Goal: Task Accomplishment & Management: Manage account settings

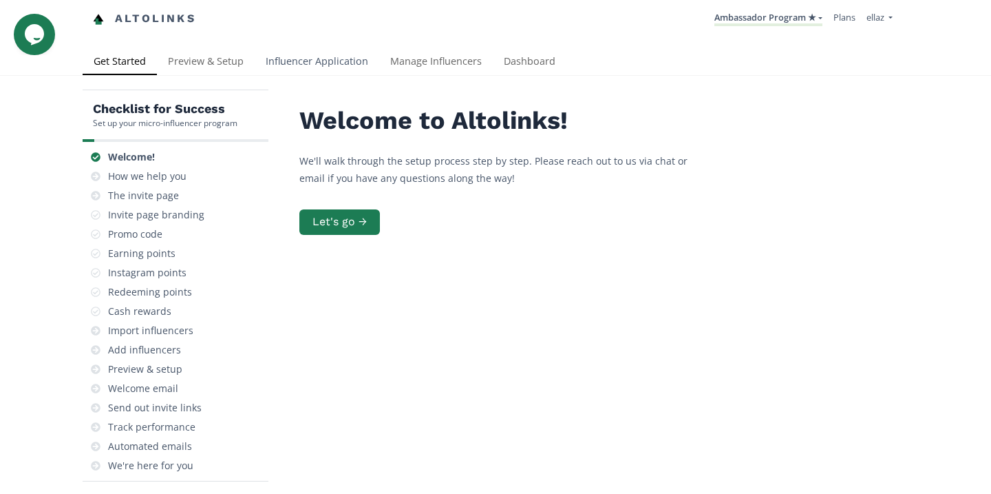
click at [304, 68] on link "Influencer Application" at bounding box center [317, 63] width 125 height 28
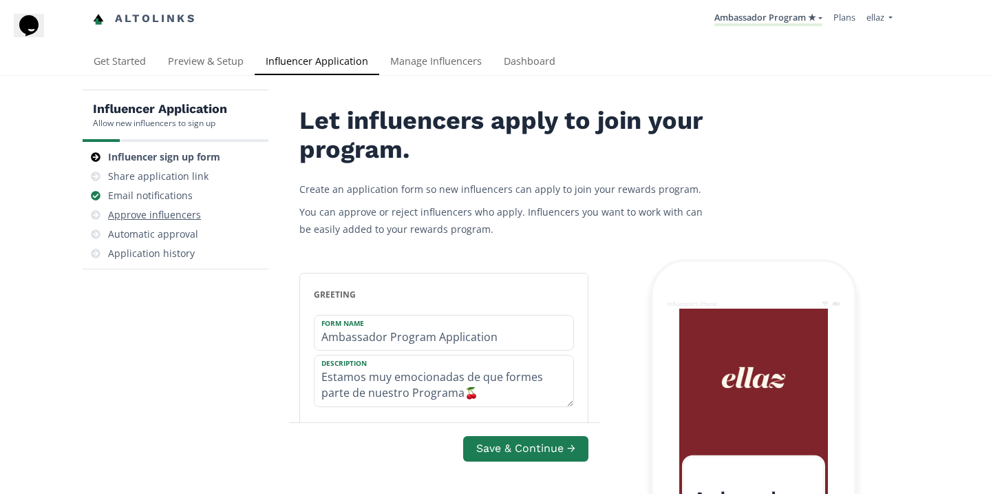
click at [189, 220] on div "Approve influencers" at bounding box center [154, 215] width 93 height 14
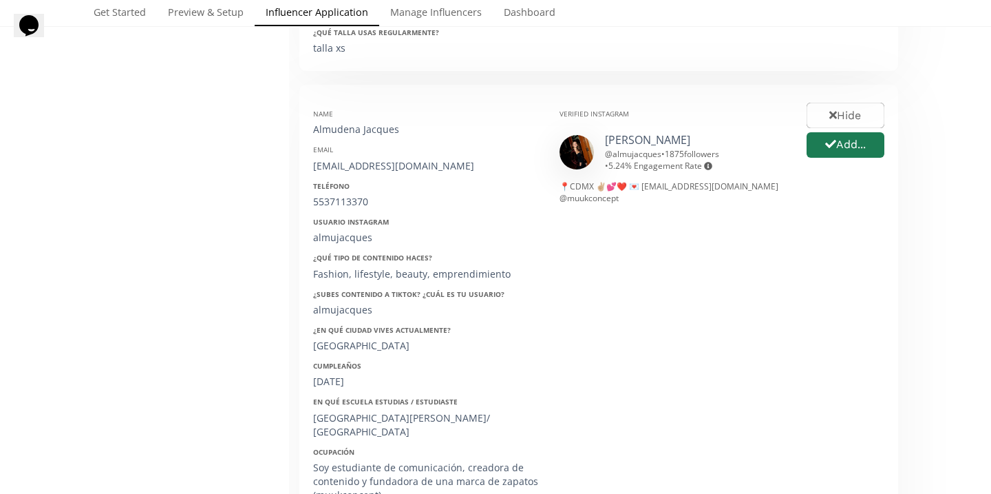
scroll to position [659, 0]
click at [353, 137] on div "Name Almudena Jacques Email almujacquesc@gmail.com Teléfono 5537113370 Usuario …" at bounding box center [426, 334] width 246 height 477
click at [353, 131] on div "Almudena Jacques" at bounding box center [426, 127] width 226 height 14
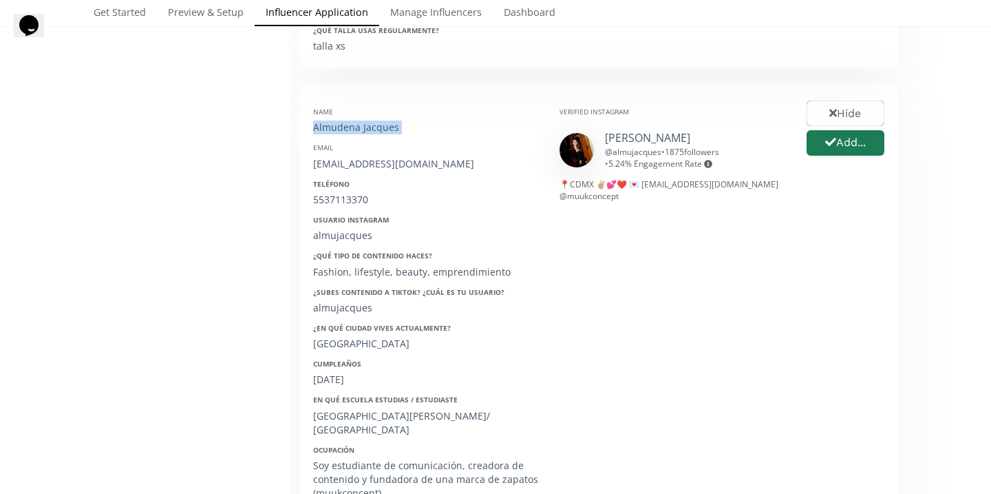
click at [353, 131] on div "Almudena Jacques" at bounding box center [426, 127] width 226 height 14
copy div "Almudena Jacques"
click at [414, 157] on div "almujacquesc@gmail.com" at bounding box center [426, 164] width 226 height 14
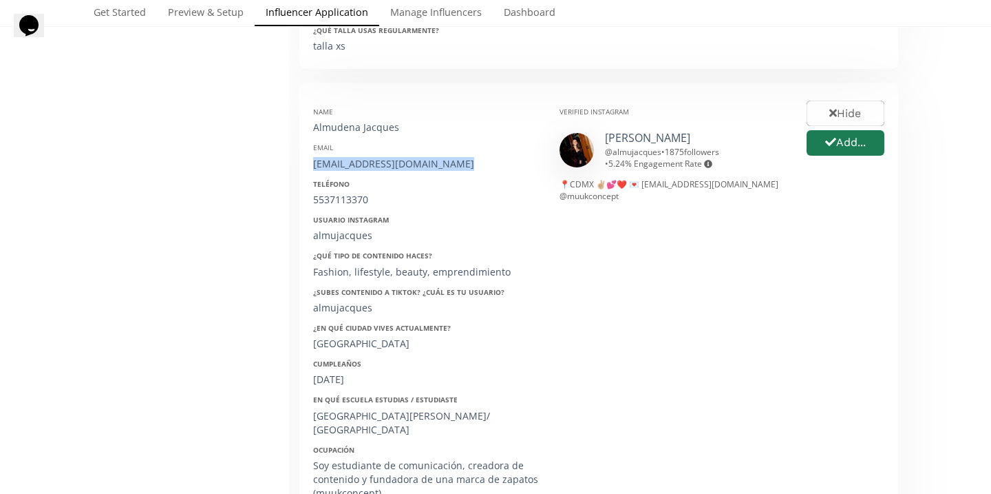
copy div "almujacquesc@gmail.com"
click at [346, 196] on div "5537113370" at bounding box center [426, 200] width 226 height 14
copy div "5537113370"
click at [353, 235] on div "almujacques" at bounding box center [426, 236] width 226 height 14
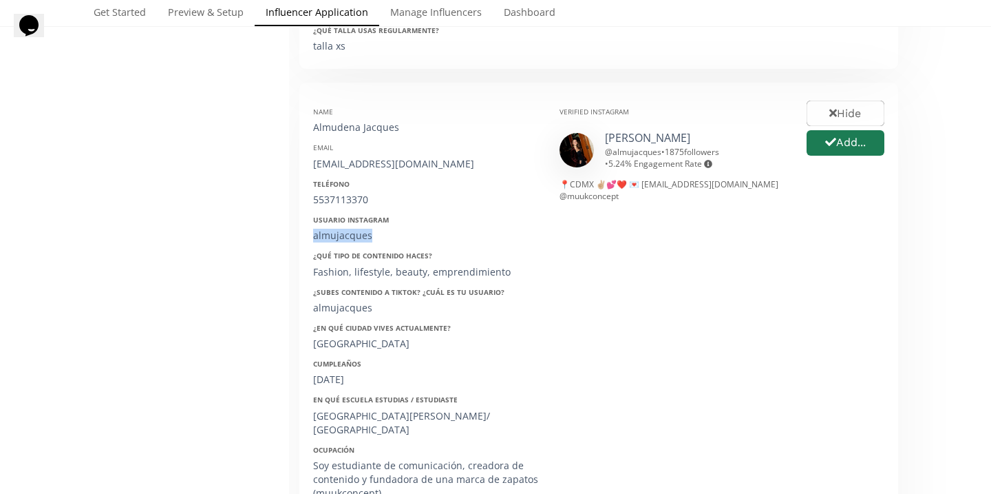
click at [353, 235] on div "almujacques" at bounding box center [426, 236] width 226 height 14
copy div "almujacques"
click at [345, 377] on div "12/07/2005" at bounding box center [426, 379] width 226 height 14
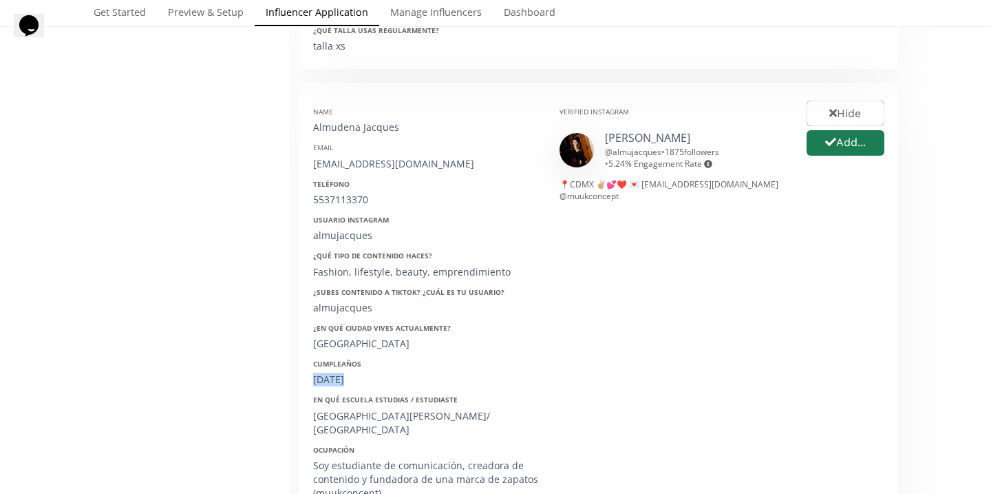
copy div "12/07/2005"
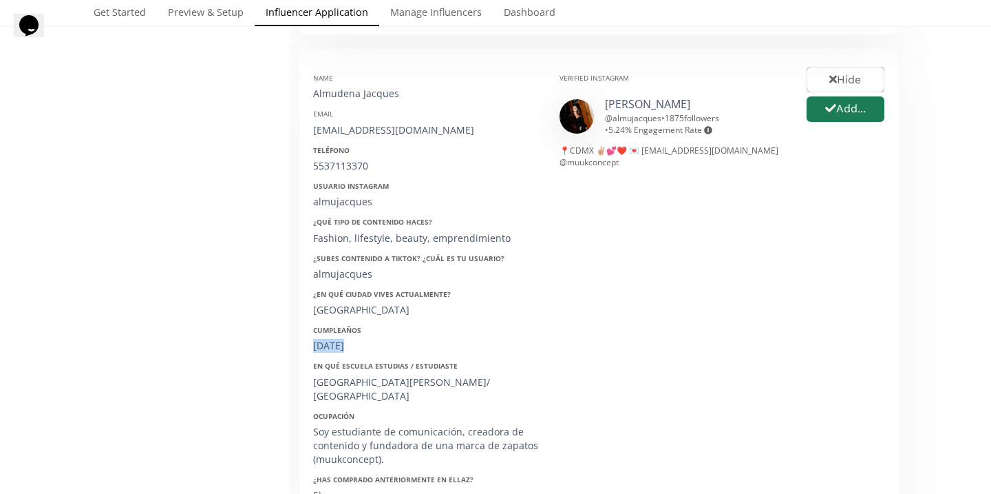
scroll to position [695, 0]
click at [867, 126] on div "Hide Add..." at bounding box center [846, 299] width 98 height 477
click at [858, 112] on button "Add..." at bounding box center [846, 107] width 82 height 30
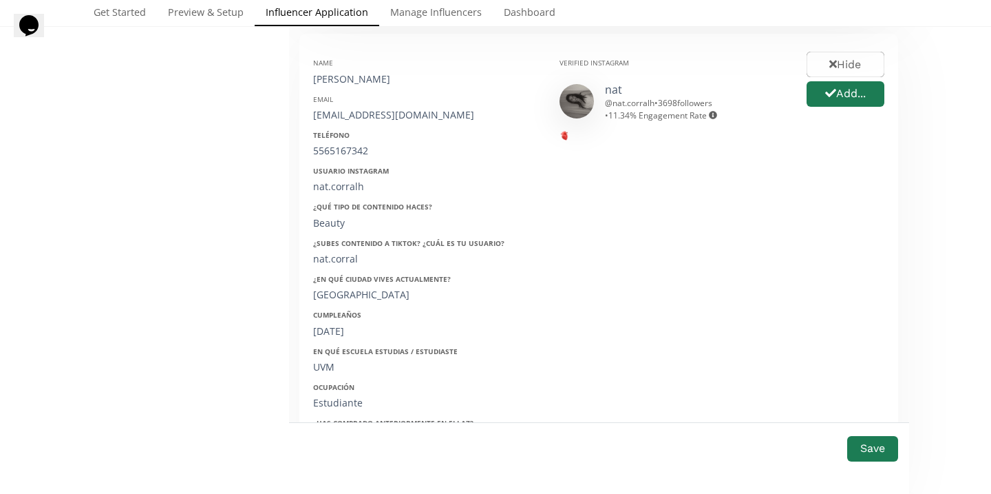
scroll to position [1434, 0]
click at [835, 92] on button "Add..." at bounding box center [846, 95] width 82 height 30
click at [361, 73] on div "Natalia Corral" at bounding box center [426, 80] width 226 height 14
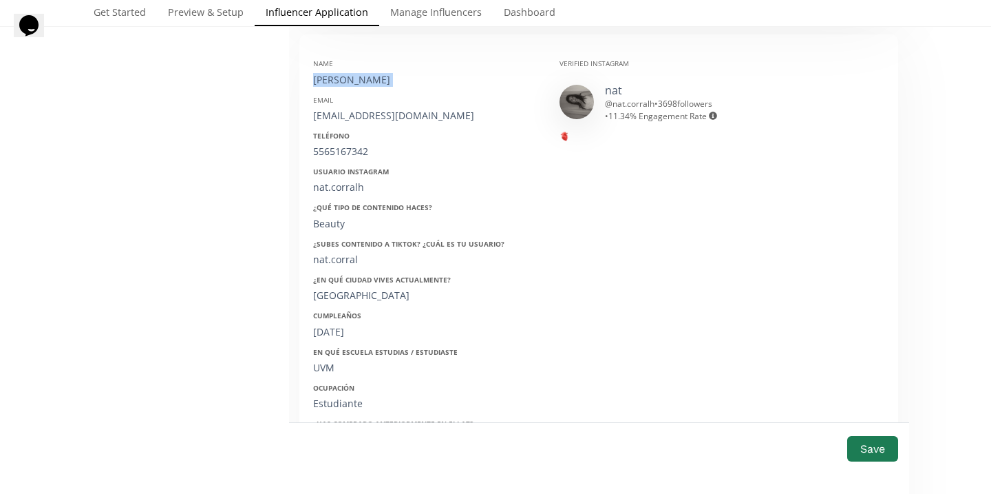
copy div "Natalia Corral"
click at [362, 95] on div "Email natcorral2@gmail.com" at bounding box center [426, 109] width 226 height 28
click at [362, 109] on div "natcorral2@gmail.com" at bounding box center [426, 116] width 226 height 14
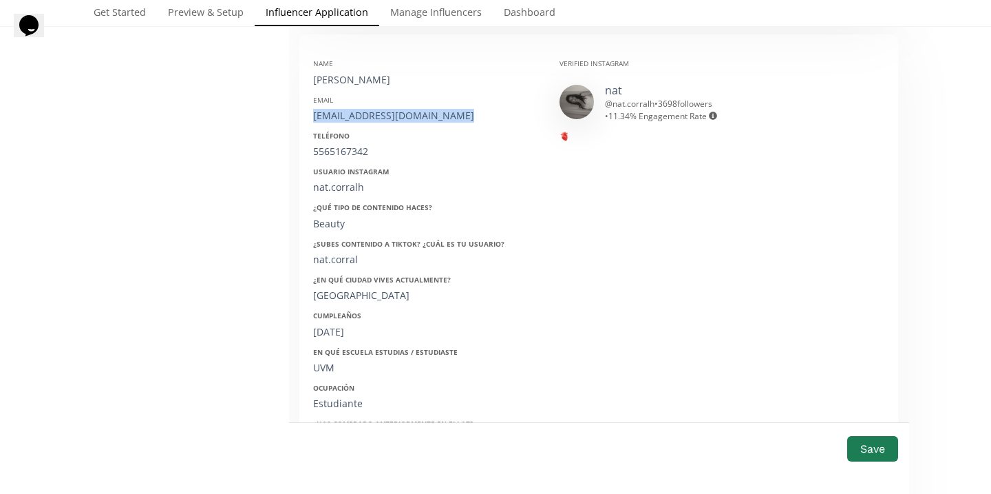
copy div "natcorral2@gmail.com"
click at [335, 145] on div "5565167342" at bounding box center [426, 152] width 226 height 14
copy div "5565167342"
click at [334, 180] on div "nat.corralh" at bounding box center [426, 187] width 226 height 14
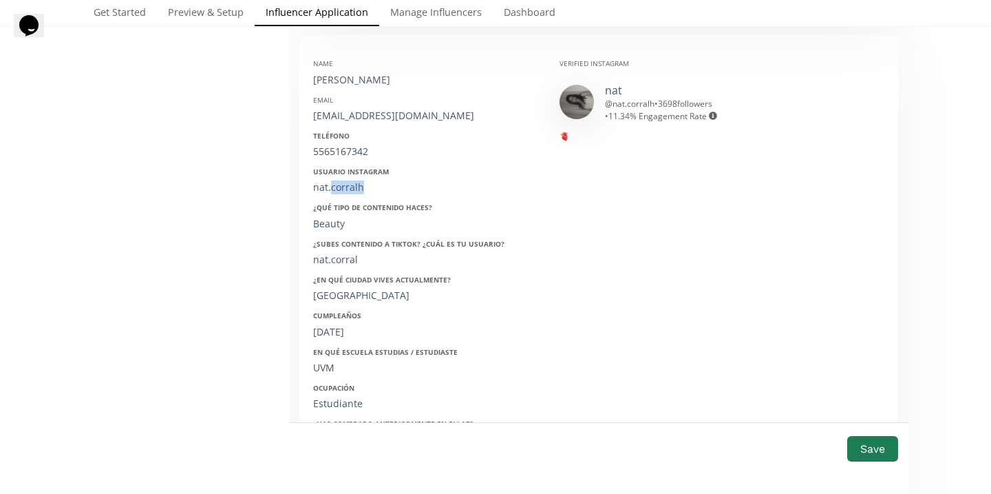
click at [334, 180] on div "nat.corralh" at bounding box center [426, 187] width 226 height 14
copy div "nat.corralh"
click at [335, 253] on div "nat.corral" at bounding box center [426, 260] width 226 height 14
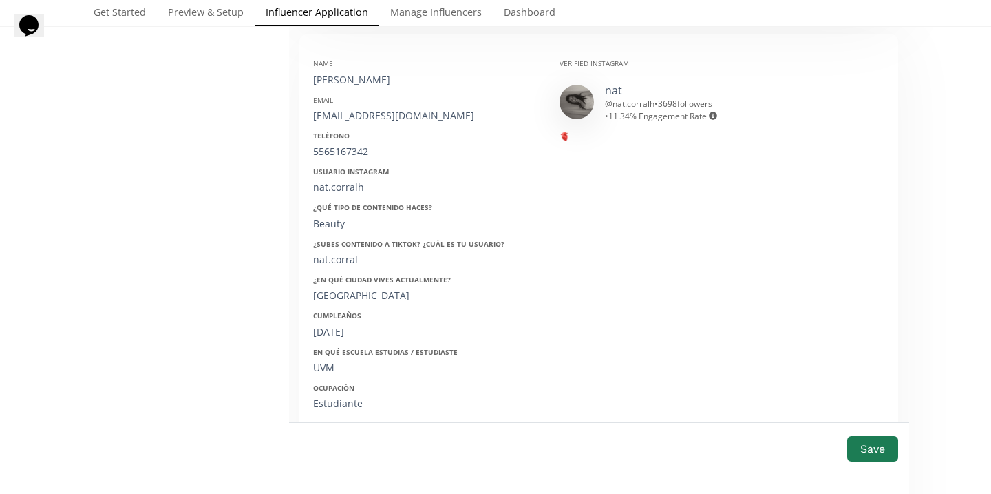
click at [347, 310] on div "Cumpleaños 20/04/2004" at bounding box center [426, 324] width 226 height 28
copy div "20/04/2004"
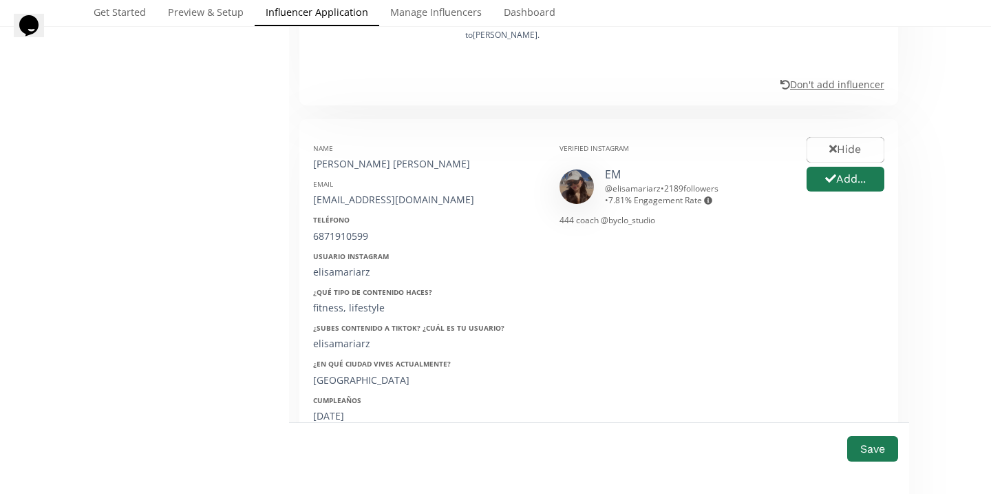
scroll to position [2244, 0]
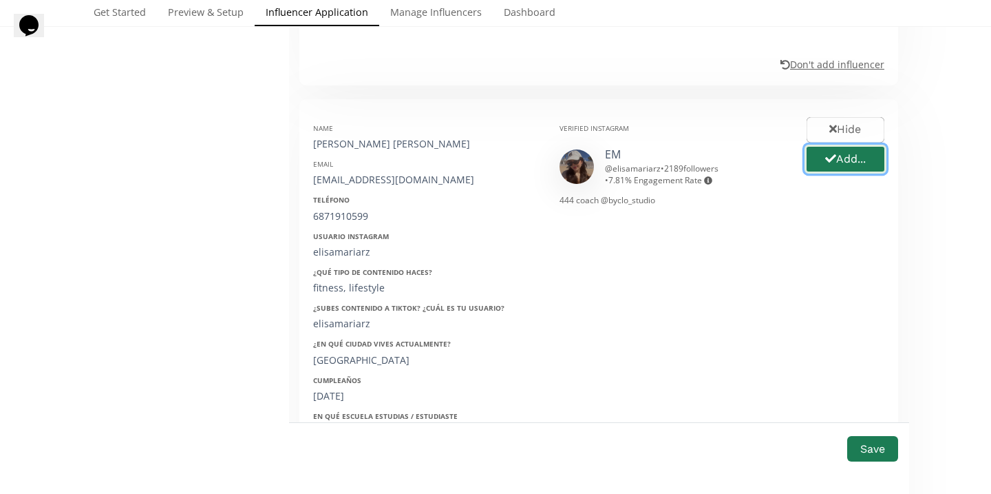
click at [845, 145] on button "Add..." at bounding box center [846, 160] width 82 height 30
click at [336, 137] on div "[PERSON_NAME]" at bounding box center [426, 144] width 226 height 14
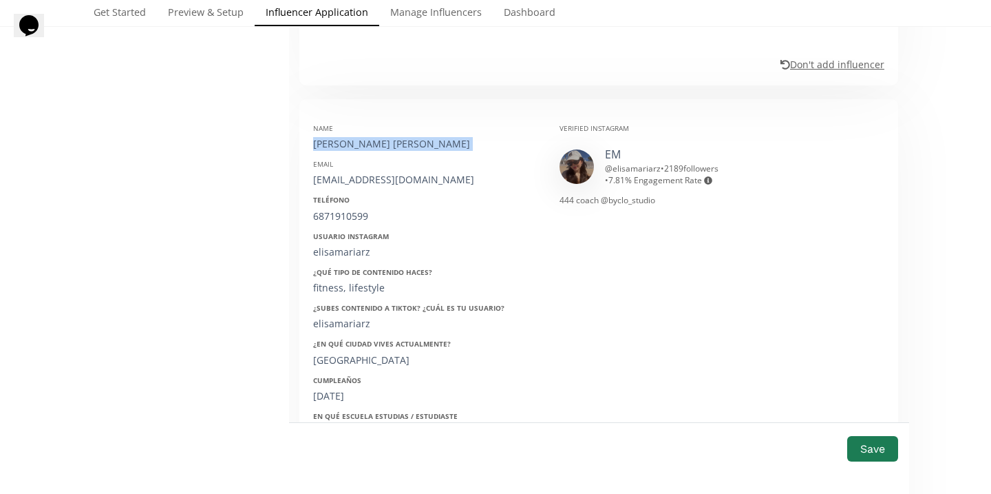
click at [336, 137] on div "[PERSON_NAME]" at bounding box center [426, 144] width 226 height 14
click at [360, 173] on div "[EMAIL_ADDRESS][DOMAIN_NAME]" at bounding box center [426, 180] width 226 height 14
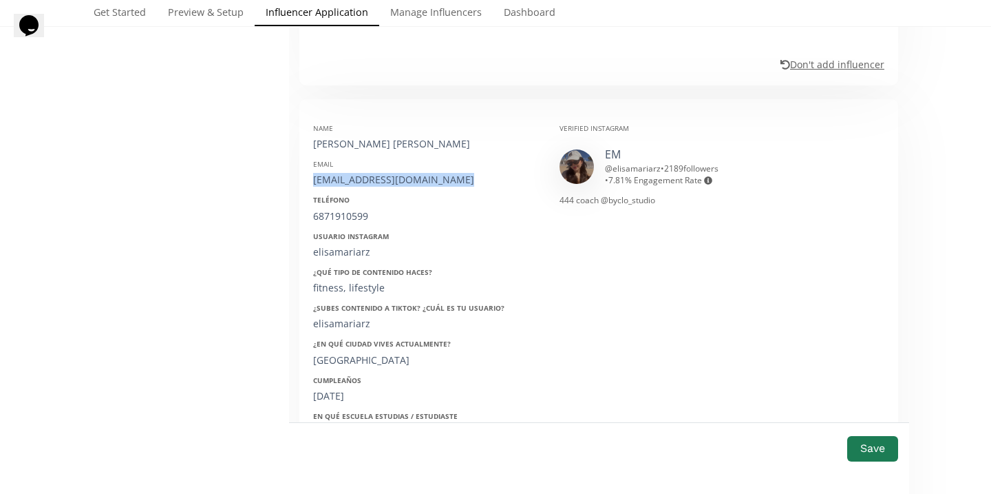
click at [360, 173] on div "[EMAIL_ADDRESS][DOMAIN_NAME]" at bounding box center [426, 180] width 226 height 14
click at [348, 209] on div "6871910599" at bounding box center [426, 216] width 226 height 14
click at [349, 231] on div "Usuario Instagram elisamariarz" at bounding box center [426, 245] width 226 height 28
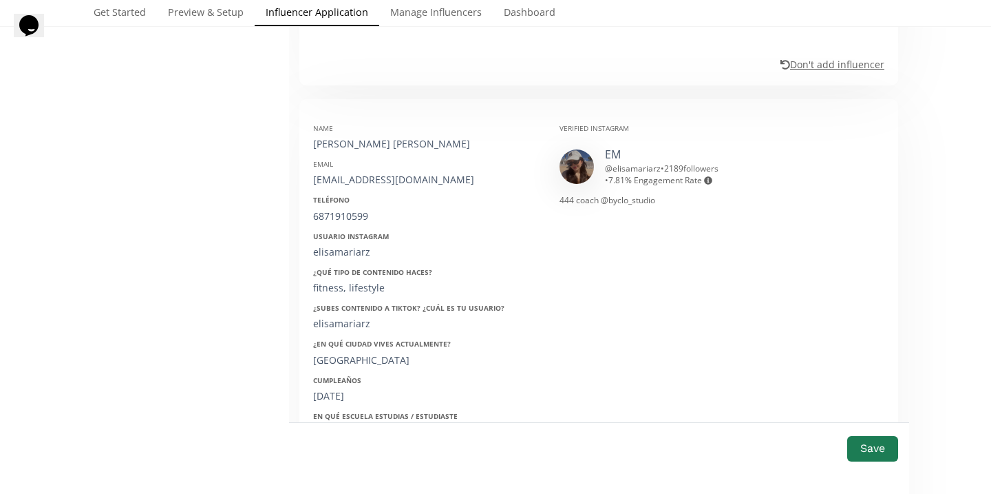
click at [357, 389] on div "15/ 04/2004" at bounding box center [426, 396] width 226 height 14
click at [346, 389] on div "15/ 04/2004" at bounding box center [426, 396] width 226 height 14
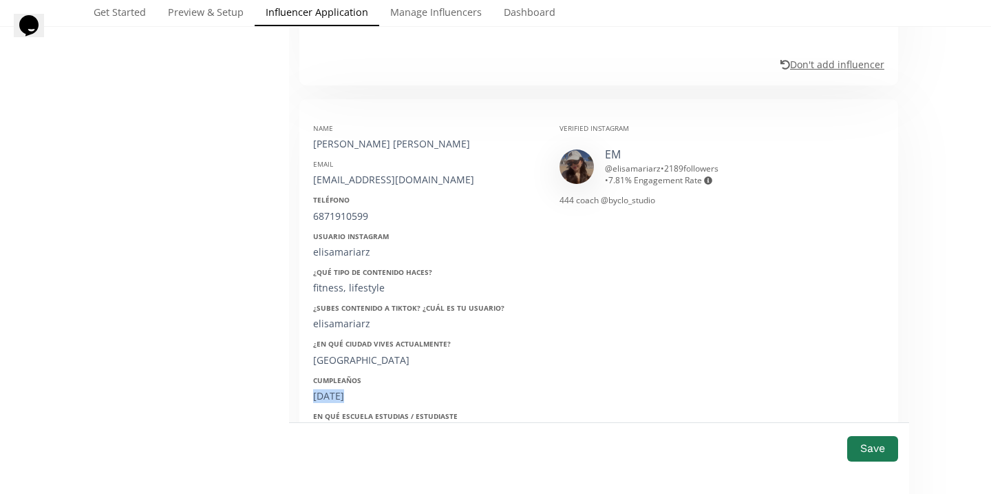
click at [346, 389] on div "15/ 04/2004" at bounding box center [426, 396] width 226 height 14
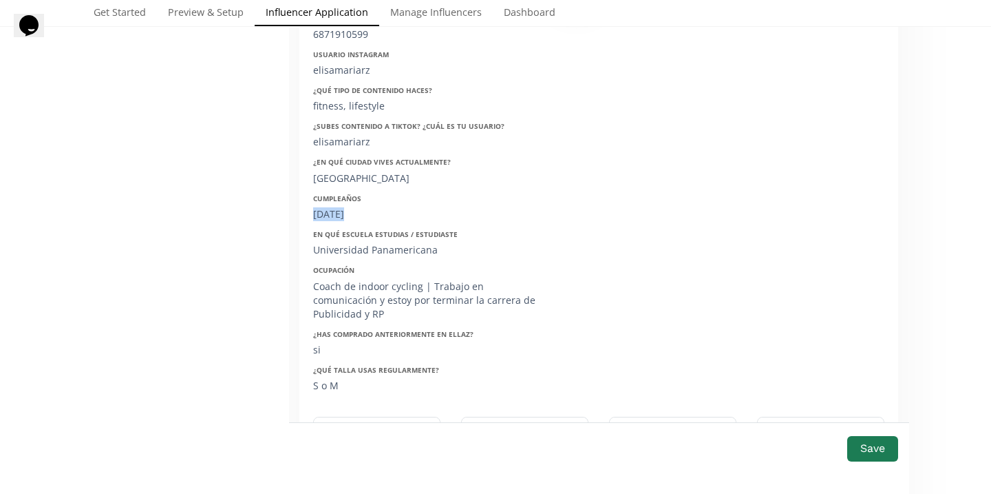
scroll to position [2446, 0]
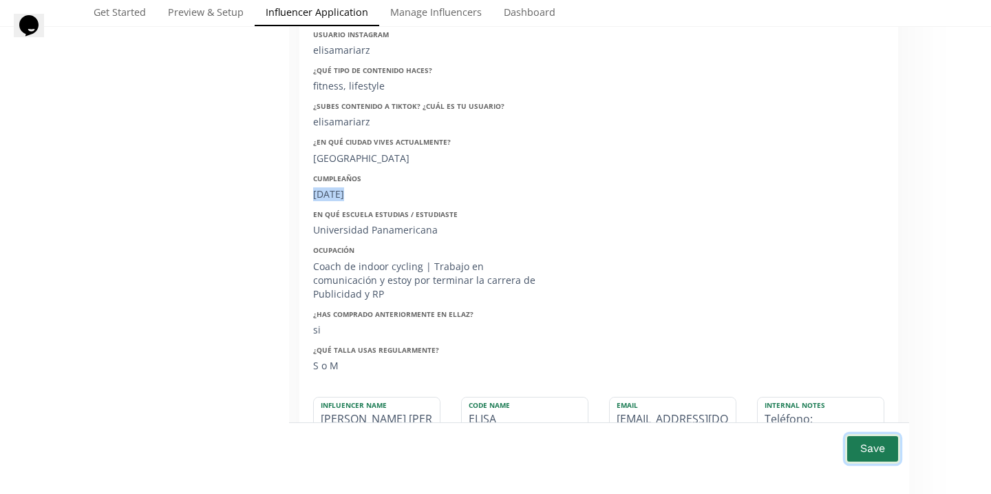
click at [876, 441] on button "Save" at bounding box center [872, 449] width 55 height 30
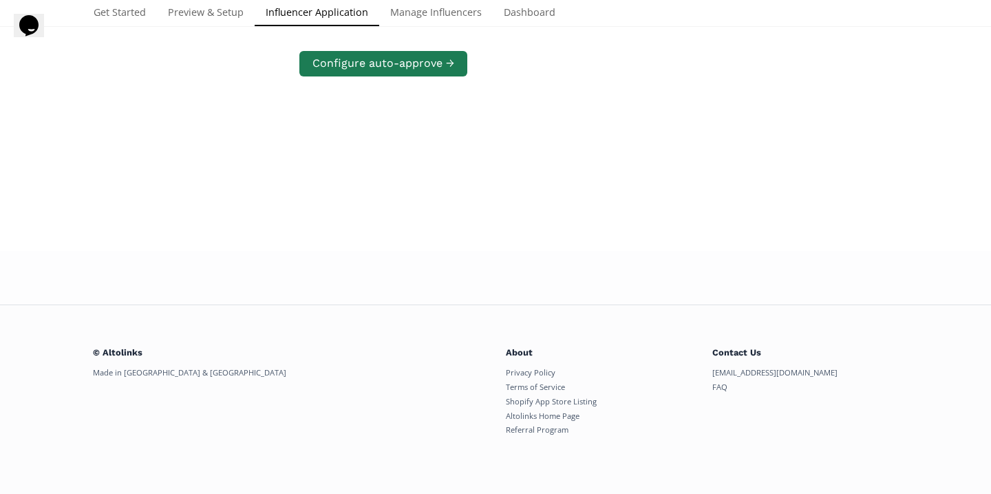
scroll to position [653, 0]
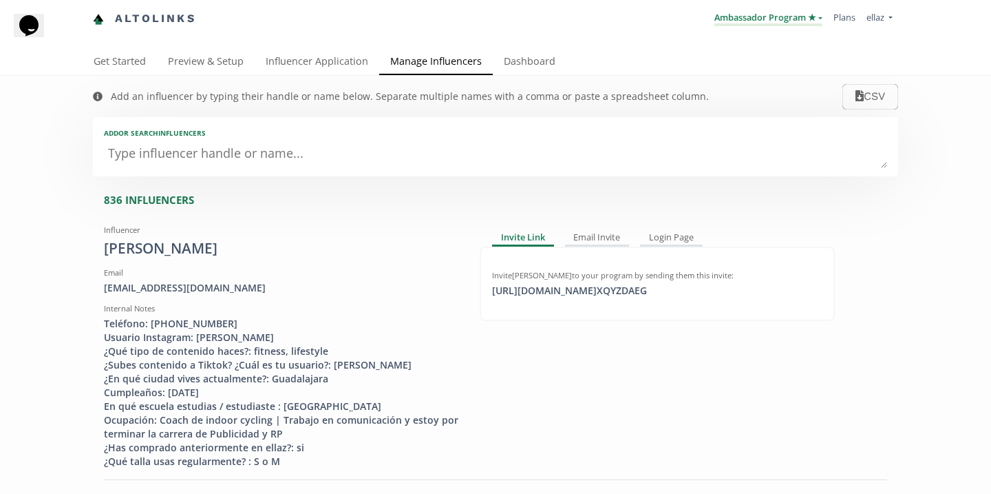
click at [797, 23] on link "Ambassador Program ★" at bounding box center [769, 18] width 108 height 15
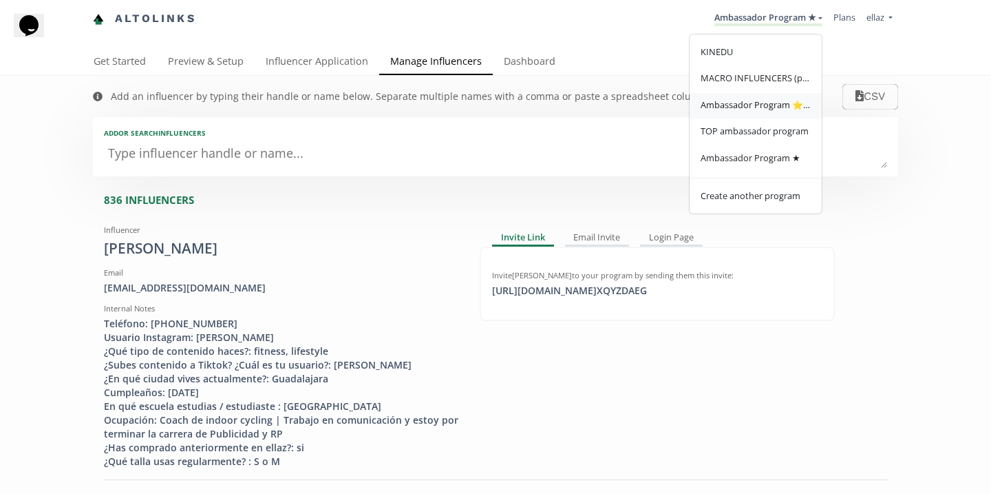
click at [789, 102] on span "Ambassador Program ⭐️⭐️" at bounding box center [756, 104] width 110 height 12
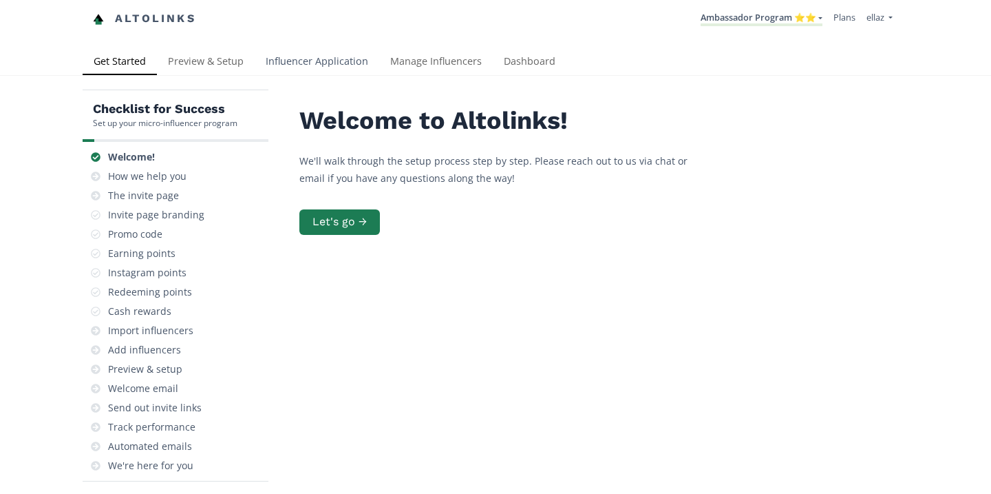
click at [304, 67] on link "Influencer Application" at bounding box center [317, 63] width 125 height 28
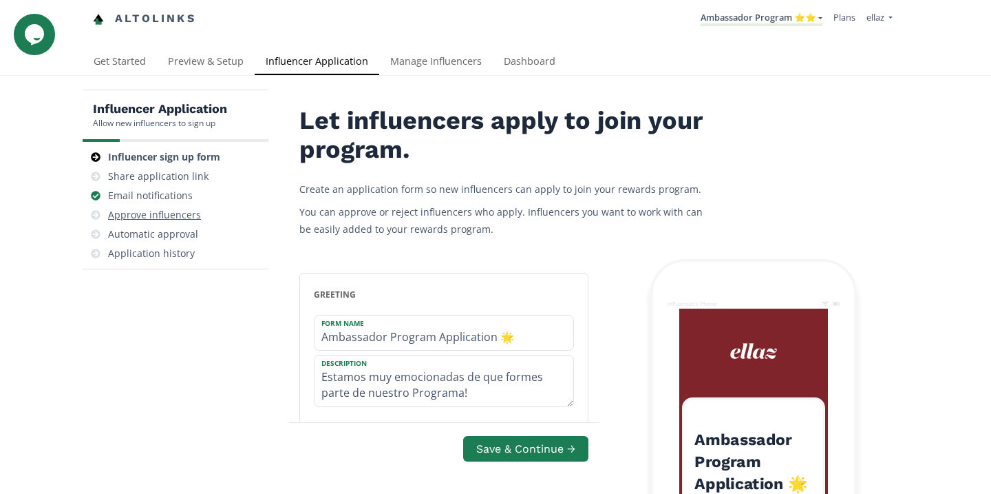
click at [174, 224] on div "Approve influencers" at bounding box center [175, 214] width 175 height 19
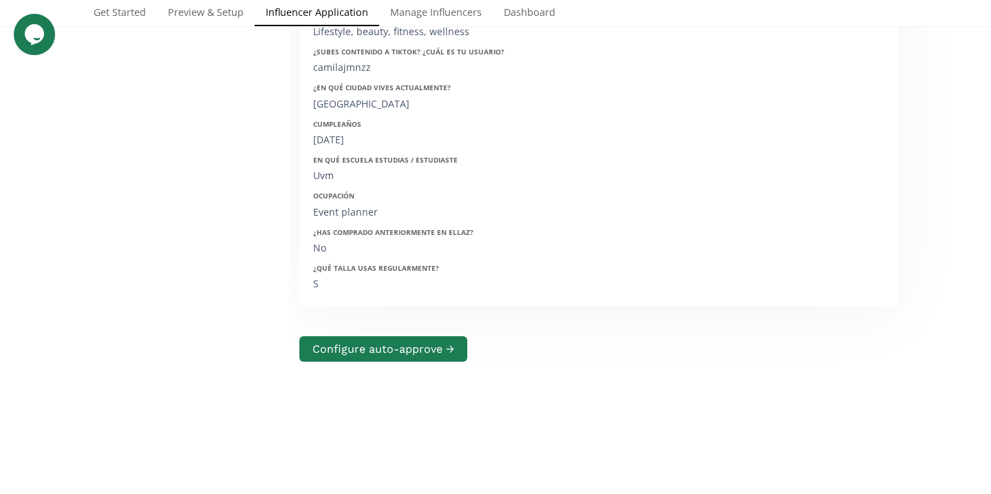
scroll to position [197, 0]
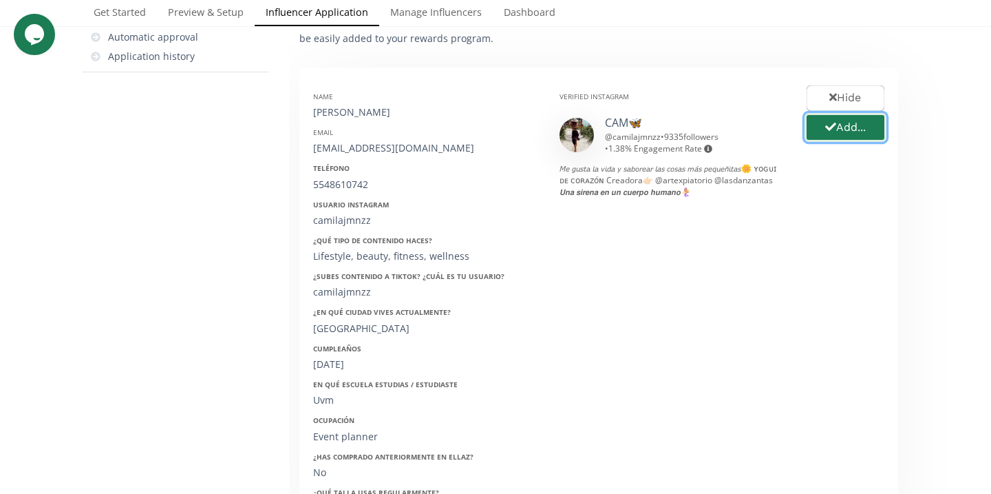
click at [836, 129] on button "Add..." at bounding box center [846, 128] width 82 height 30
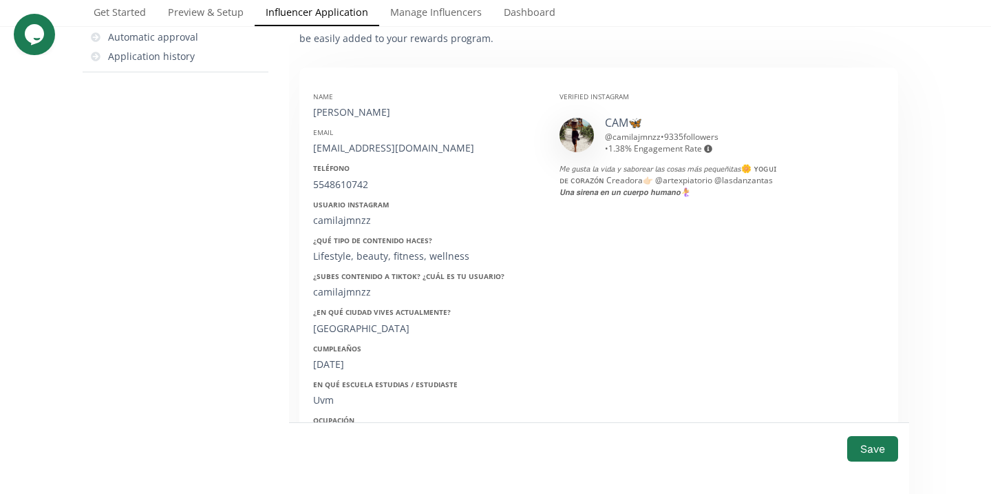
click at [360, 102] on div "Name Camila Jimenez" at bounding box center [426, 106] width 226 height 28
click at [360, 107] on div "Camila Jimenez" at bounding box center [426, 112] width 226 height 14
copy div "Camila Jimenez"
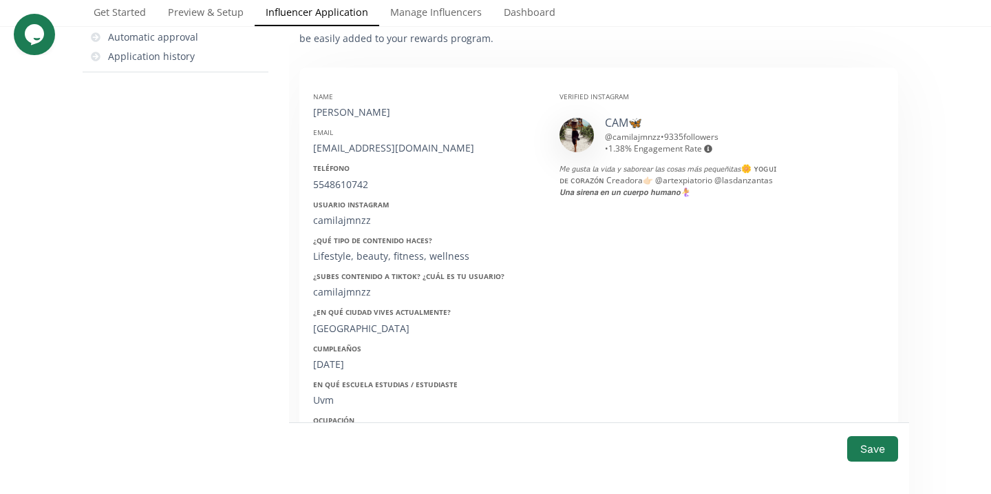
click at [359, 148] on div "camilajz8881@gmail.com" at bounding box center [426, 148] width 226 height 14
copy div "camilajz8881@gmail.com"
click at [355, 181] on div "5548610742" at bounding box center [426, 185] width 226 height 14
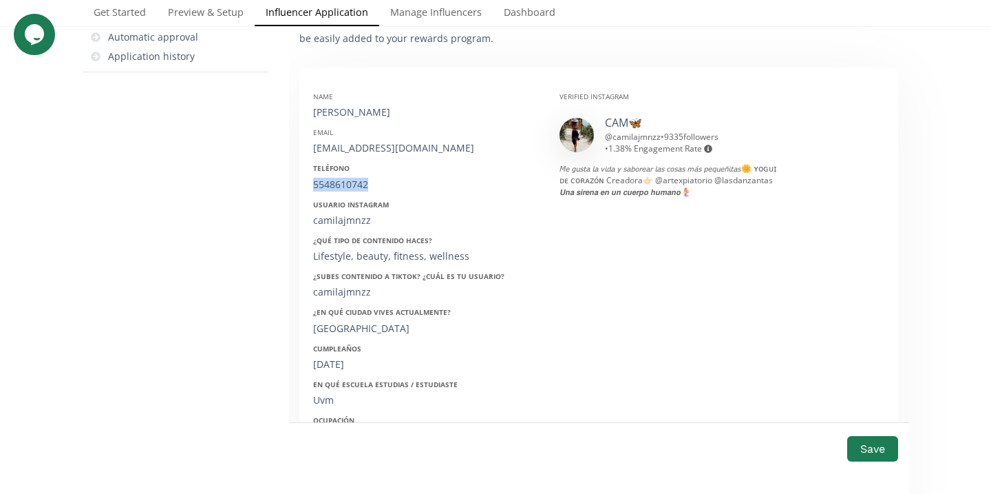
click at [355, 181] on div "5548610742" at bounding box center [426, 185] width 226 height 14
copy div "5548610742"
click at [342, 214] on div "camilajmnzz" at bounding box center [426, 220] width 226 height 14
copy div "camilajmnzz"
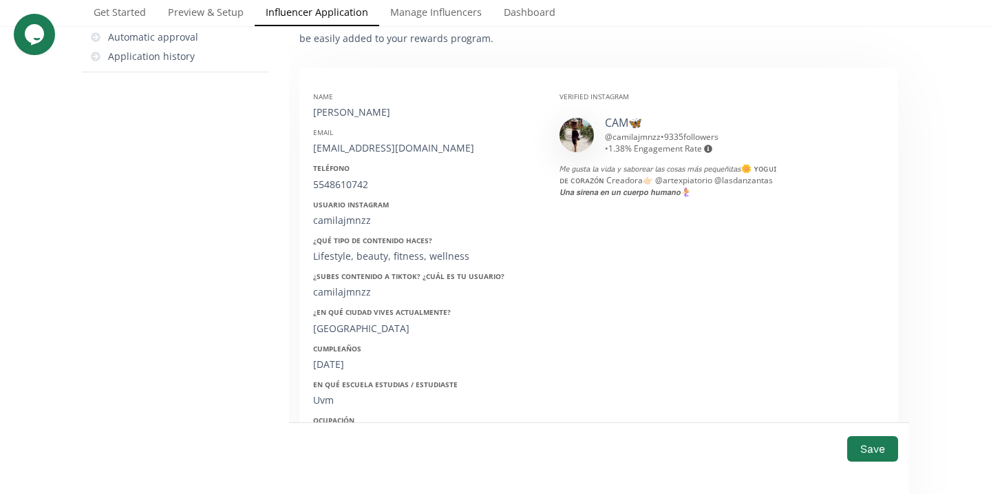
click at [347, 363] on div "07/02/1999" at bounding box center [426, 364] width 226 height 14
copy div "07/02/1999"
click at [857, 442] on button "Save" at bounding box center [872, 449] width 55 height 30
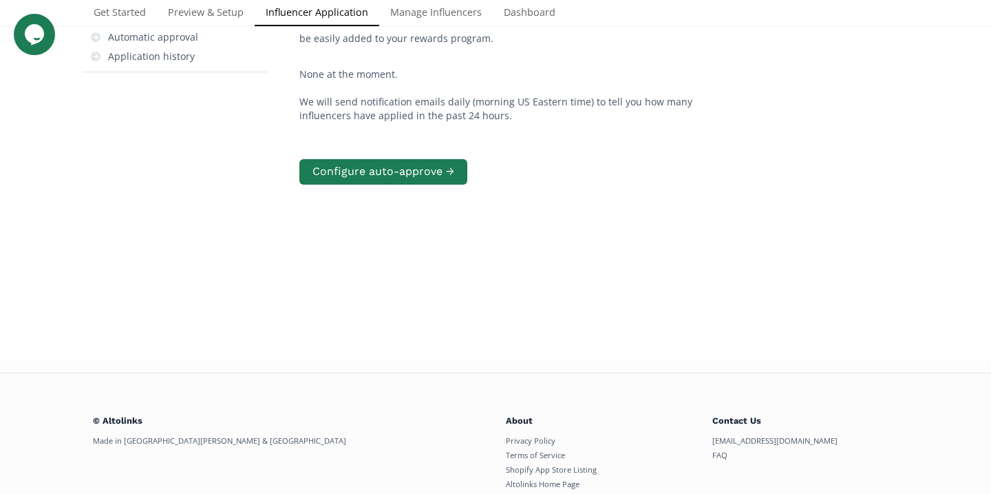
scroll to position [0, 0]
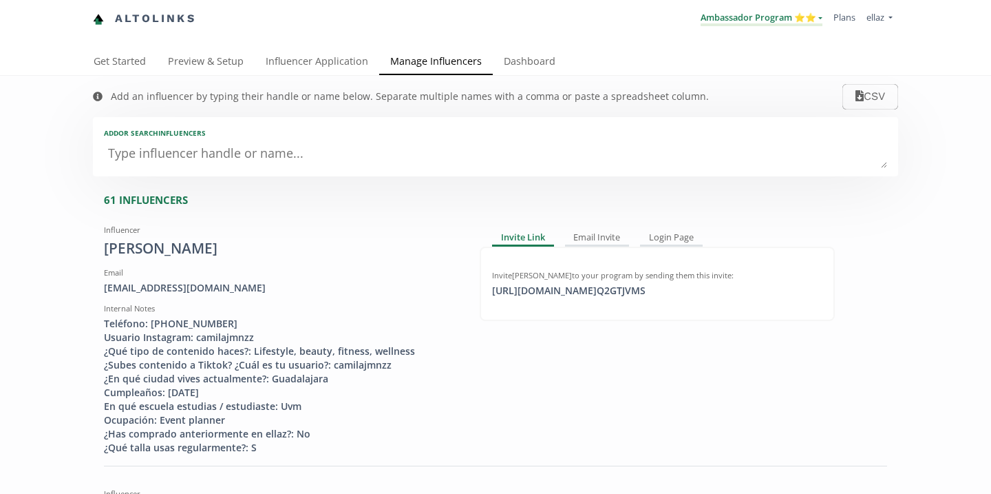
click at [772, 21] on link "Ambassador Program ⭐️⭐️" at bounding box center [762, 18] width 122 height 15
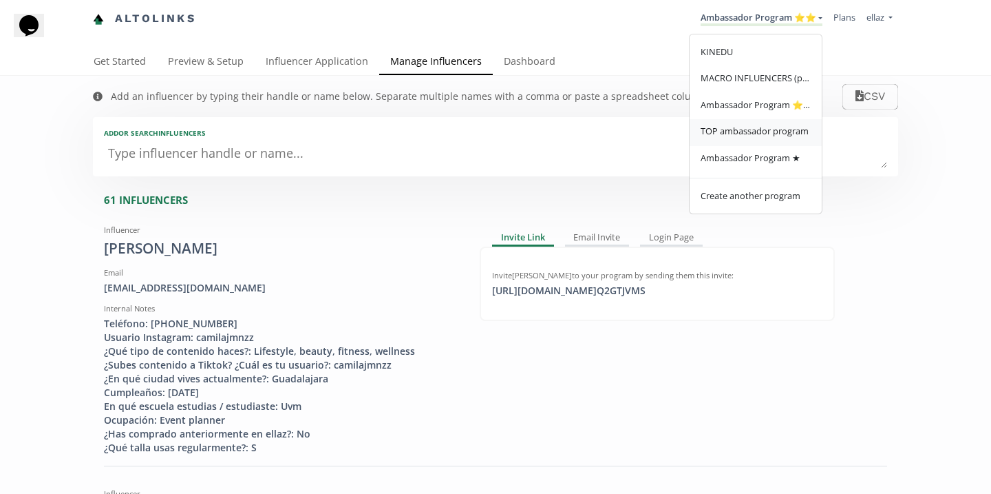
click at [759, 137] on span "TOP ambassador program" at bounding box center [755, 131] width 108 height 12
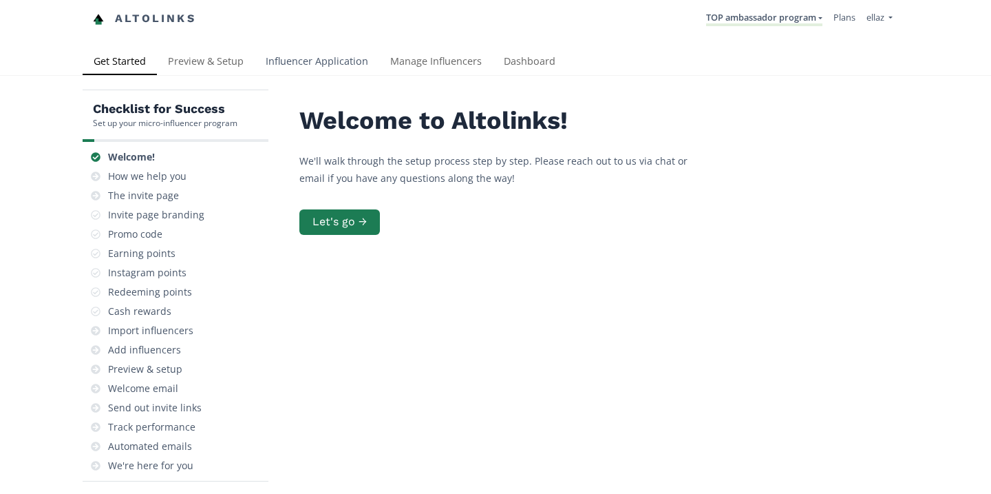
click at [333, 63] on link "Influencer Application" at bounding box center [317, 63] width 125 height 28
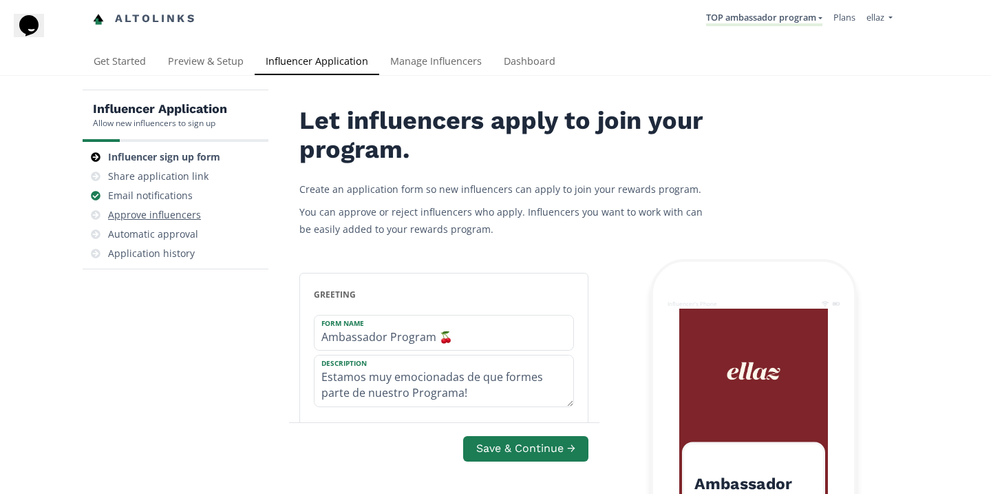
click at [176, 218] on div "Approve influencers" at bounding box center [154, 215] width 93 height 14
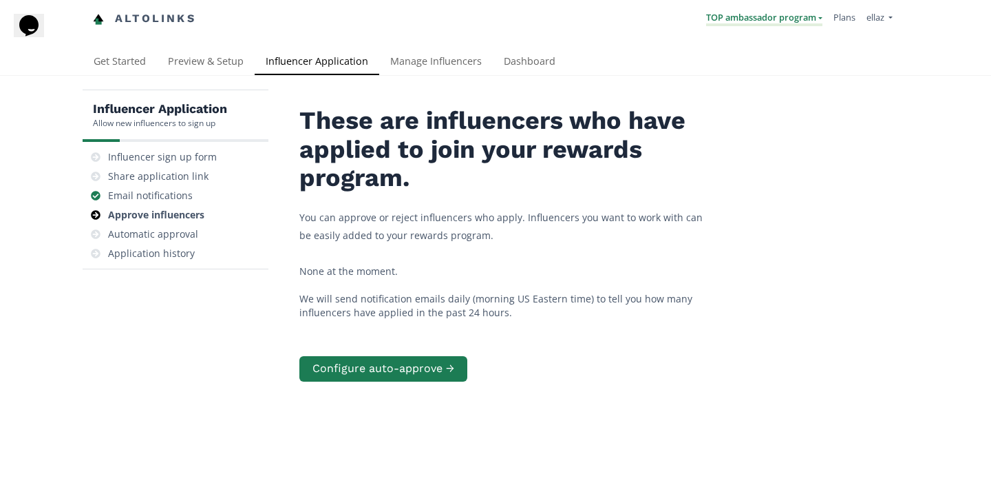
click at [748, 11] on link "TOP ambassador program" at bounding box center [764, 18] width 116 height 15
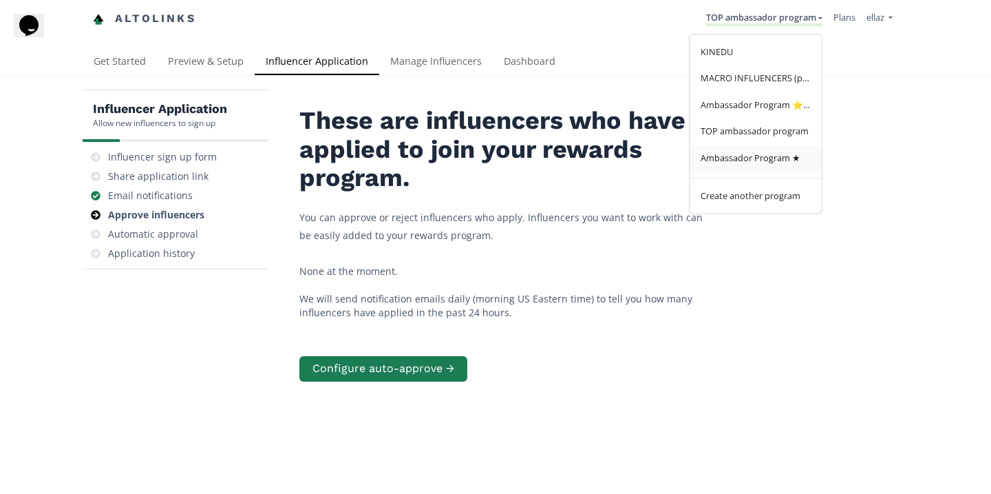
click at [739, 164] on span "Ambassador Program ★" at bounding box center [751, 157] width 100 height 12
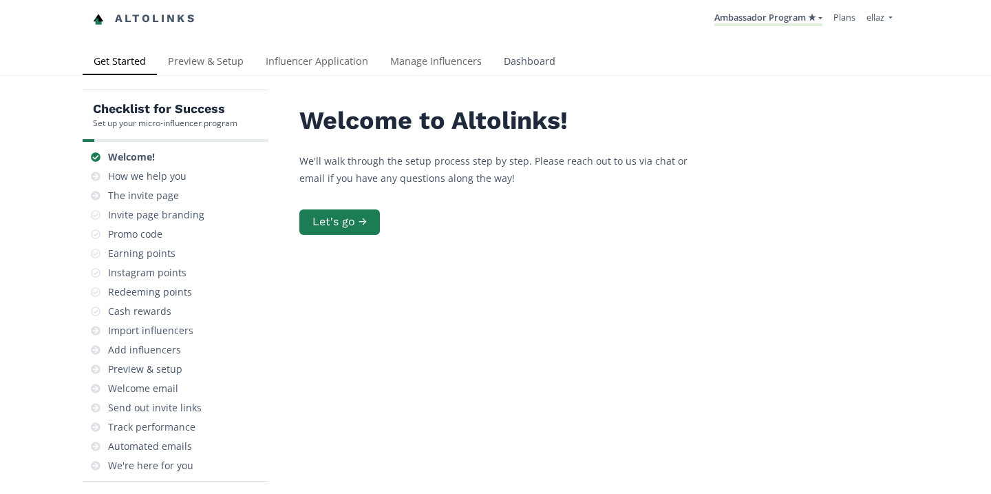
click at [536, 65] on link "Dashboard" at bounding box center [530, 63] width 74 height 28
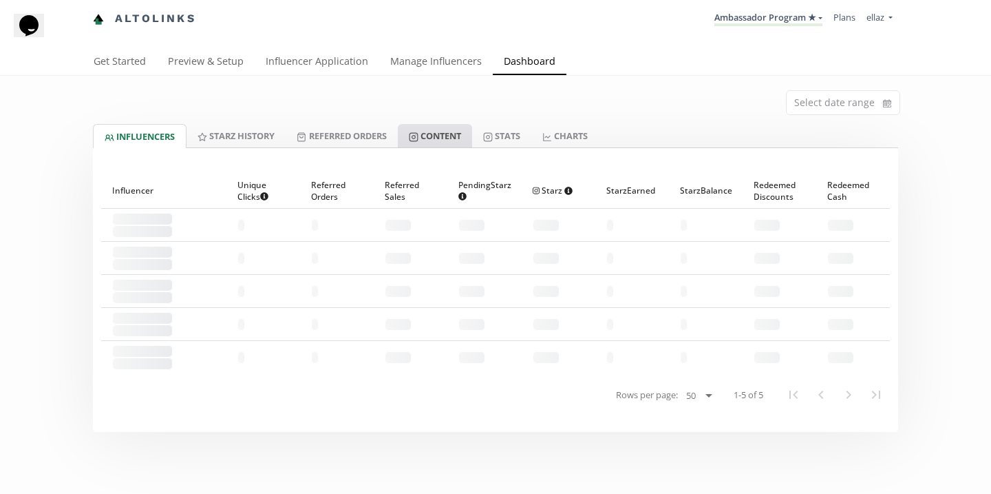
click at [442, 140] on link "Content" at bounding box center [435, 135] width 74 height 23
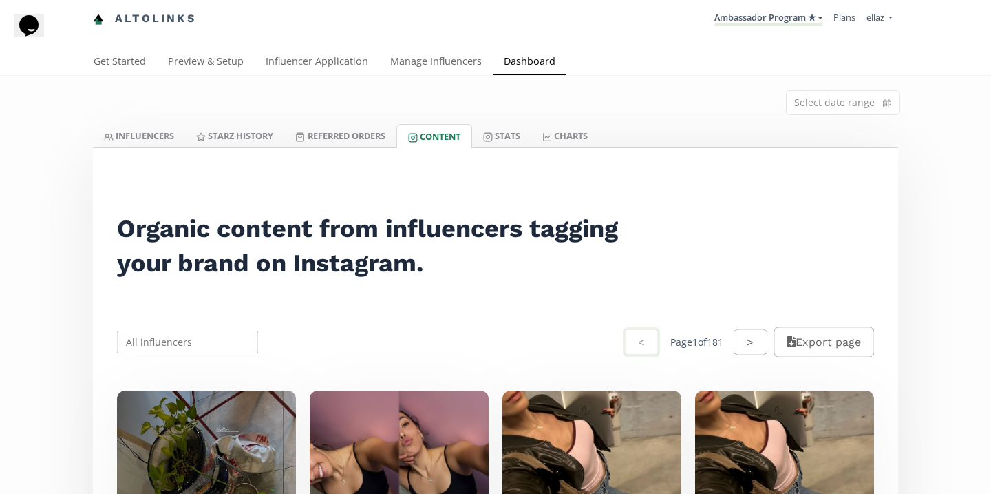
click at [216, 348] on input "text" at bounding box center [187, 341] width 145 height 27
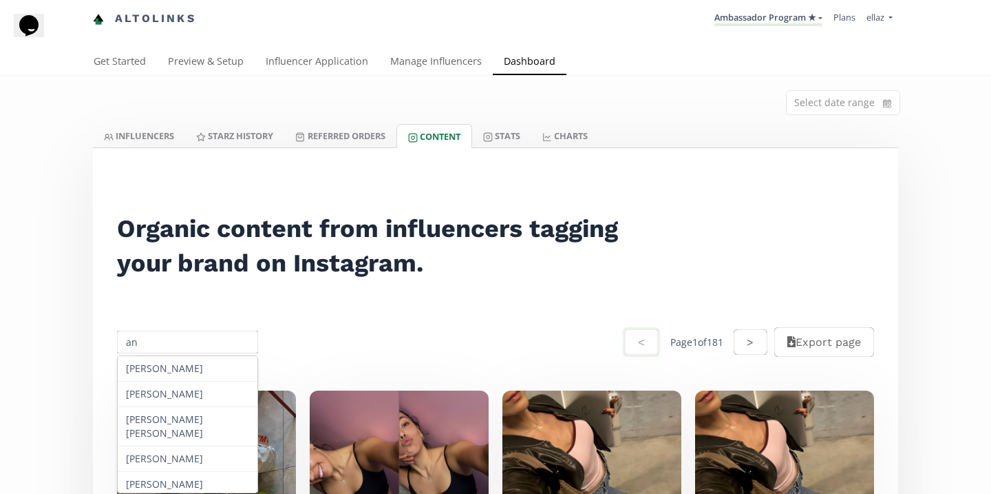
type input "a"
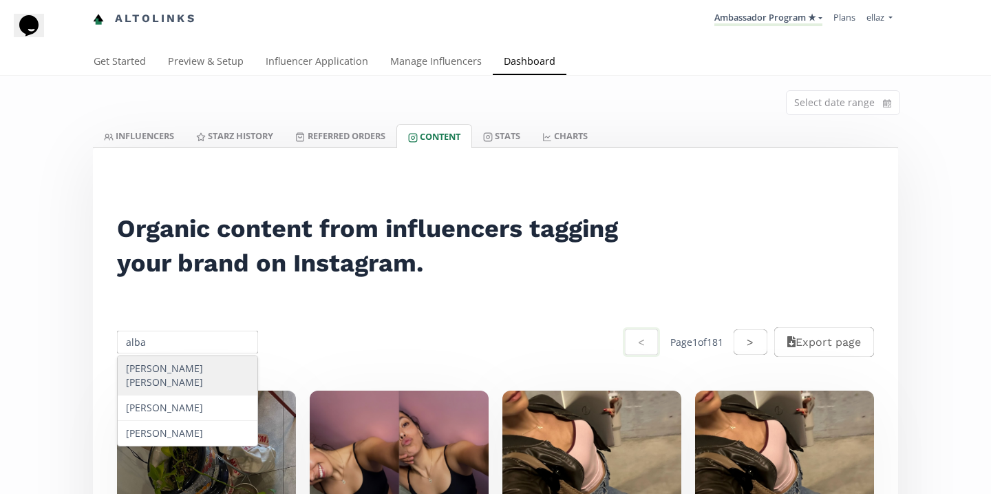
click at [190, 374] on div "[PERSON_NAME]" at bounding box center [188, 375] width 140 height 39
type input "[PERSON_NAME]"
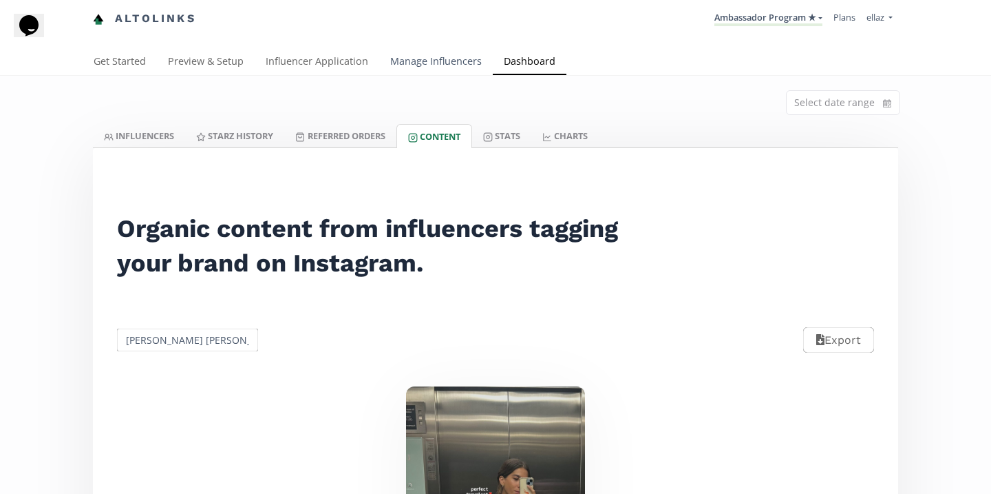
click at [466, 63] on link "Manage Influencers" at bounding box center [436, 63] width 114 height 28
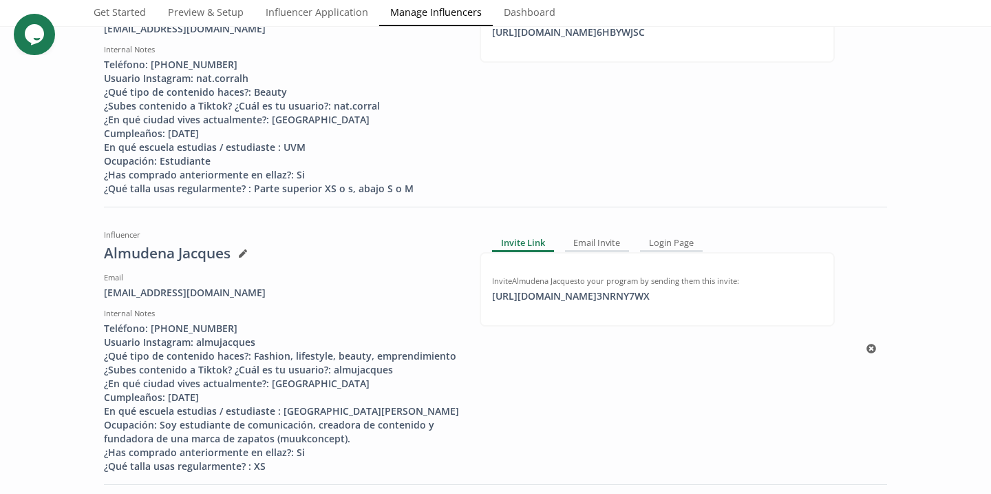
scroll to position [595, 0]
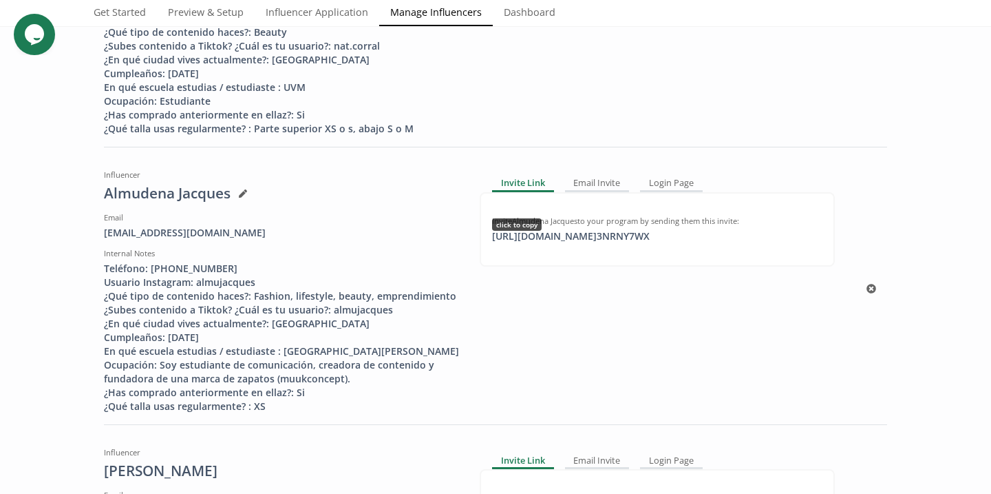
click at [600, 242] on div "[URL][DOMAIN_NAME] 3NRNY7WX click to copy" at bounding box center [571, 236] width 174 height 14
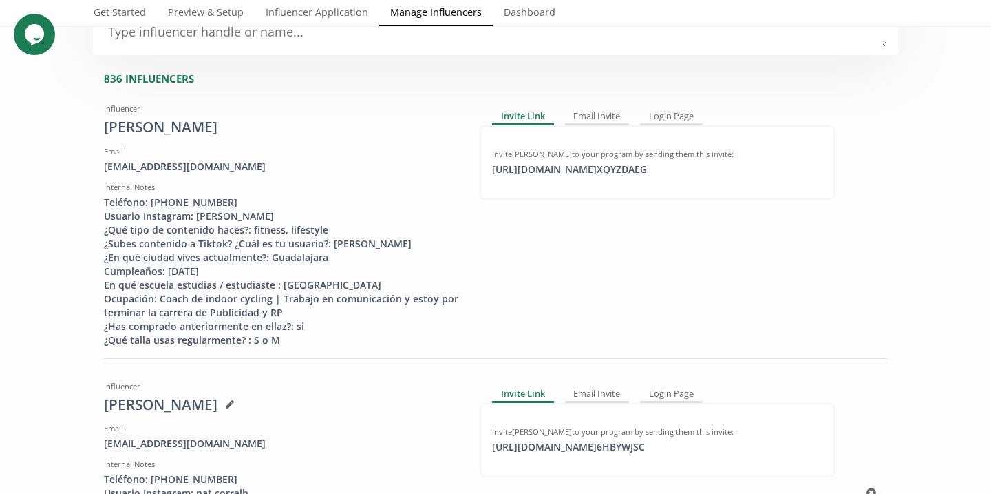
scroll to position [0, 0]
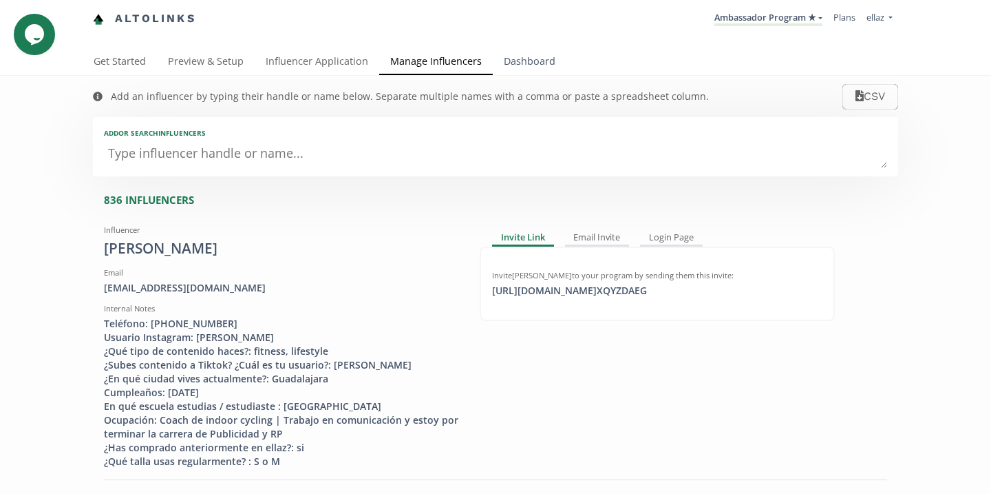
click at [502, 72] on link "Dashboard" at bounding box center [530, 63] width 74 height 28
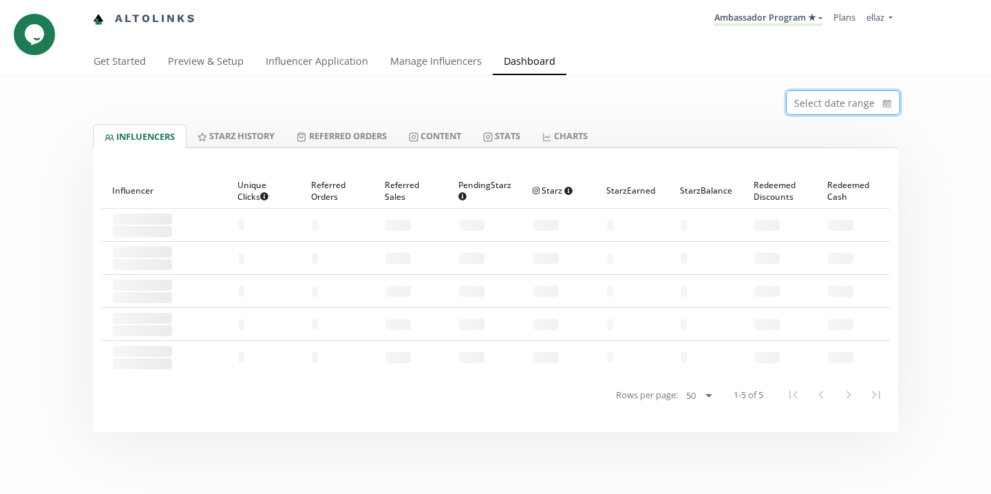
click at [845, 101] on input at bounding box center [843, 102] width 113 height 23
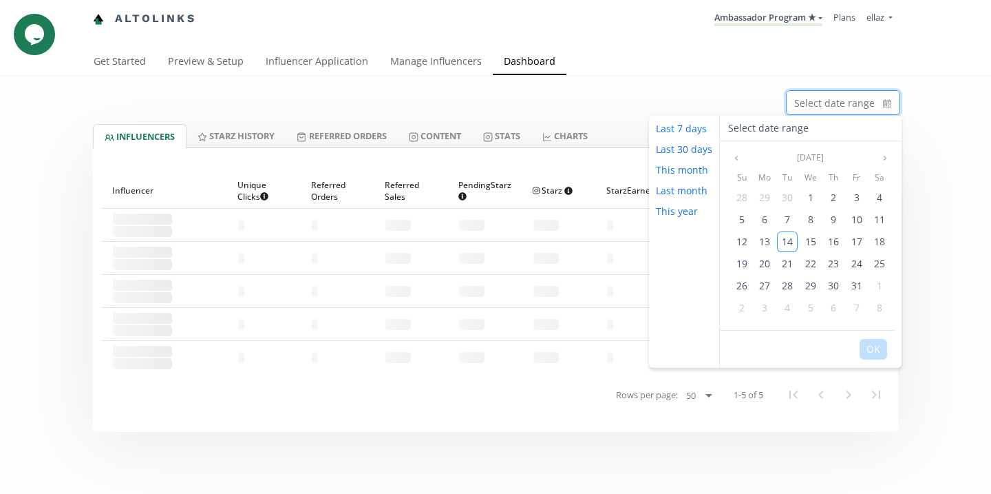
click at [725, 153] on div "Oct 2025" at bounding box center [811, 157] width 182 height 17
click at [730, 154] on button "Previous month" at bounding box center [736, 157] width 17 height 17
click at [758, 193] on div "1" at bounding box center [765, 197] width 21 height 21
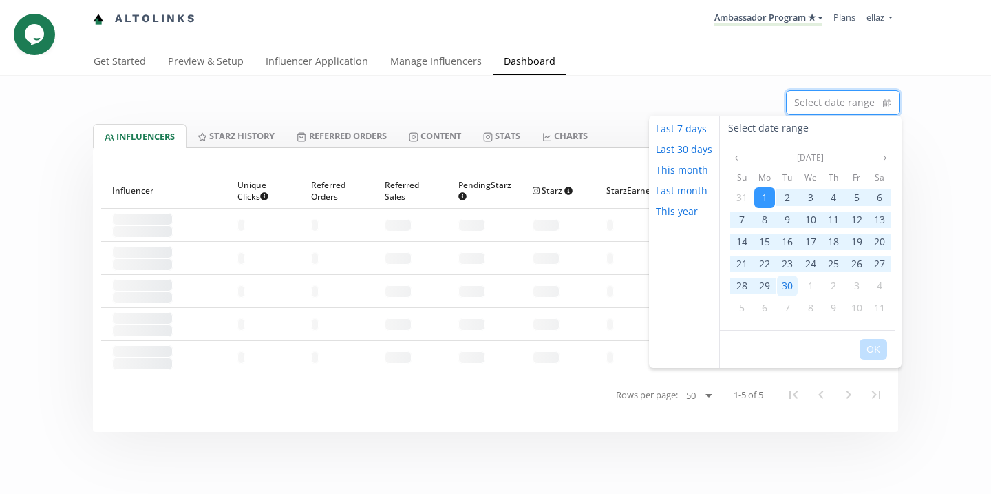
click at [790, 282] on span "30" at bounding box center [787, 285] width 11 height 13
click at [872, 345] on button "OK" at bounding box center [874, 349] width 28 height 21
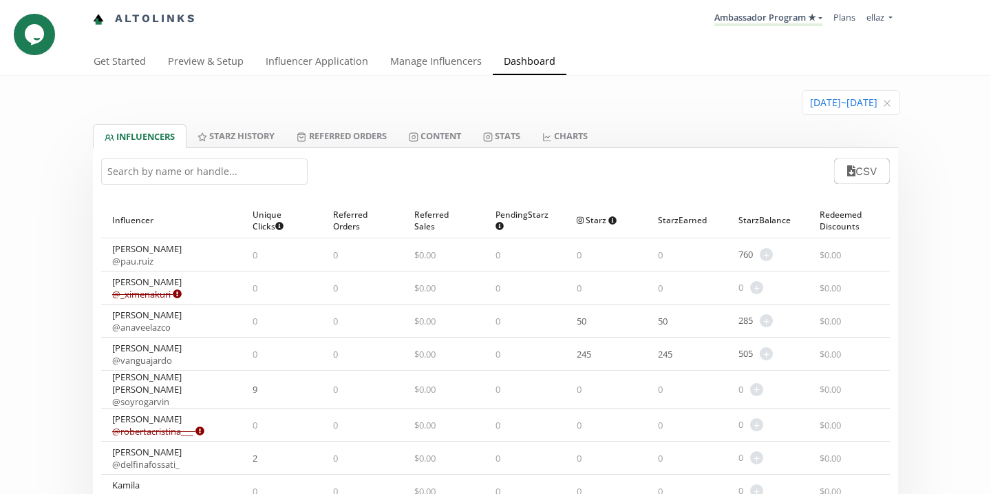
click at [438, 48] on div "Altolinks Ambassador Program ★ KINEDU MACRO INFLUENCERS (prog ventas) Ambassado…" at bounding box center [495, 24] width 991 height 49
click at [438, 61] on link "Manage Influencers" at bounding box center [436, 63] width 114 height 28
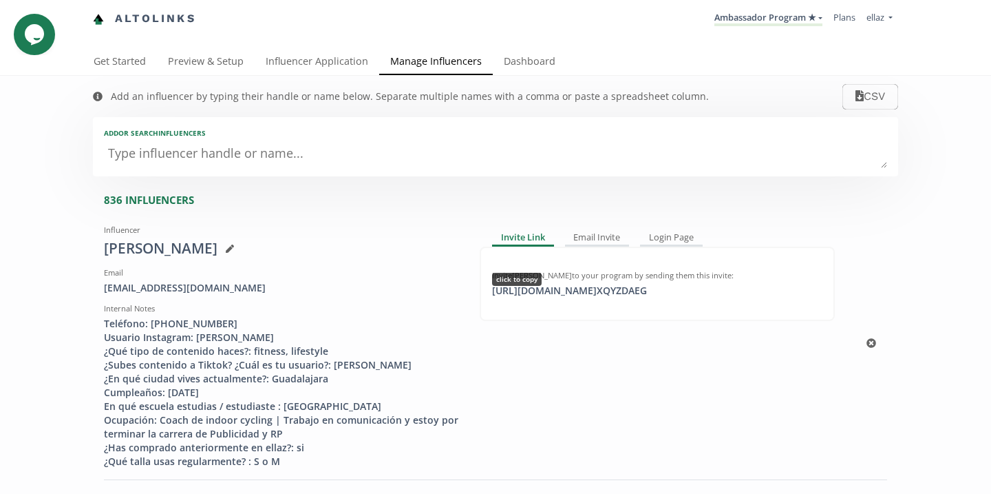
click at [581, 299] on div "Invite Elisa Maria Ruiz Castro to your program by sending them this invite: htt…" at bounding box center [657, 283] width 355 height 74
click at [581, 297] on div "https://app.altolinks.com/invite/ XQYZDAEG click to copy" at bounding box center [569, 291] width 171 height 14
copy div "https://app.altolinks.com/invite/ XQYZDAEG"
click at [523, 65] on link "Dashboard" at bounding box center [530, 63] width 74 height 28
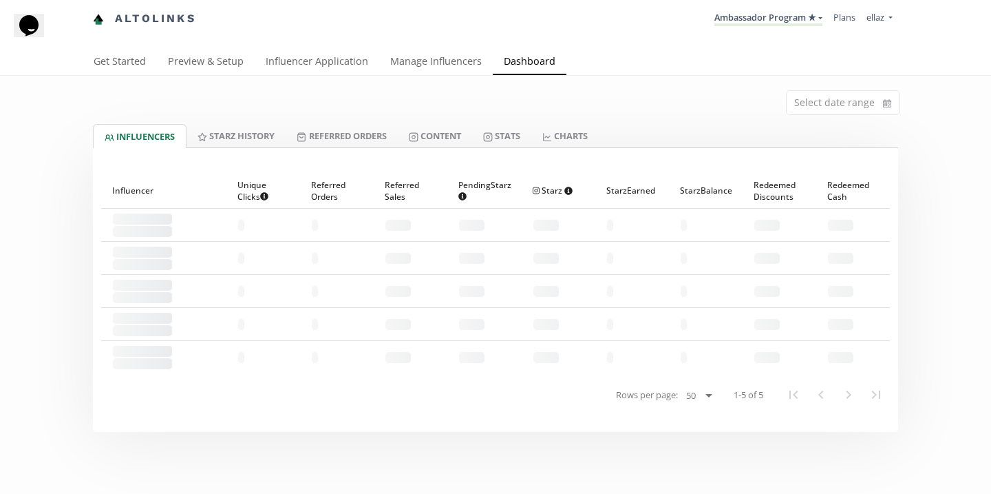
click at [686, 490] on div "Select date range INFLUENCERS Starz HISTORY Referred Orders Content Stats CHART…" at bounding box center [495, 323] width 991 height 494
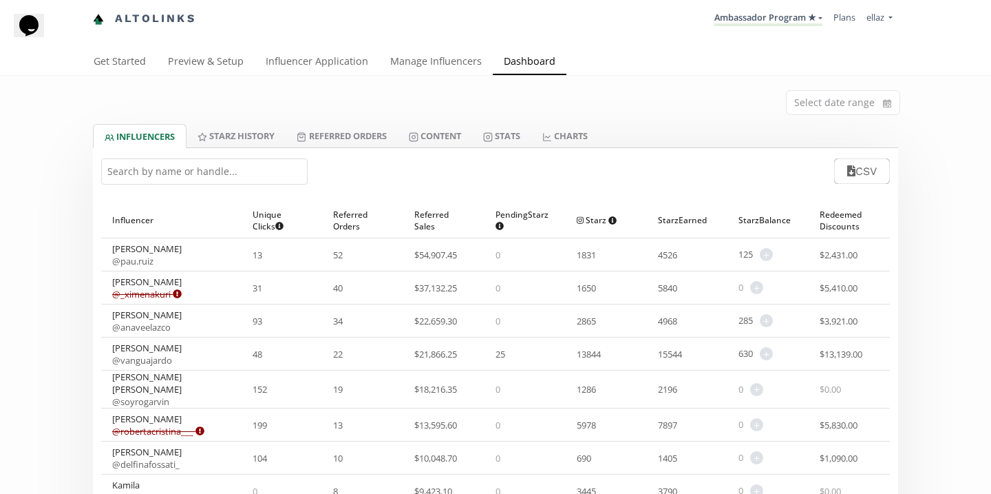
click at [264, 168] on input "text" at bounding box center [204, 171] width 207 height 26
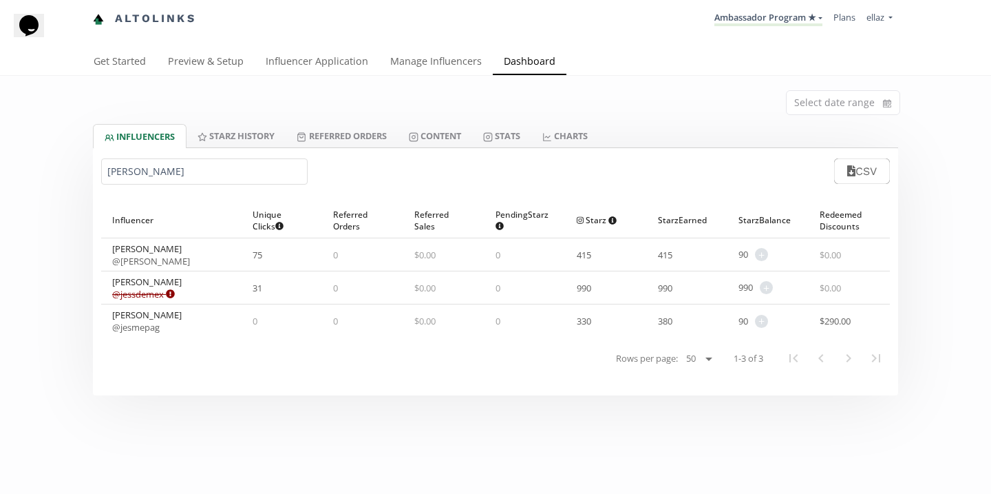
type input "jess"
click at [836, 100] on input at bounding box center [843, 102] width 113 height 23
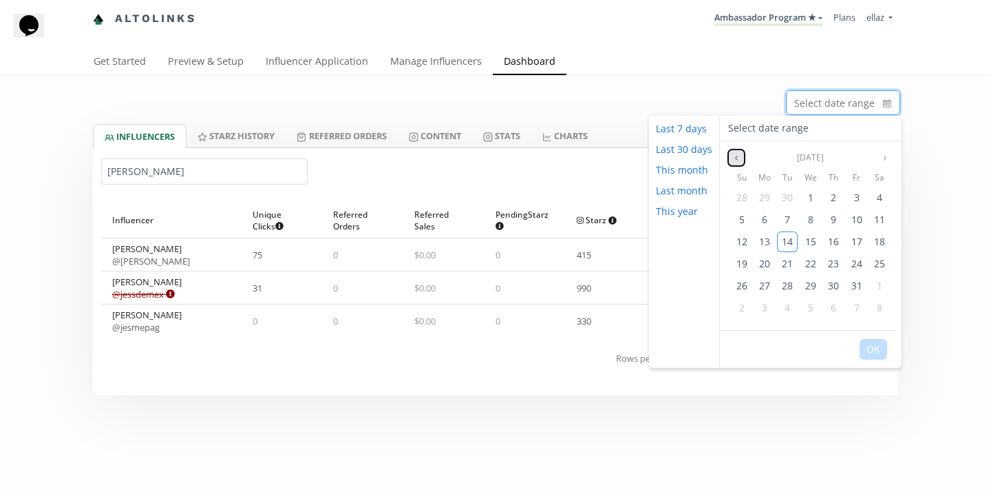
click at [737, 158] on icon "angle left" at bounding box center [736, 158] width 8 height 8
click at [766, 196] on span "1" at bounding box center [765, 197] width 6 height 13
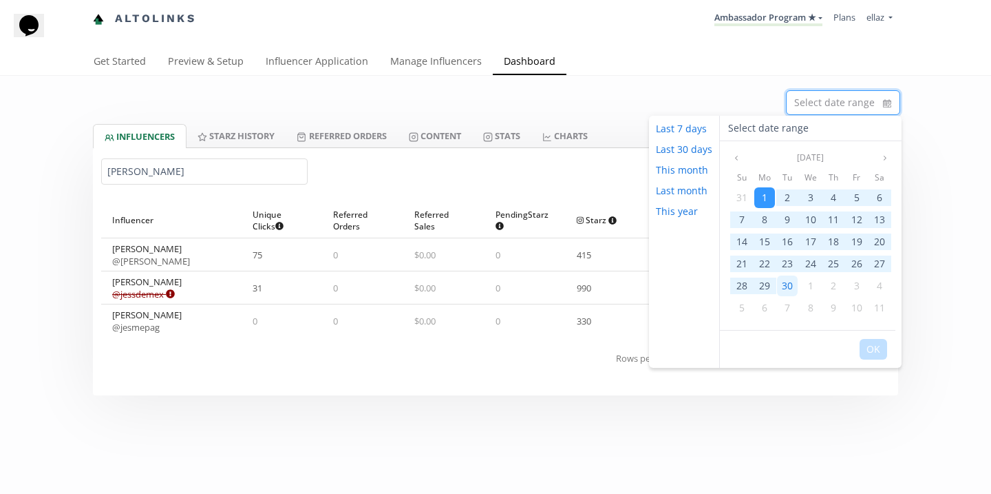
click at [790, 288] on span "30" at bounding box center [787, 285] width 11 height 13
click at [866, 345] on button "OK" at bounding box center [874, 349] width 28 height 21
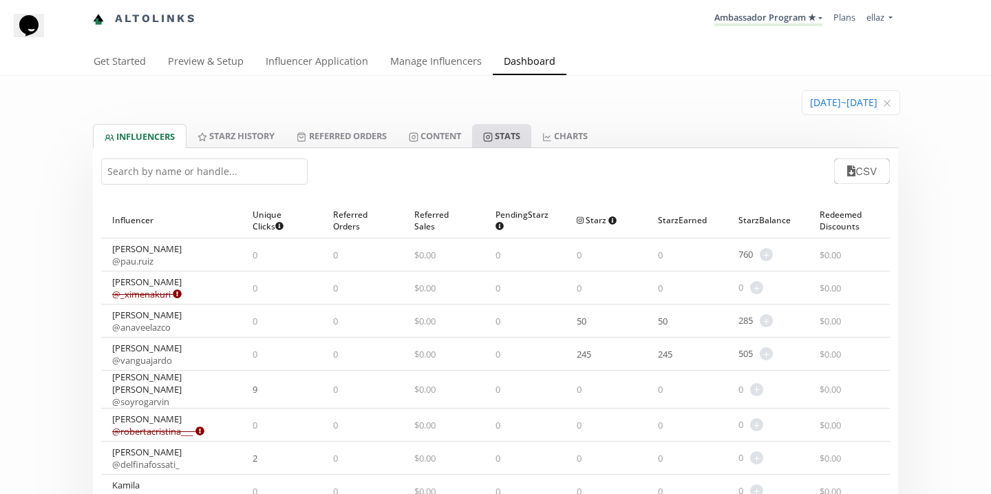
click at [503, 137] on link "Stats" at bounding box center [501, 135] width 59 height 23
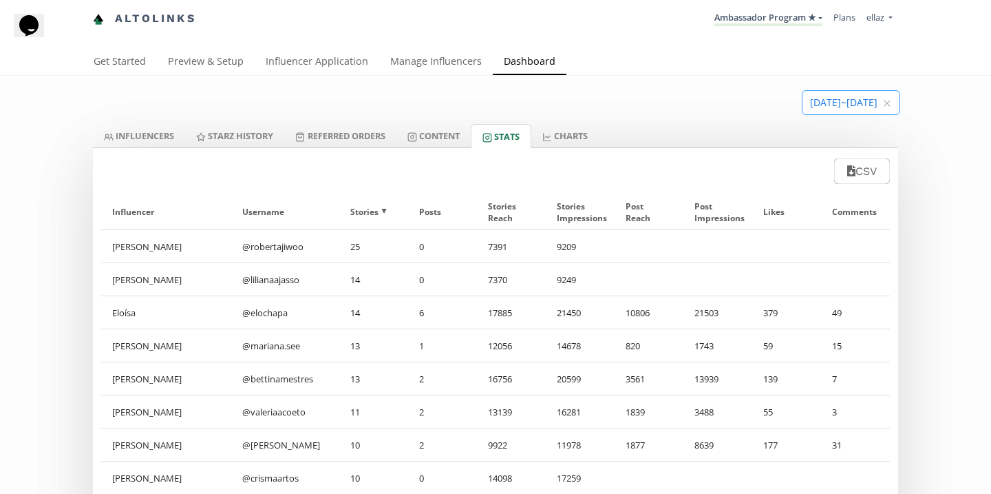
click at [863, 107] on input at bounding box center [851, 102] width 97 height 23
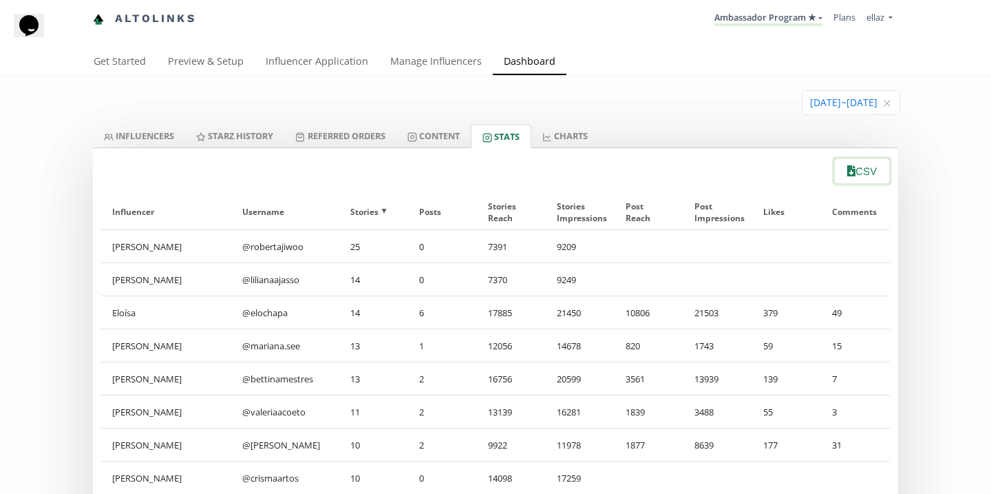
click at [857, 169] on button "CSV" at bounding box center [862, 171] width 60 height 30
click at [756, 13] on link "Ambassador Program ★" at bounding box center [769, 18] width 108 height 15
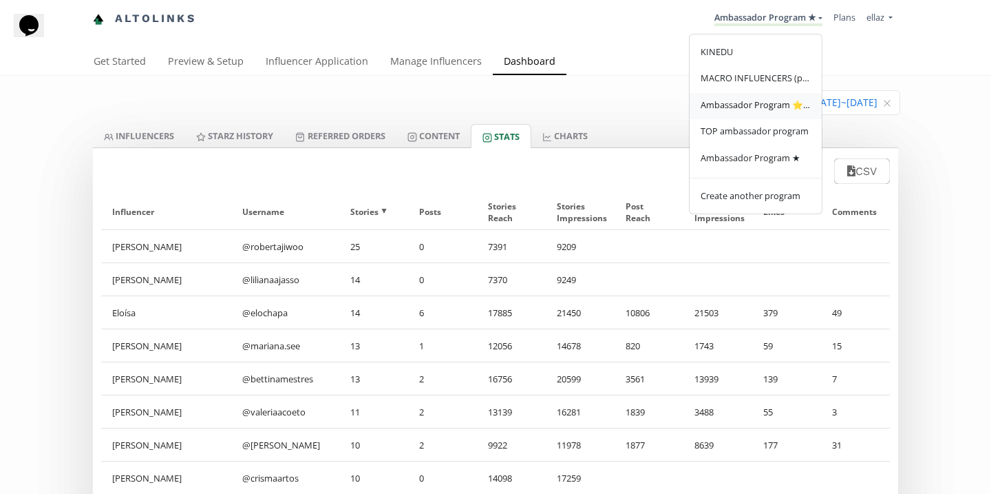
click at [767, 107] on span "Ambassador Program ⭐️⭐️" at bounding box center [756, 104] width 110 height 12
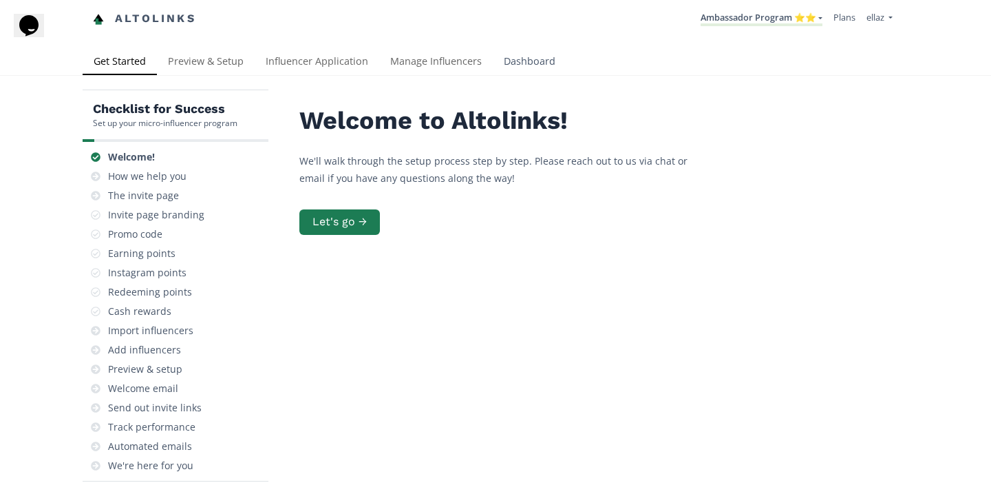
click at [532, 61] on link "Dashboard" at bounding box center [530, 63] width 74 height 28
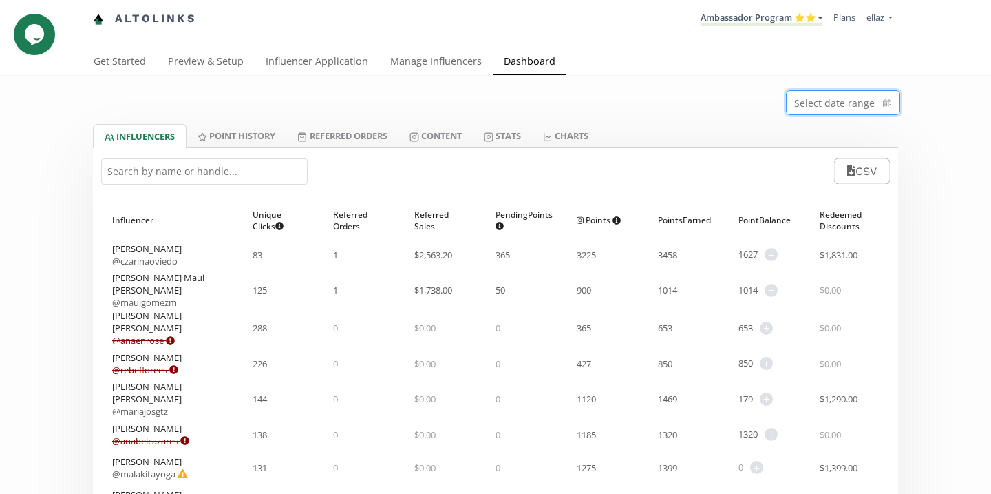
click at [845, 107] on input at bounding box center [843, 102] width 113 height 23
click at [573, 110] on div "Select date range" at bounding box center [496, 100] width 826 height 48
click at [518, 134] on link "Stats" at bounding box center [502, 135] width 59 height 23
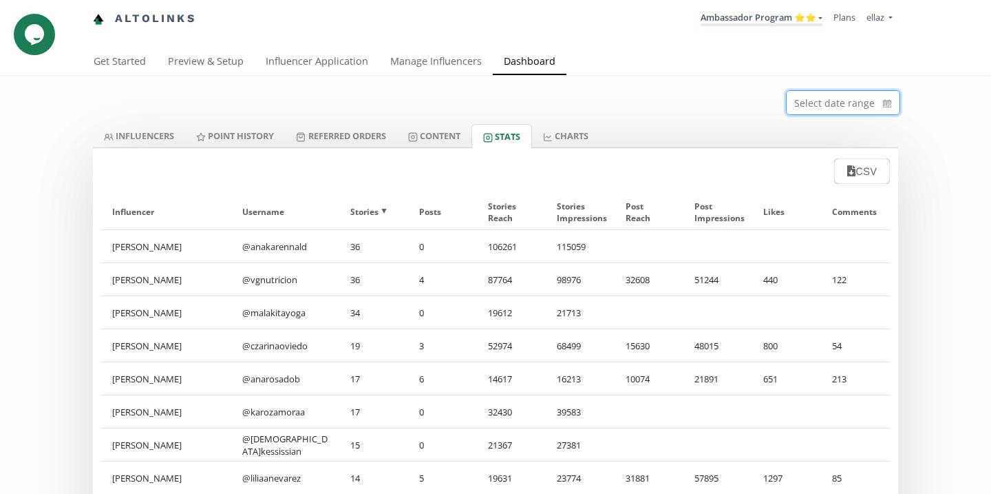
click at [812, 105] on input at bounding box center [843, 102] width 113 height 23
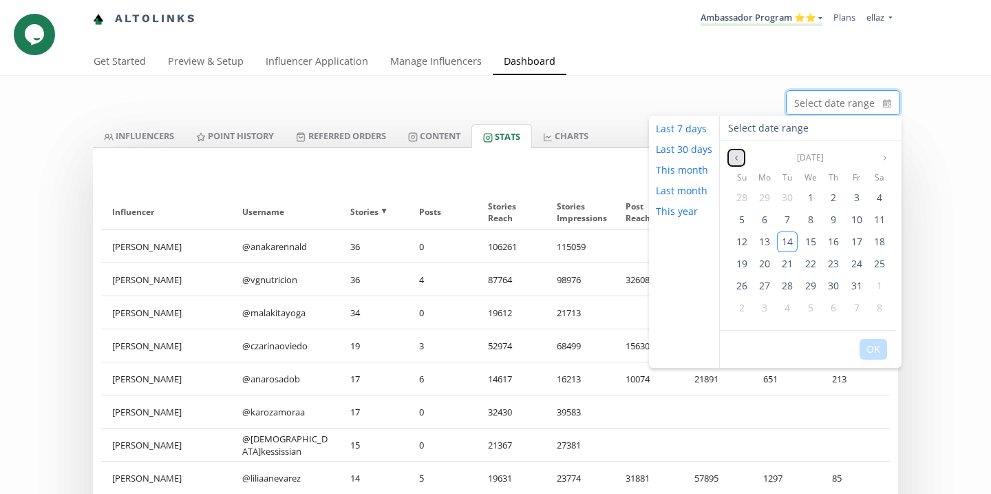
click at [735, 154] on icon "angle left" at bounding box center [736, 158] width 8 height 8
click at [766, 195] on div "1" at bounding box center [765, 197] width 21 height 21
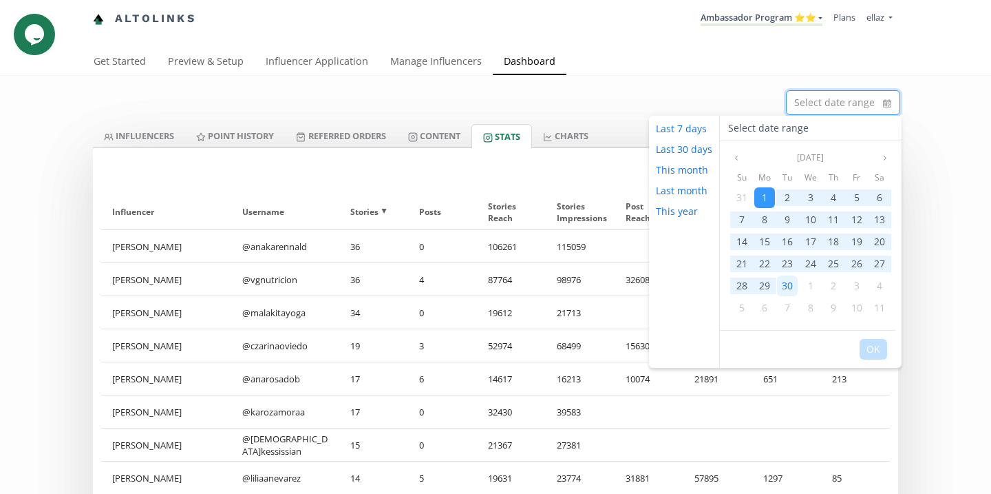
click at [785, 284] on span "30" at bounding box center [787, 285] width 11 height 13
click at [870, 342] on button "OK" at bounding box center [874, 349] width 28 height 21
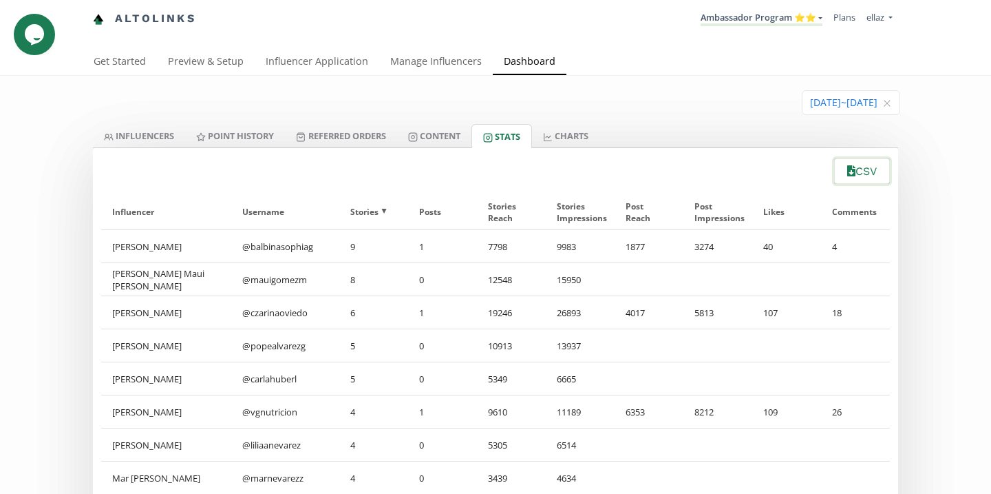
click at [847, 173] on icon "button" at bounding box center [851, 170] width 8 height 11
click at [716, 119] on div "2025-09-01 ~ 2025-09-30" at bounding box center [496, 100] width 826 height 48
click at [801, 10] on li "Ambassador Program ⭐️⭐️ KINEDU MACRO INFLUENCERS (prog ventas) Ambassador Progr…" at bounding box center [761, 19] width 133 height 27
click at [798, 14] on link "Ambassador Program ⭐️⭐️" at bounding box center [762, 18] width 122 height 15
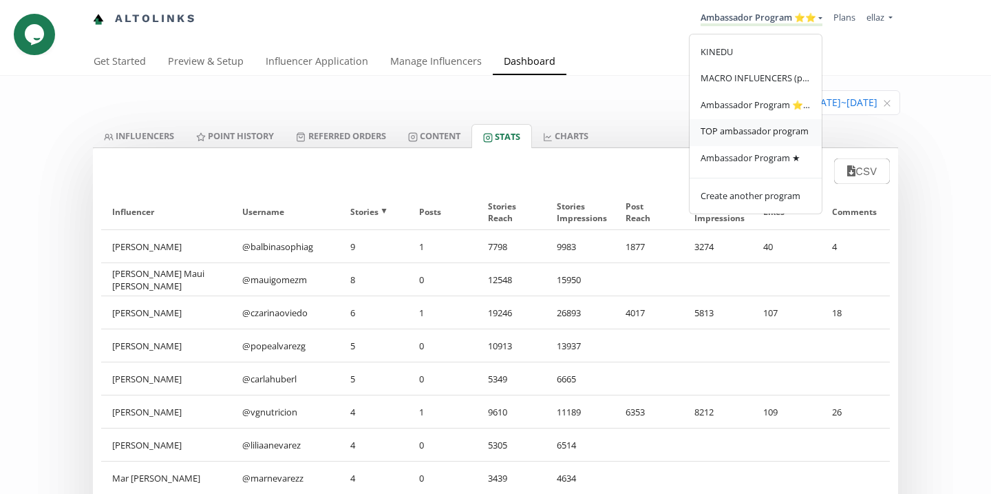
click at [777, 121] on link "TOP ambassador program" at bounding box center [756, 132] width 132 height 27
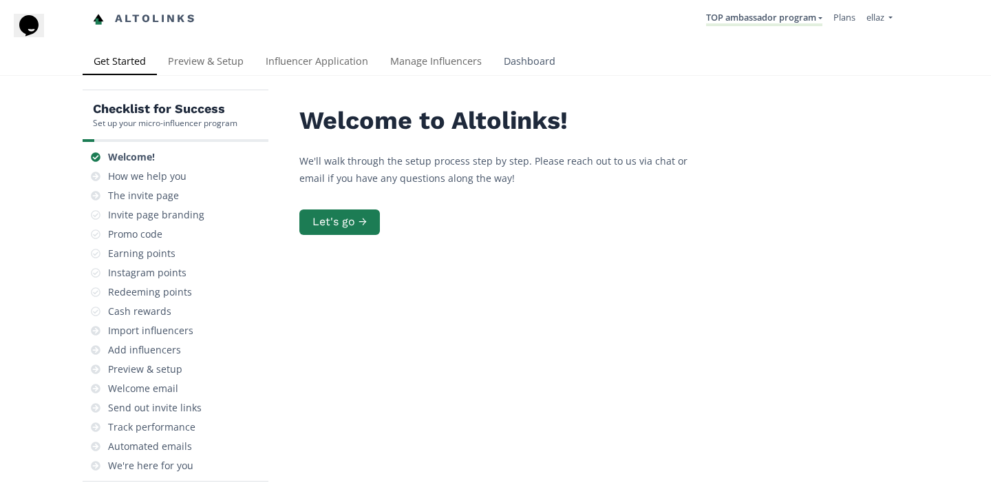
click at [540, 62] on link "Dashboard" at bounding box center [530, 63] width 74 height 28
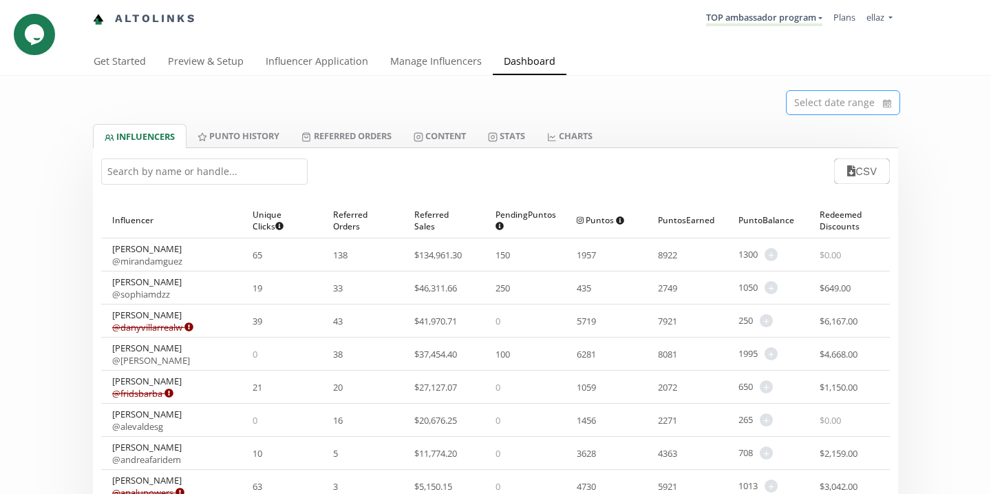
click at [836, 108] on input at bounding box center [843, 102] width 113 height 23
click at [593, 127] on link "CHARTS" at bounding box center [569, 135] width 67 height 23
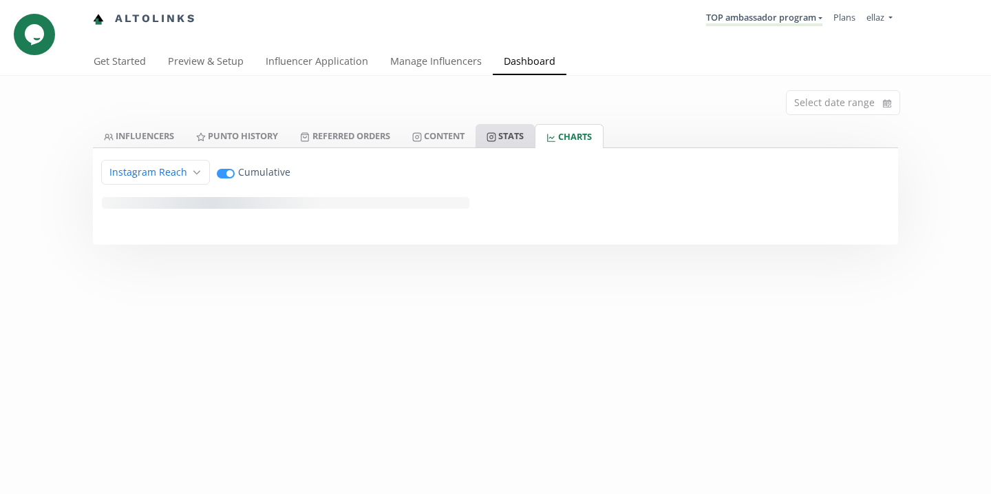
click at [516, 127] on link "Stats" at bounding box center [505, 135] width 59 height 23
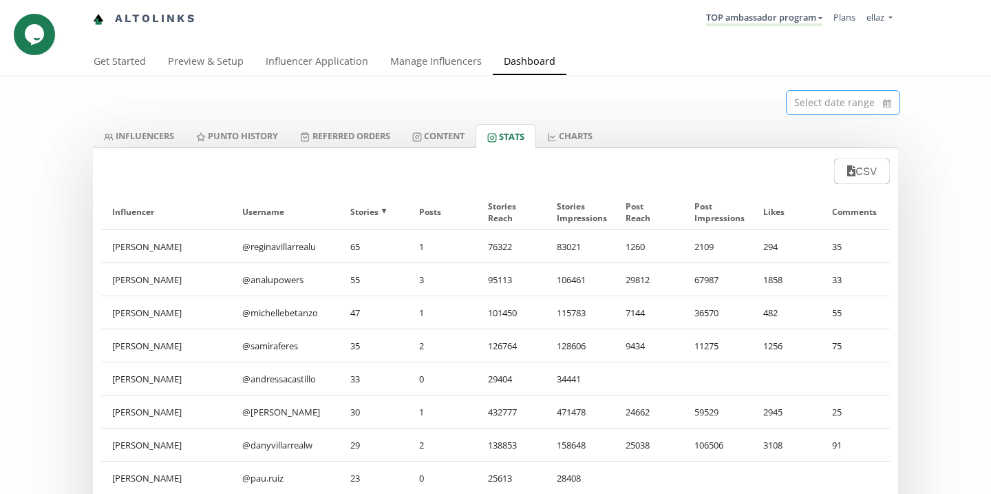
click at [831, 111] on input at bounding box center [843, 102] width 113 height 23
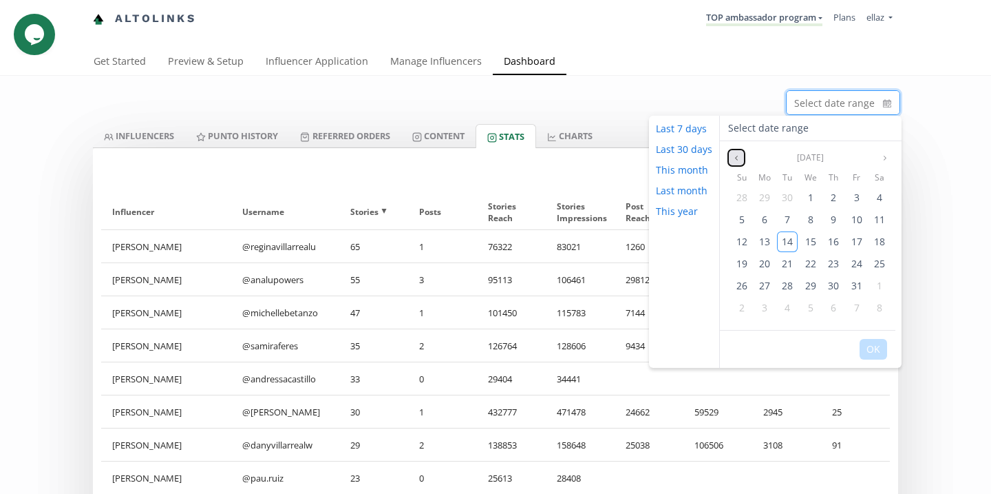
click at [730, 158] on button "Previous month" at bounding box center [736, 157] width 17 height 17
click at [762, 195] on span "1" at bounding box center [765, 197] width 6 height 13
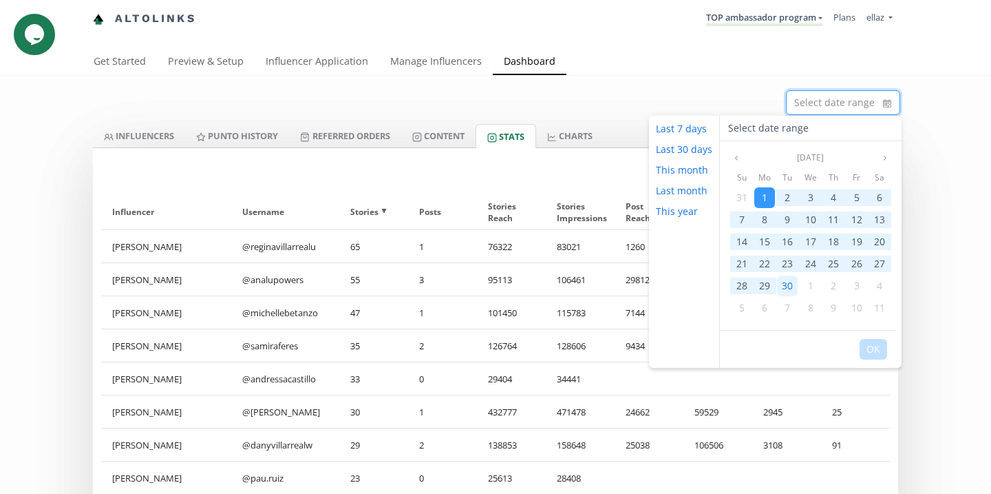
click at [785, 295] on div "30" at bounding box center [787, 285] width 21 height 21
click at [874, 356] on button "OK" at bounding box center [874, 349] width 28 height 21
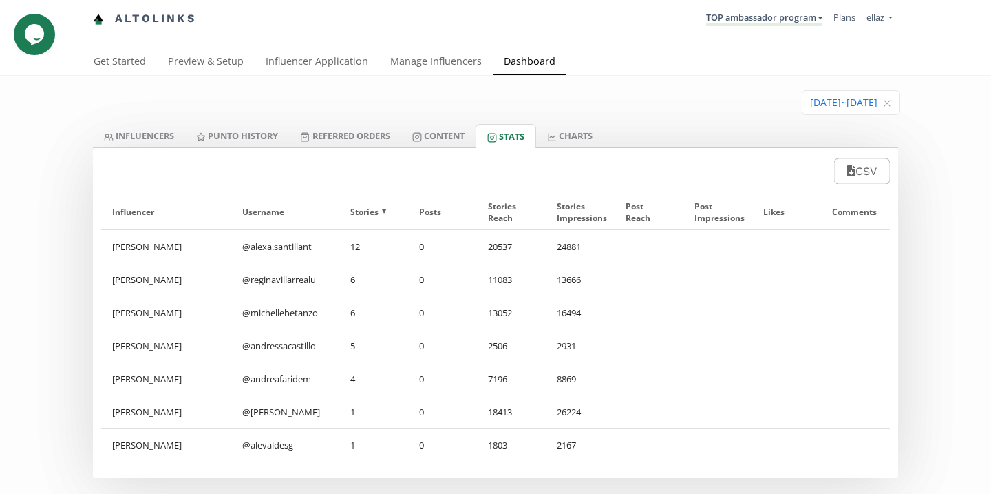
click at [852, 189] on div "Influencer ▲ Username ▲ Stories ▲ Posts ▲ Stories Reach ▲ Stories Impressions ▲…" at bounding box center [495, 332] width 805 height 292
click at [856, 179] on button "CSV" at bounding box center [862, 171] width 60 height 30
click at [728, 22] on link "TOP ambassador program" at bounding box center [764, 18] width 116 height 15
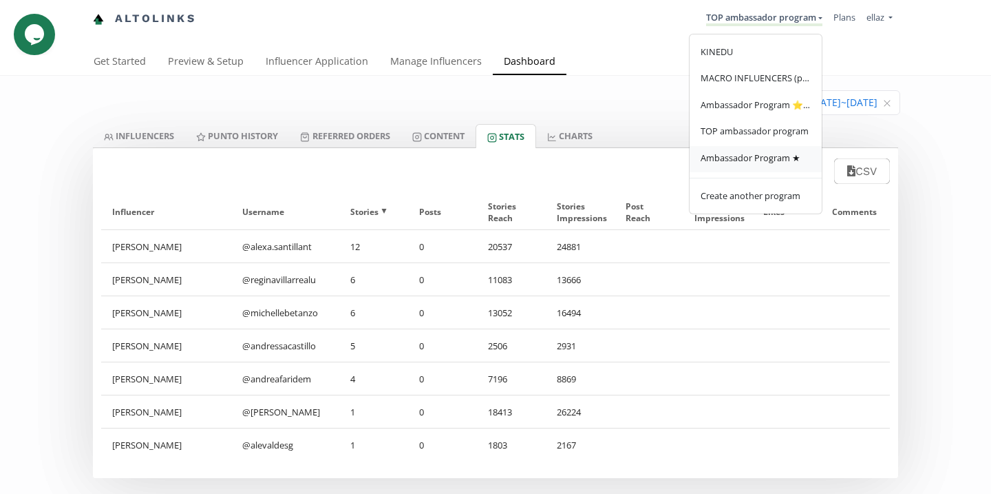
click at [755, 165] on link "Ambassador Program ★" at bounding box center [756, 159] width 132 height 27
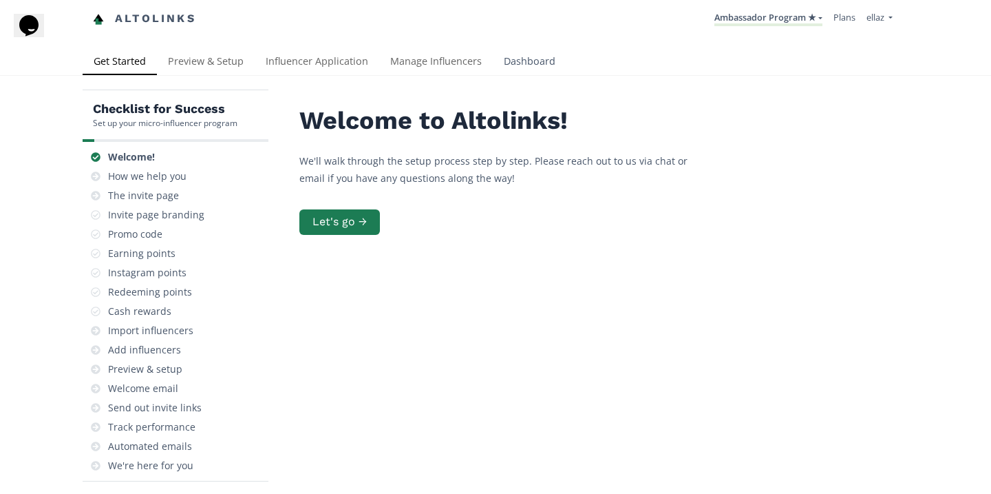
click at [544, 67] on link "Dashboard" at bounding box center [530, 63] width 74 height 28
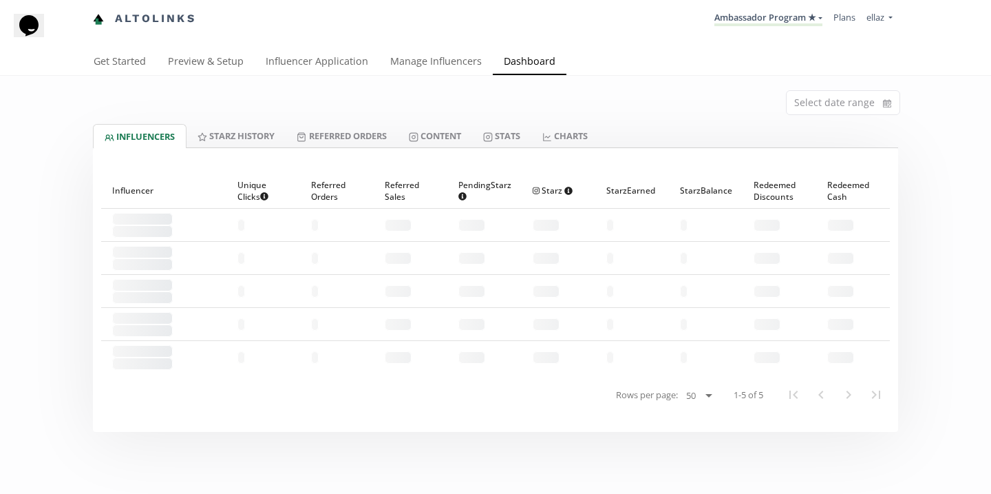
click at [421, 118] on div "Select date range" at bounding box center [496, 100] width 826 height 48
click at [434, 138] on link "Content" at bounding box center [435, 135] width 74 height 23
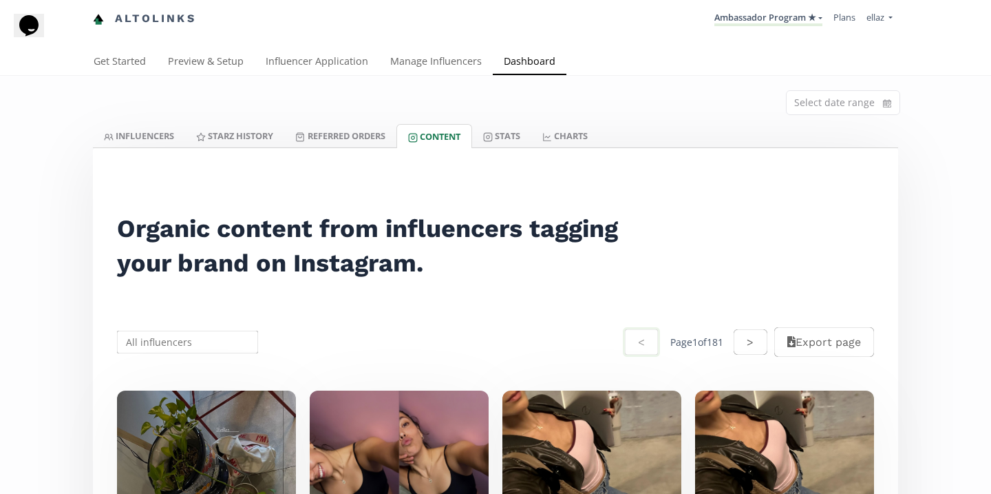
click at [184, 355] on input "text" at bounding box center [187, 341] width 145 height 27
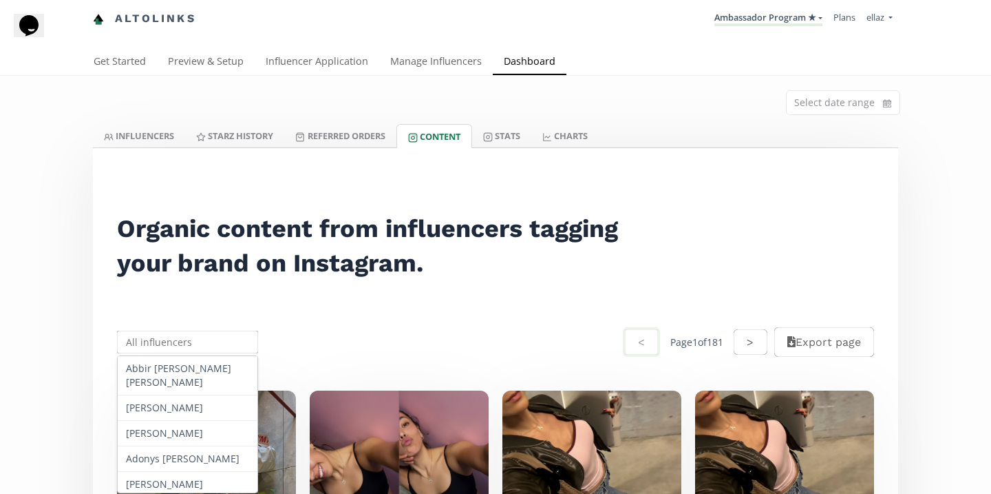
paste input "Valeria Coeto Barroso"
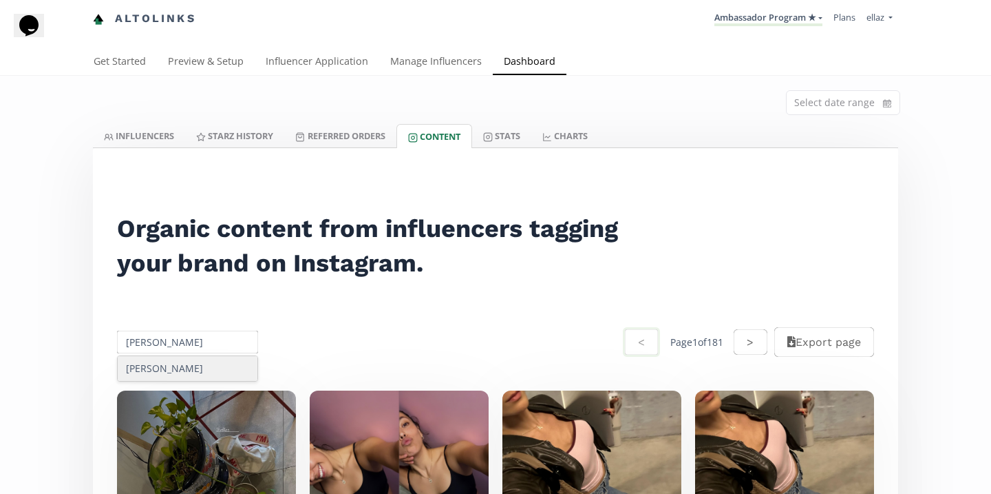
click at [196, 359] on div "Valeria Coeto Barroso" at bounding box center [188, 368] width 140 height 25
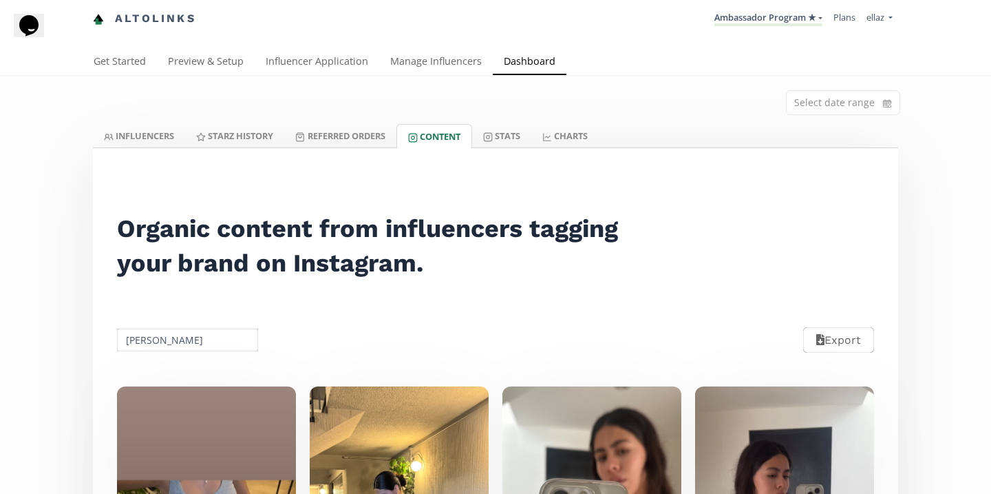
click at [161, 340] on input "Valeria Coeto Barroso" at bounding box center [187, 339] width 145 height 27
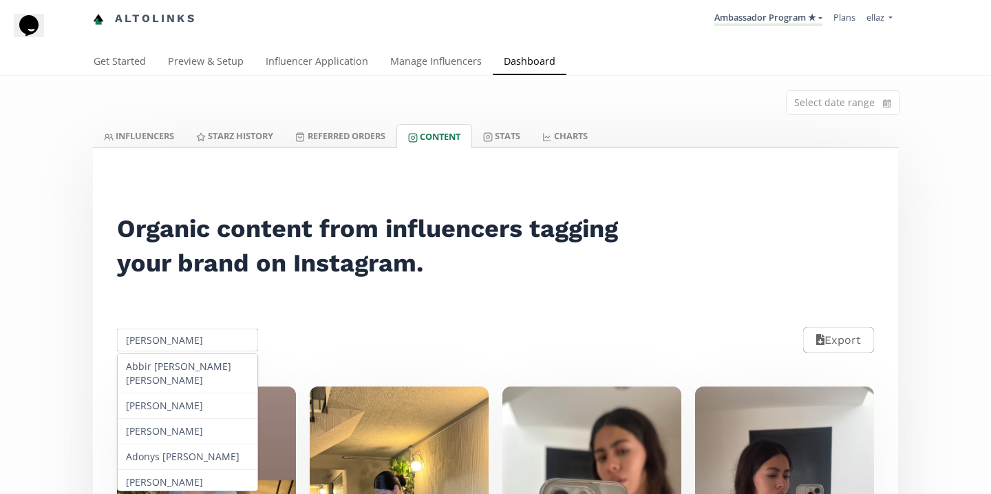
click at [161, 340] on input "Valeria Coeto Barroso" at bounding box center [187, 339] width 145 height 27
paste input "Samantha Mazariegos"
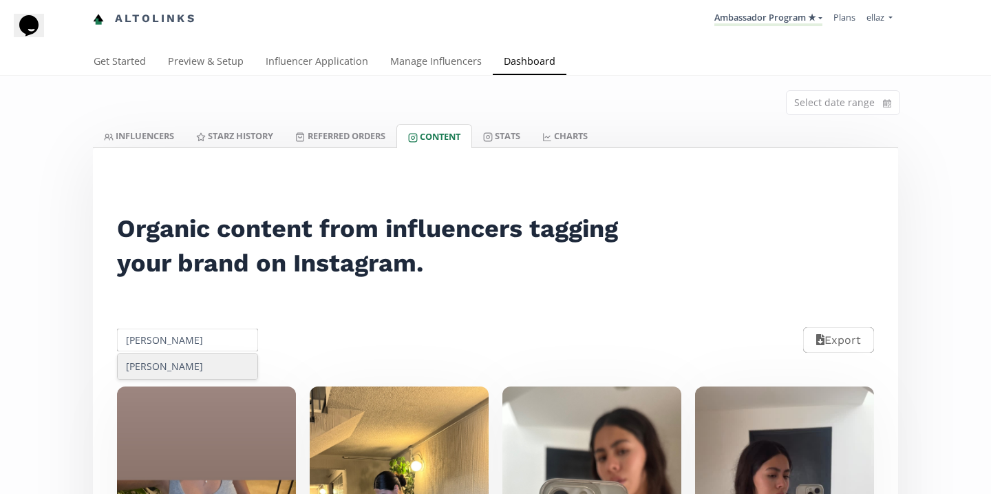
click at [217, 374] on div "Samantha Mazariegos" at bounding box center [188, 366] width 140 height 25
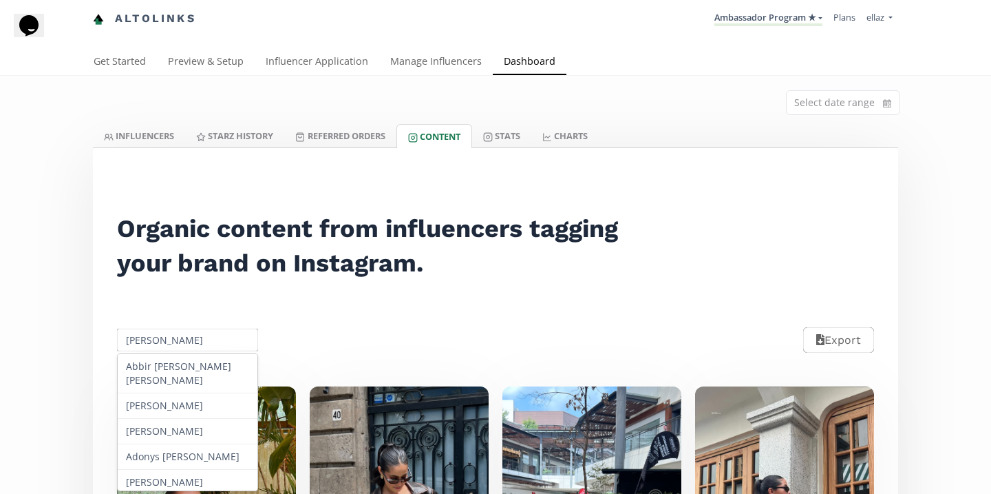
click at [190, 344] on input "Samantha Mazariegos" at bounding box center [187, 339] width 145 height 27
paste input "Ina Mariana Othon Galaz"
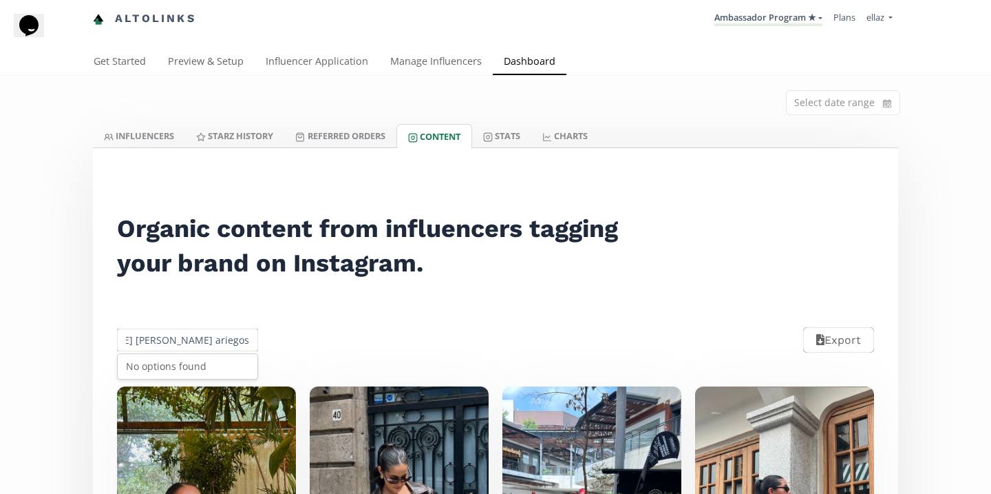
click at [187, 336] on input "Samantha MazIna Mariana Othon Galaz ariegos" at bounding box center [187, 339] width 145 height 27
paste input "[PERSON_NAME] Mariana [PERSON_NAME]"
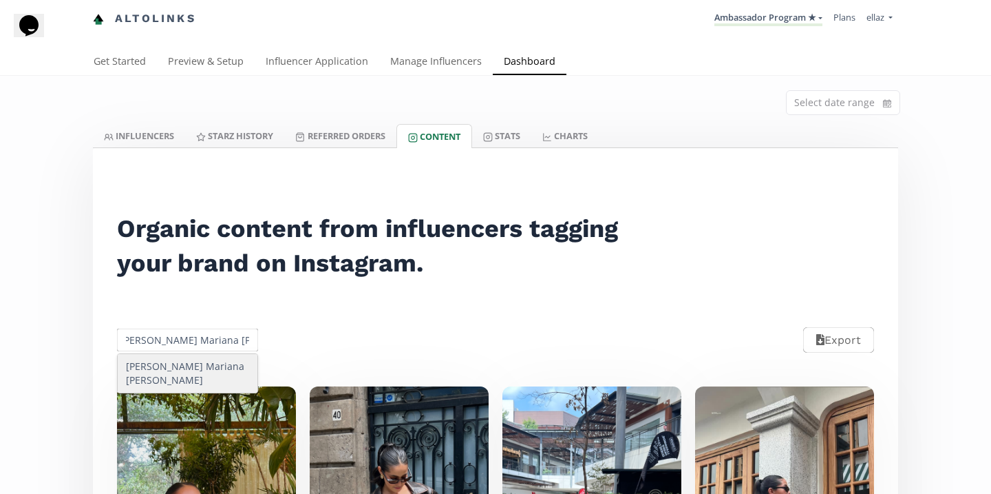
click at [198, 368] on div "[PERSON_NAME] Mariana [PERSON_NAME]" at bounding box center [188, 373] width 140 height 39
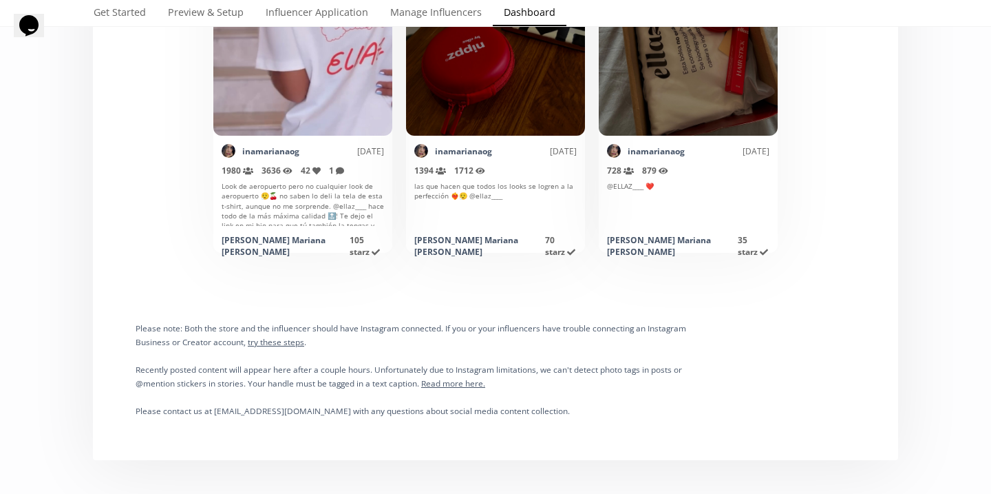
scroll to position [0, 0]
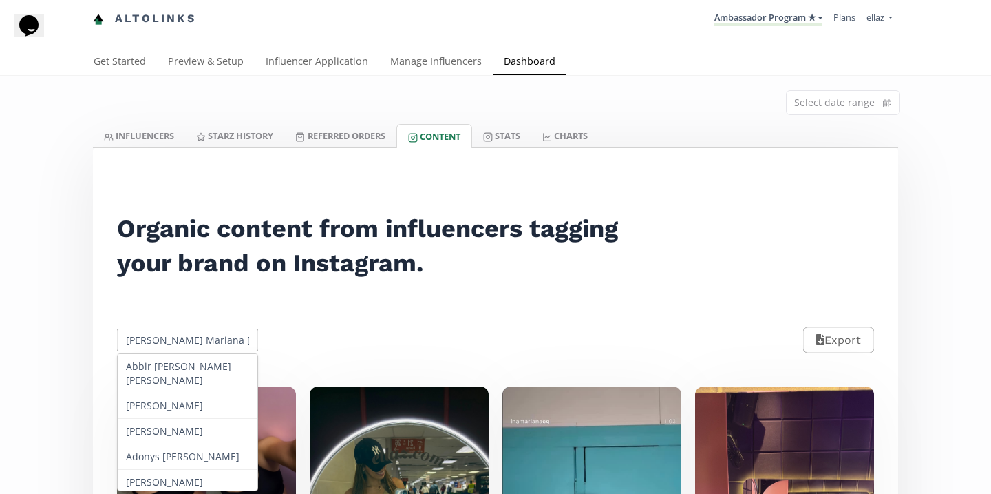
click at [158, 352] on input "[PERSON_NAME] Mariana [PERSON_NAME]" at bounding box center [187, 339] width 145 height 27
click at [158, 352] on input "Ina Mariana Othon Galaz" at bounding box center [187, 339] width 145 height 27
paste input "Lily Jasso"
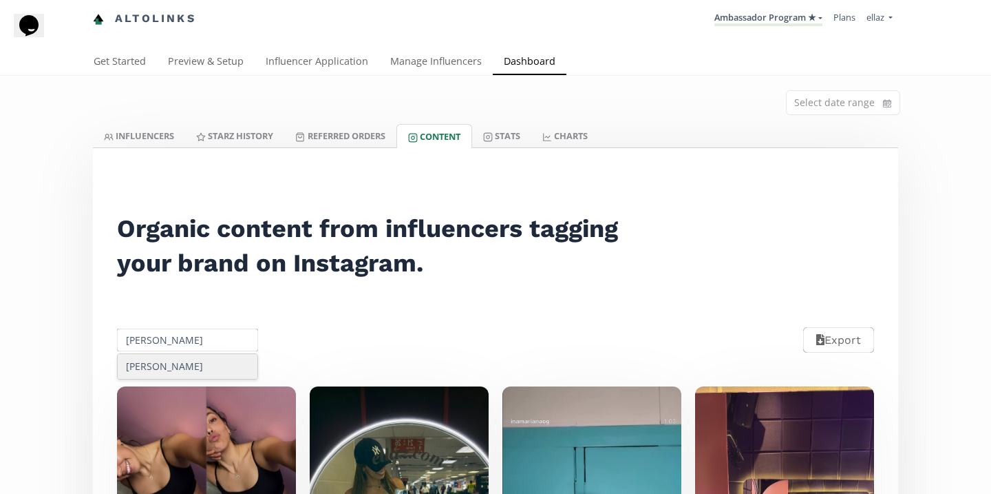
type input "Lily Jasso"
click at [169, 365] on div "Lily Jasso" at bounding box center [188, 366] width 140 height 25
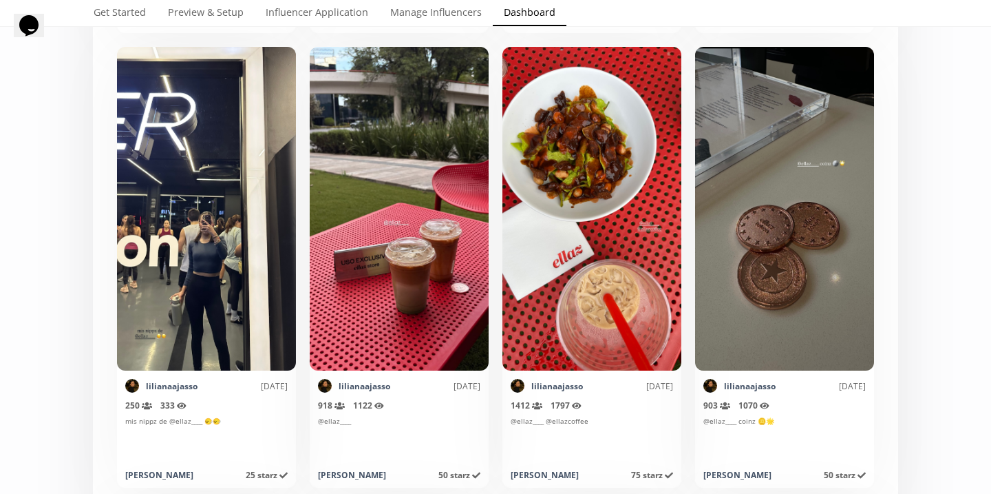
scroll to position [1257, 0]
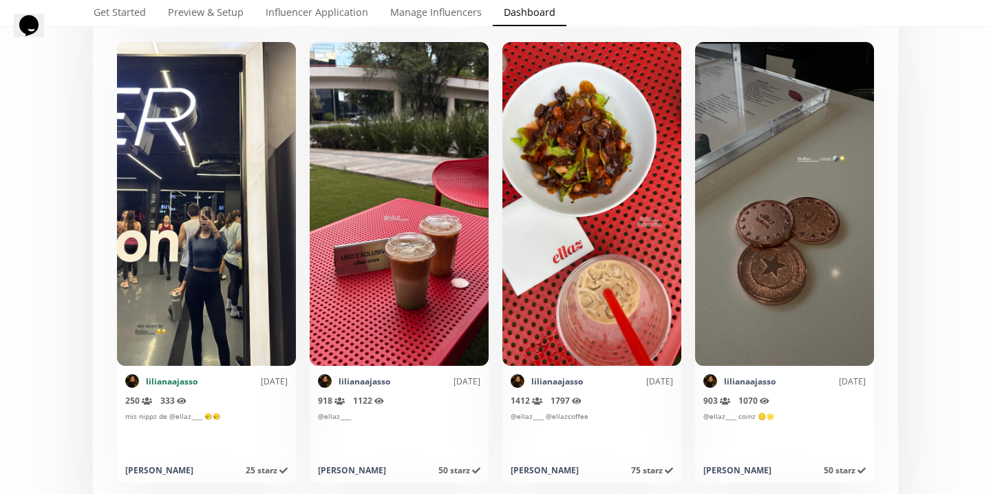
click at [169, 381] on link "lilianaajasso" at bounding box center [172, 381] width 52 height 12
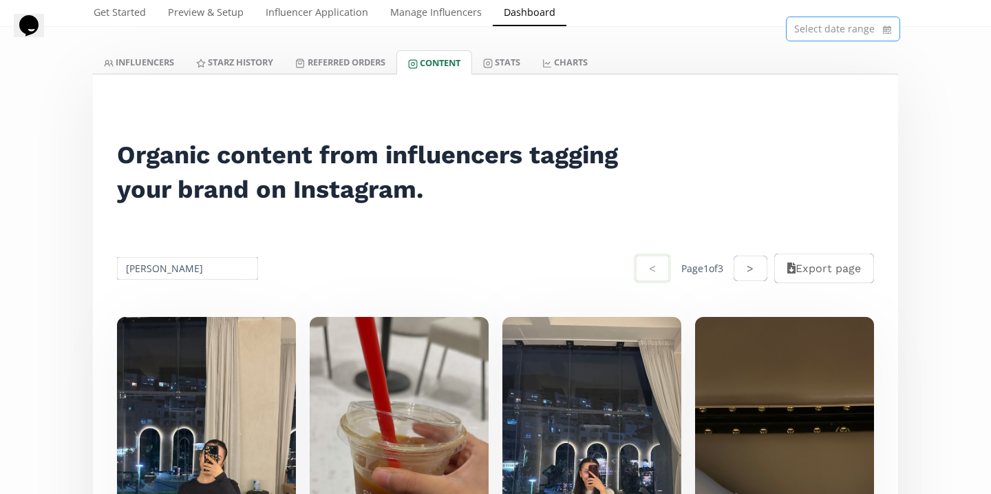
scroll to position [0, 0]
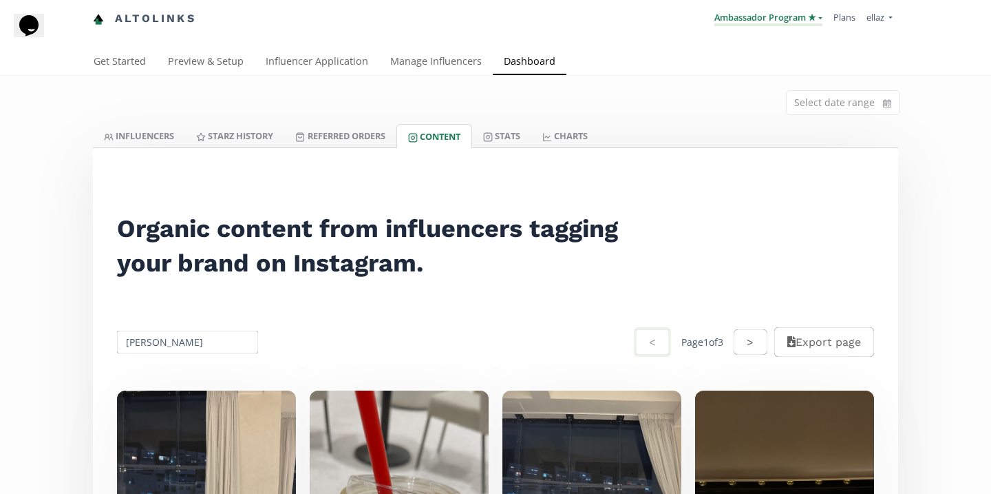
click at [801, 25] on link "Ambassador Program ★" at bounding box center [769, 18] width 108 height 15
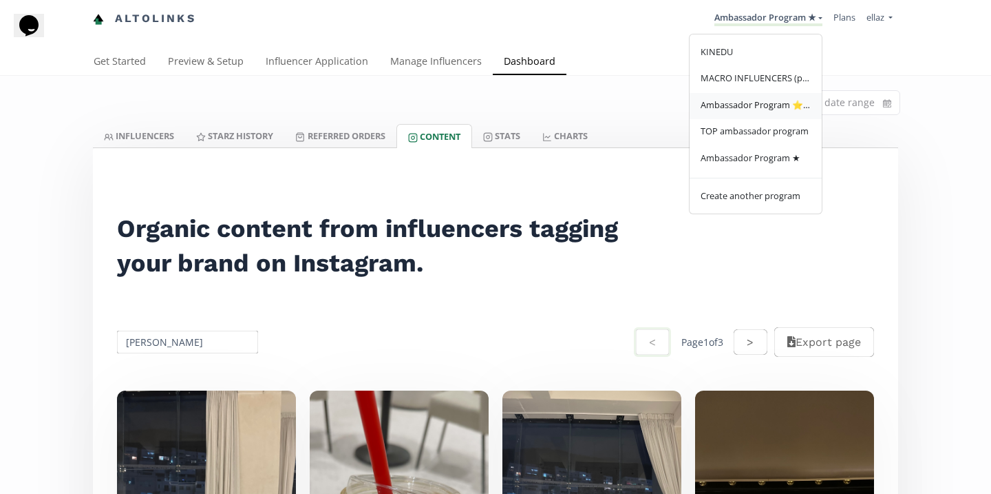
click at [760, 111] on span "Ambassador Program ⭐️⭐️" at bounding box center [756, 104] width 110 height 12
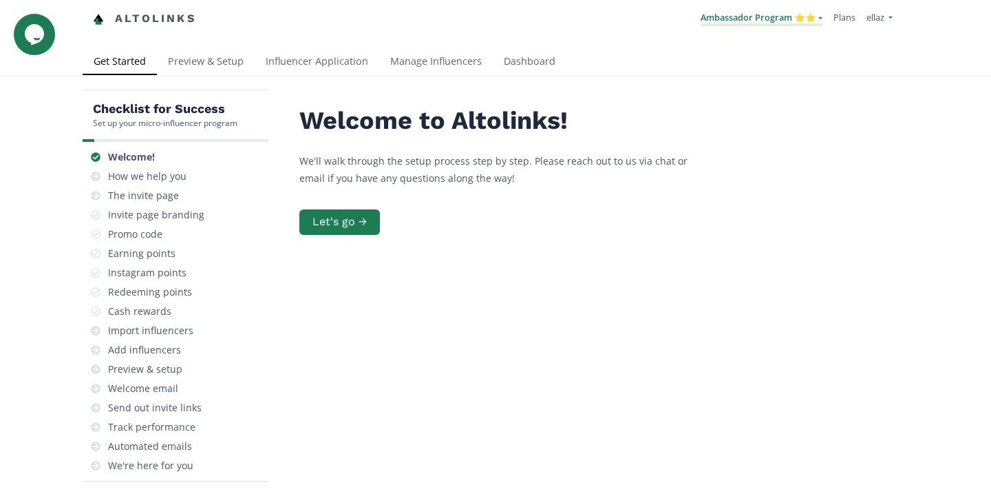
click at [783, 20] on link "Ambassador Program ⭐️⭐️" at bounding box center [762, 18] width 122 height 15
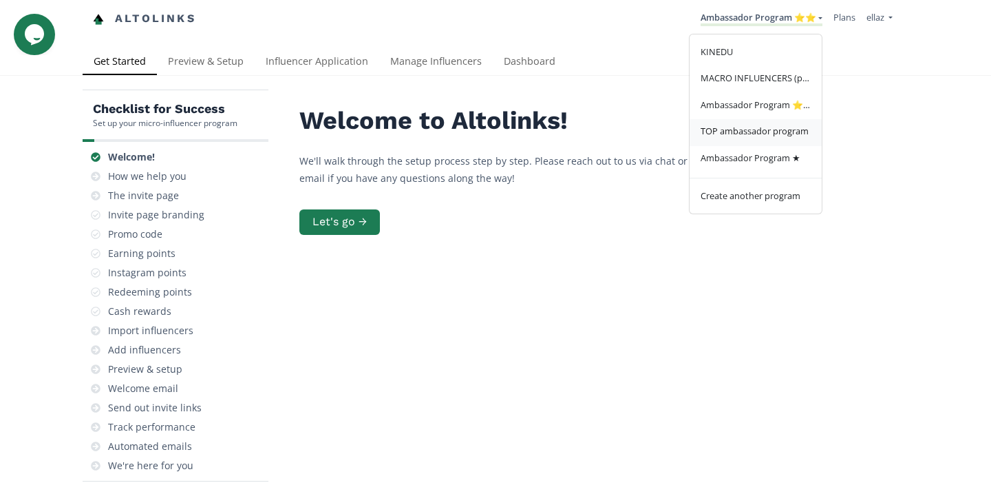
click at [768, 128] on span "TOP ambassador program" at bounding box center [755, 131] width 108 height 12
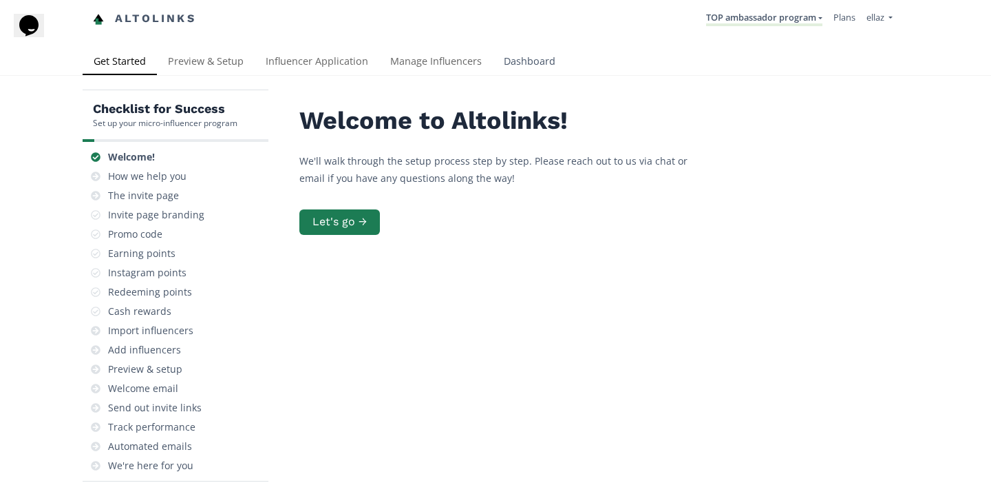
click at [531, 60] on link "Dashboard" at bounding box center [530, 63] width 74 height 28
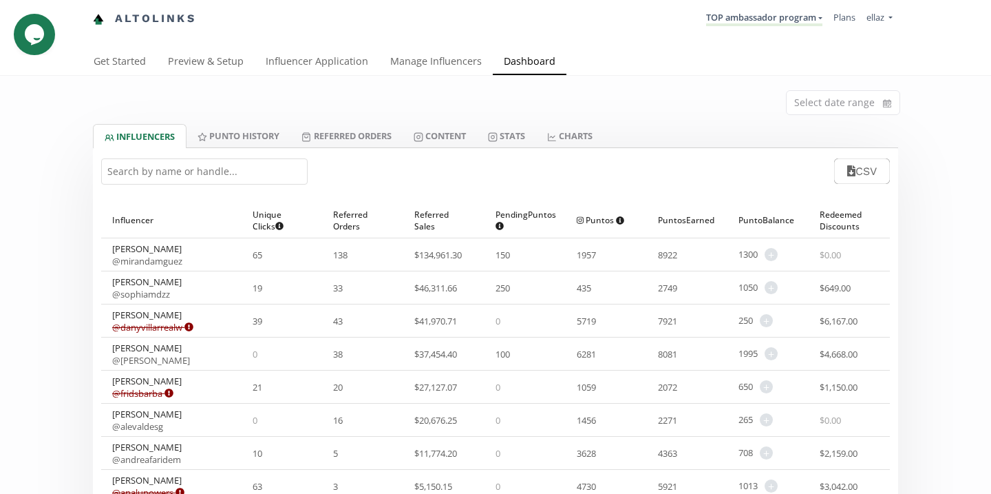
click at [214, 185] on div "CSV" at bounding box center [495, 171] width 805 height 46
click at [474, 130] on link "Content" at bounding box center [440, 135] width 74 height 23
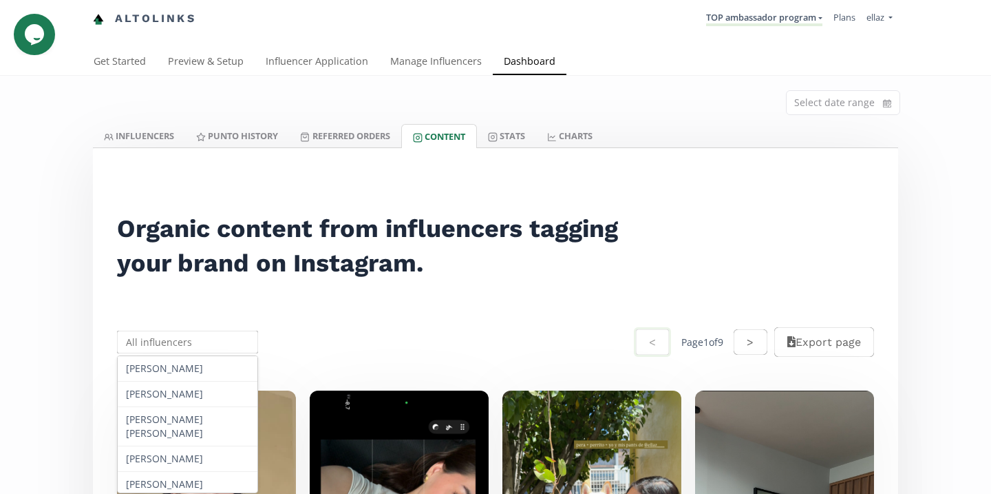
click at [192, 346] on input "text" at bounding box center [187, 341] width 145 height 27
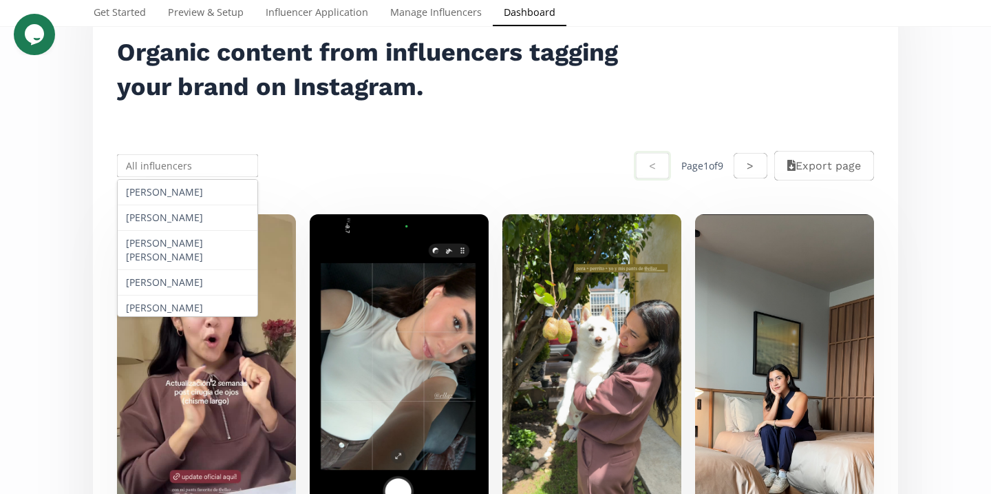
scroll to position [178, 0]
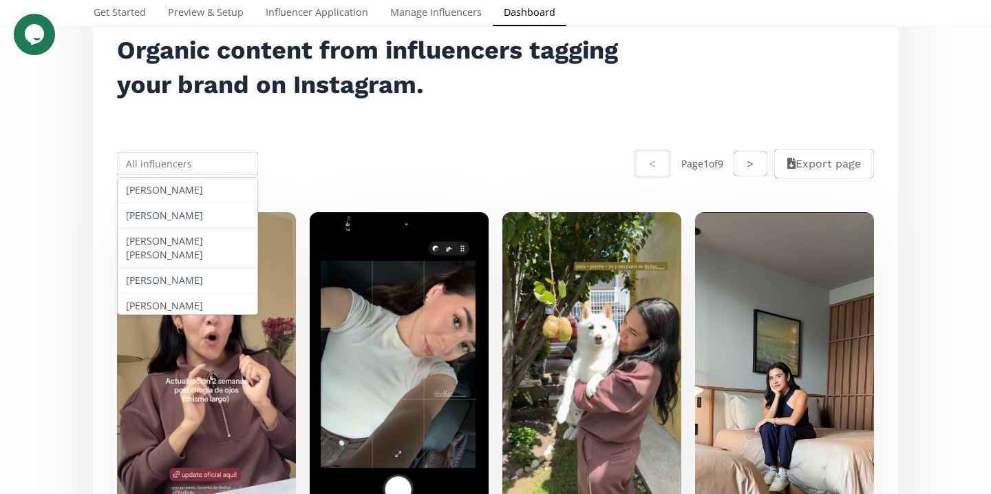
paste input "[PERSON_NAME]"
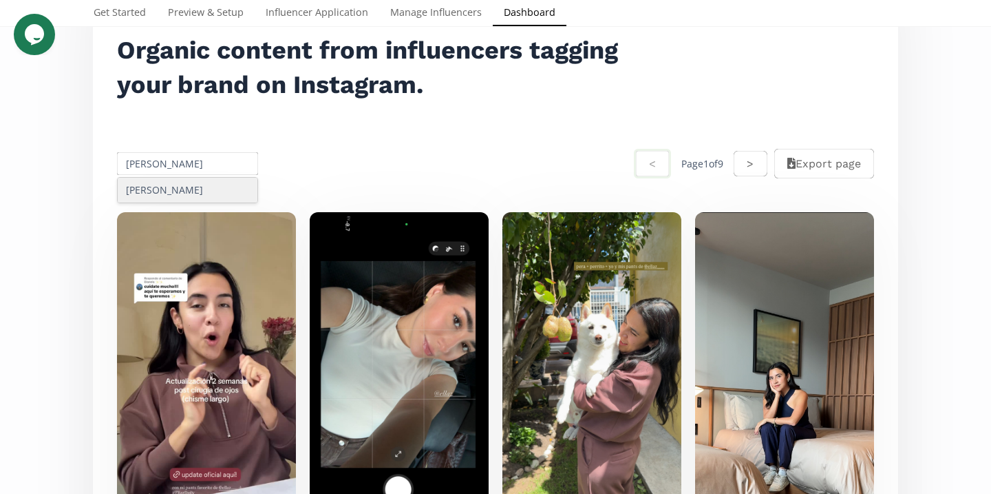
type input "[PERSON_NAME]"
click at [181, 191] on div "[PERSON_NAME]" at bounding box center [188, 190] width 140 height 25
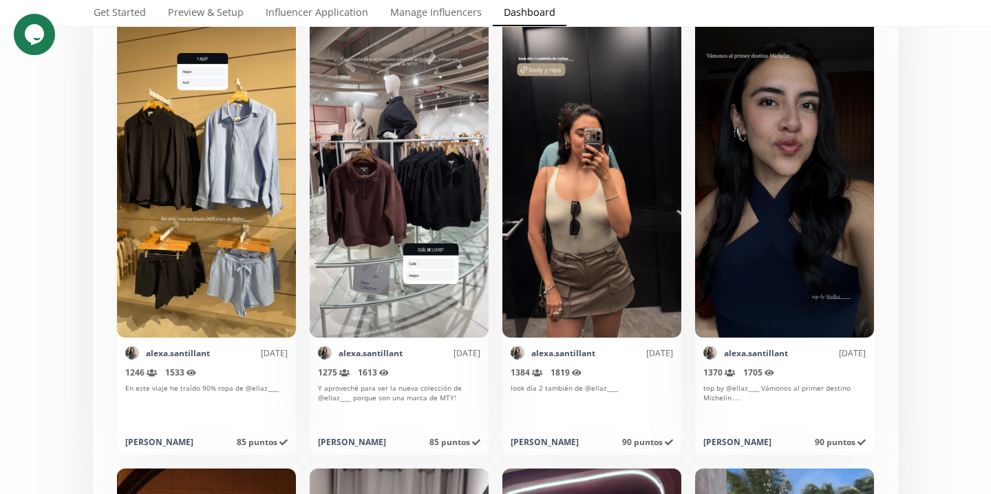
scroll to position [1279, 0]
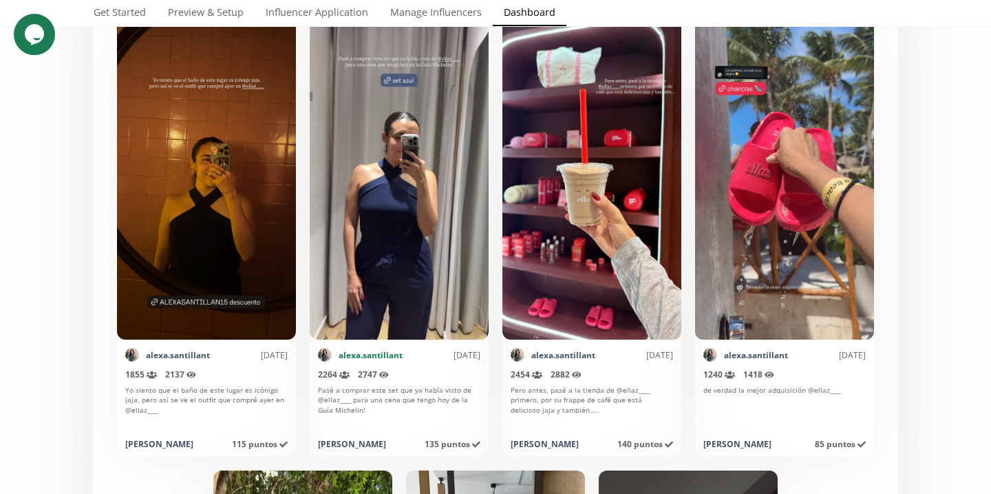
click at [370, 357] on link "alexa.santillant" at bounding box center [371, 355] width 64 height 12
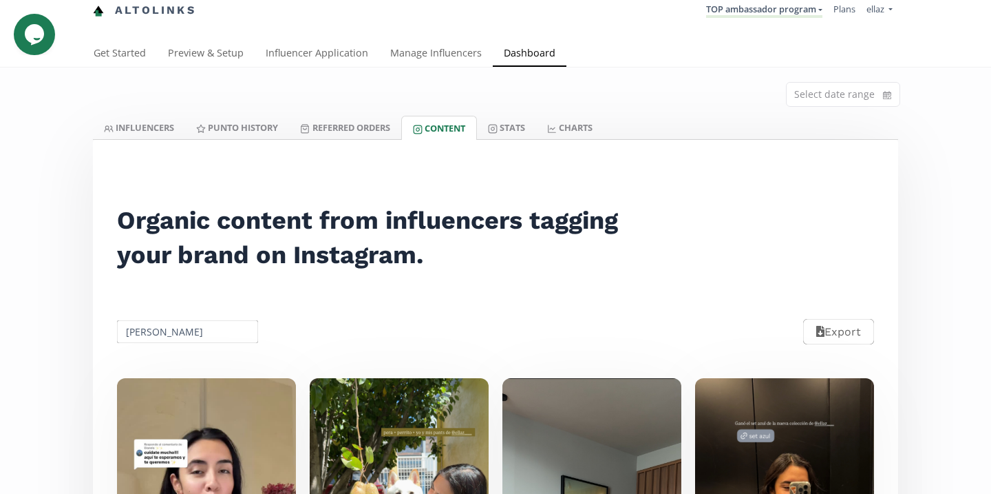
scroll to position [0, 0]
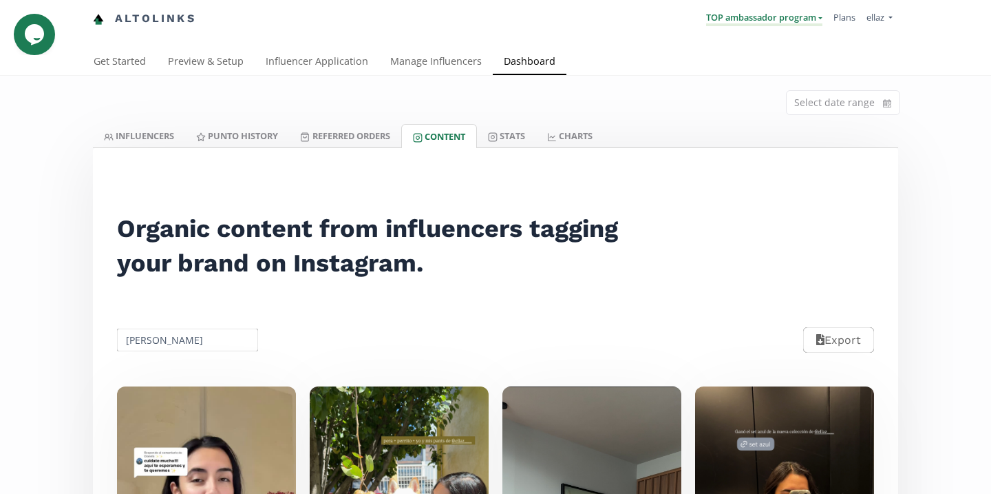
click at [768, 19] on link "TOP ambassador program" at bounding box center [764, 18] width 116 height 15
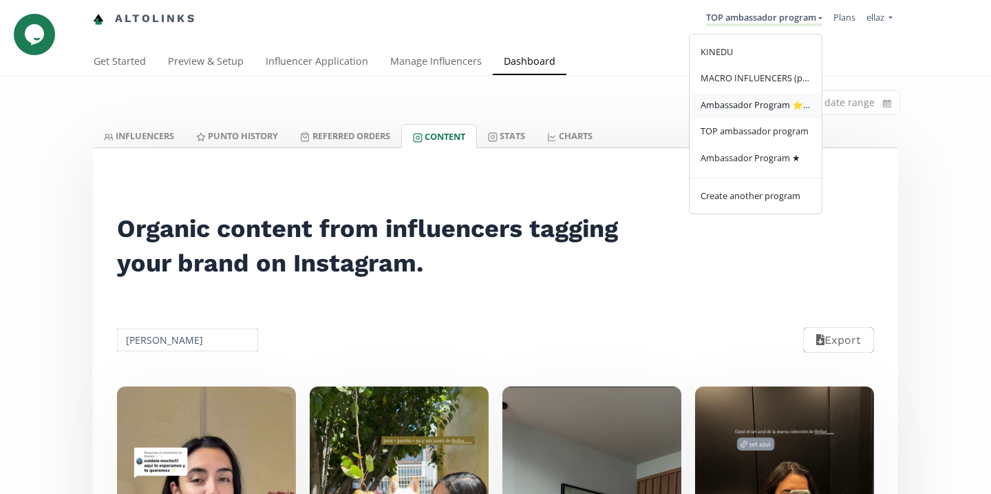
click at [758, 104] on span "Ambassador Program ⭐️⭐️" at bounding box center [756, 104] width 110 height 12
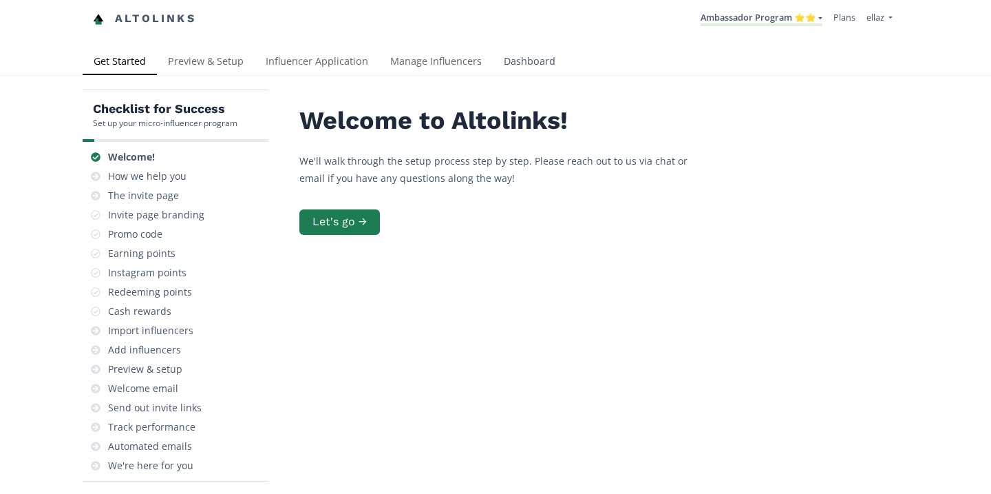
click at [534, 72] on link "Dashboard" at bounding box center [530, 63] width 74 height 28
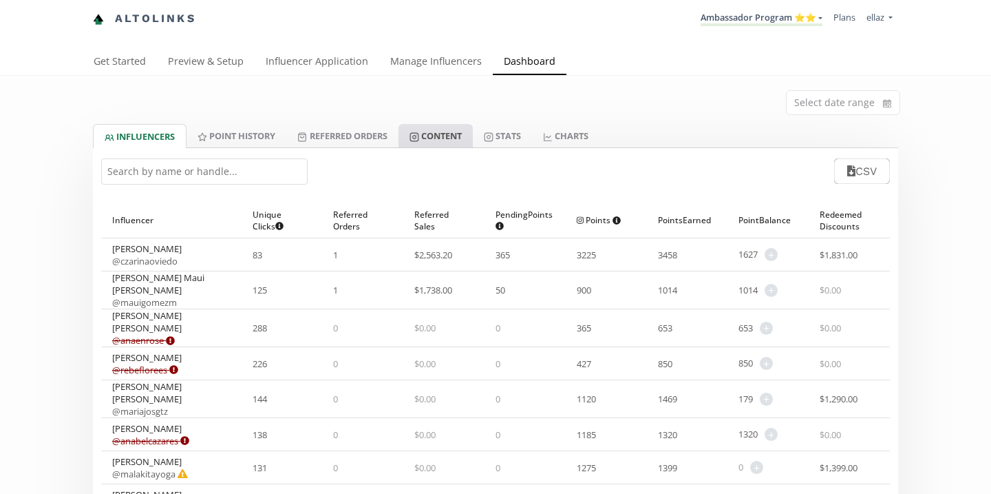
click at [466, 138] on link "Content" at bounding box center [436, 135] width 74 height 23
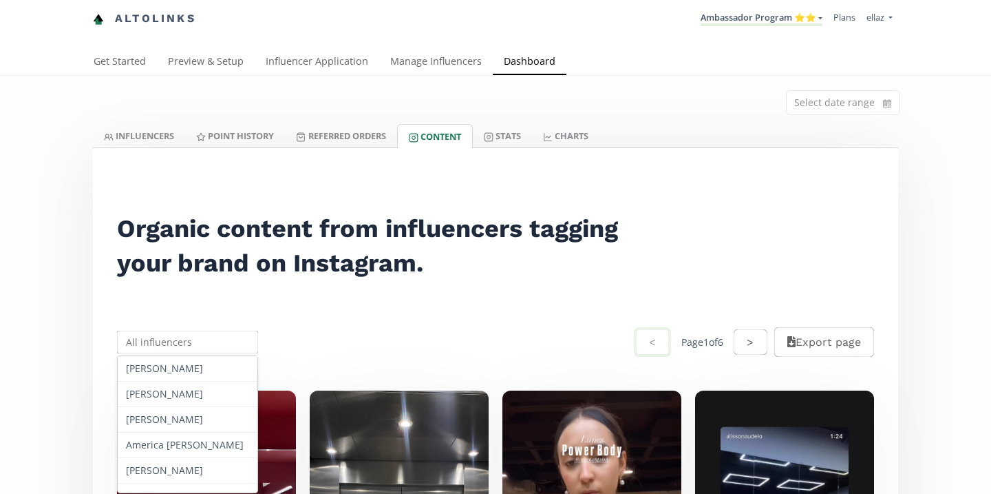
click at [165, 331] on input "text" at bounding box center [187, 341] width 145 height 27
paste input "[PERSON_NAME]"
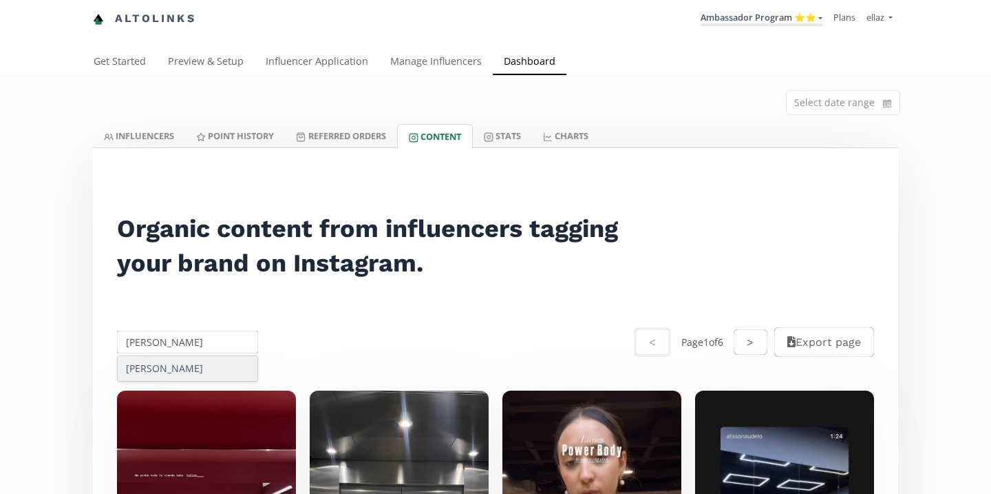
type input "[PERSON_NAME]"
click at [185, 368] on div "[PERSON_NAME]" at bounding box center [188, 368] width 140 height 25
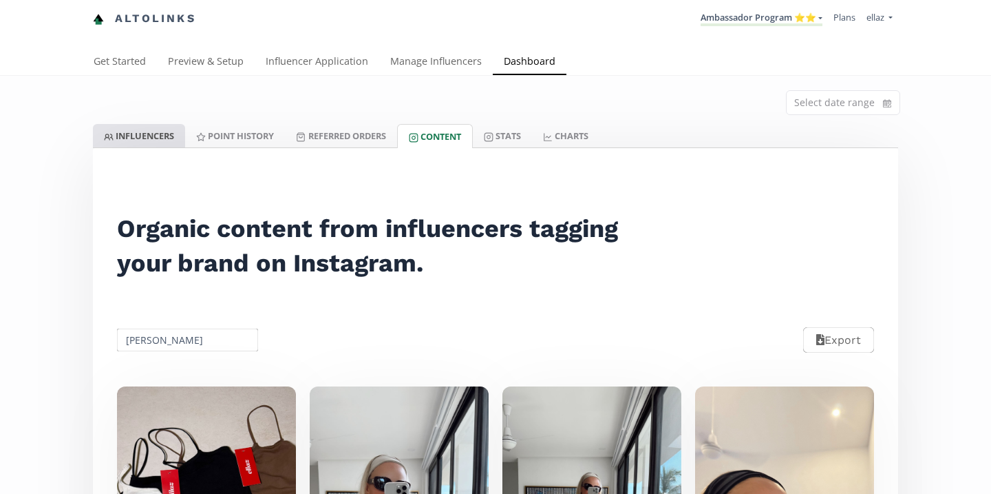
click at [169, 136] on link "INFLUENCERS" at bounding box center [139, 135] width 92 height 23
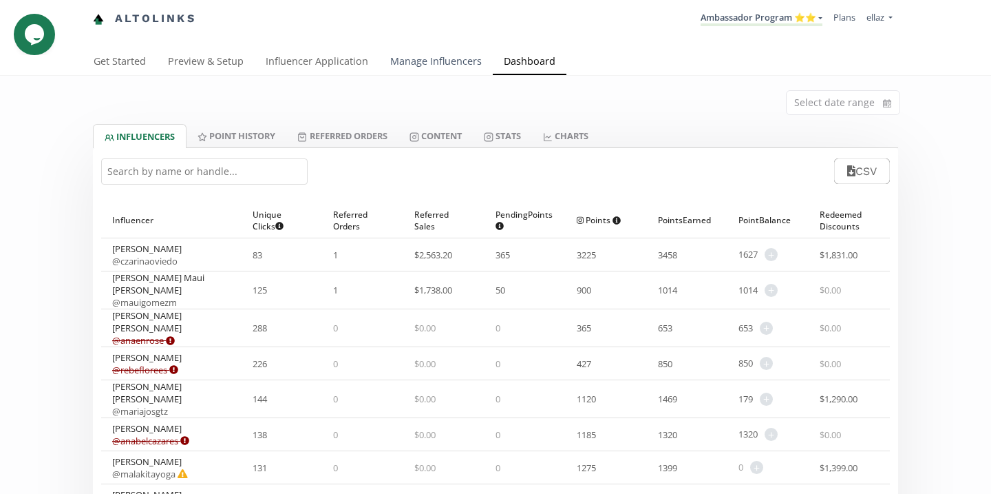
click at [448, 59] on link "Manage Influencers" at bounding box center [436, 63] width 114 height 28
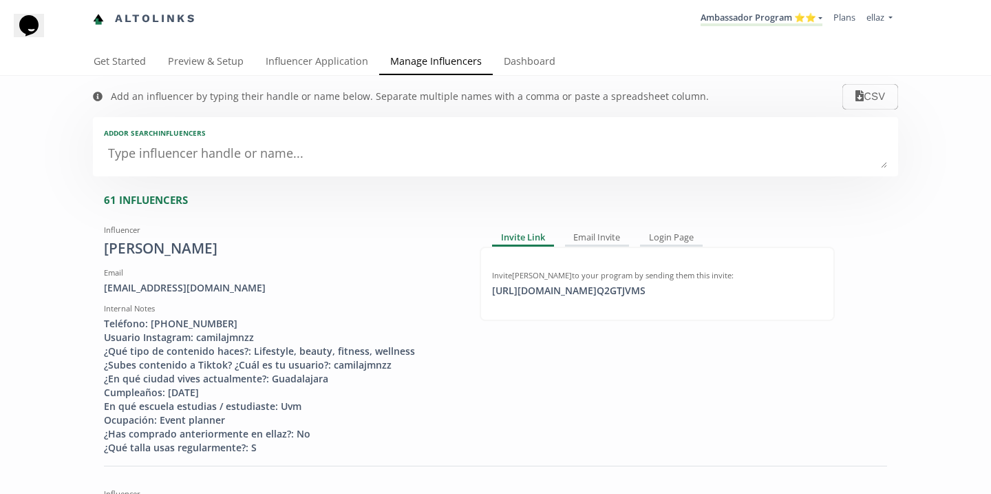
click at [242, 157] on textarea at bounding box center [495, 154] width 783 height 28
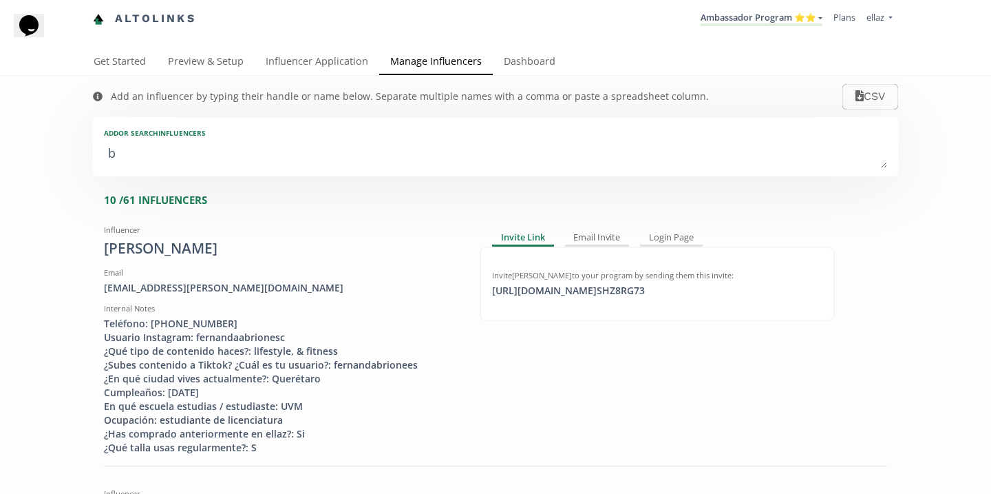
type textarea "ba"
type input "ba"
type input "BA"
type textarea "[MEDICAL_DATA]"
type input "[MEDICAL_DATA]"
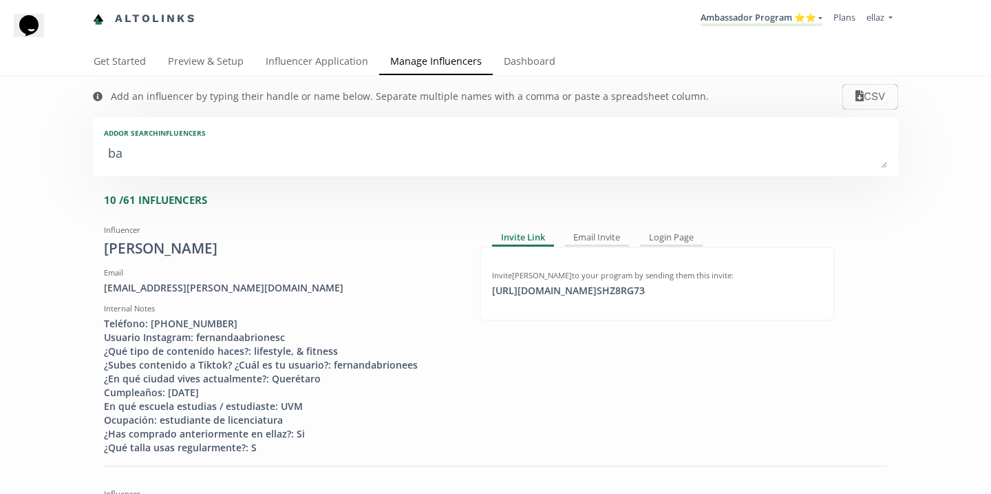
type input "[MEDICAL_DATA]"
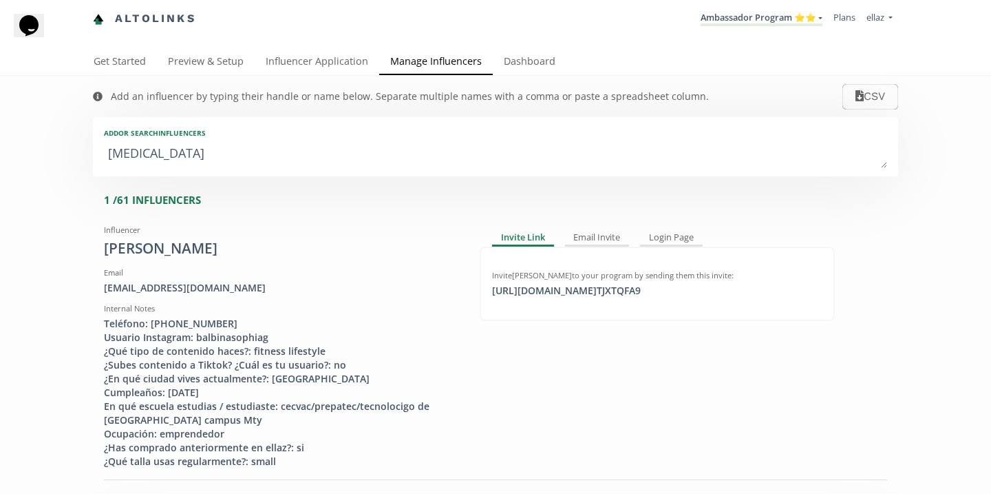
type textarea "balb"
type input "balb"
type input "BALB"
type textarea "[PERSON_NAME]"
type input "[PERSON_NAME]"
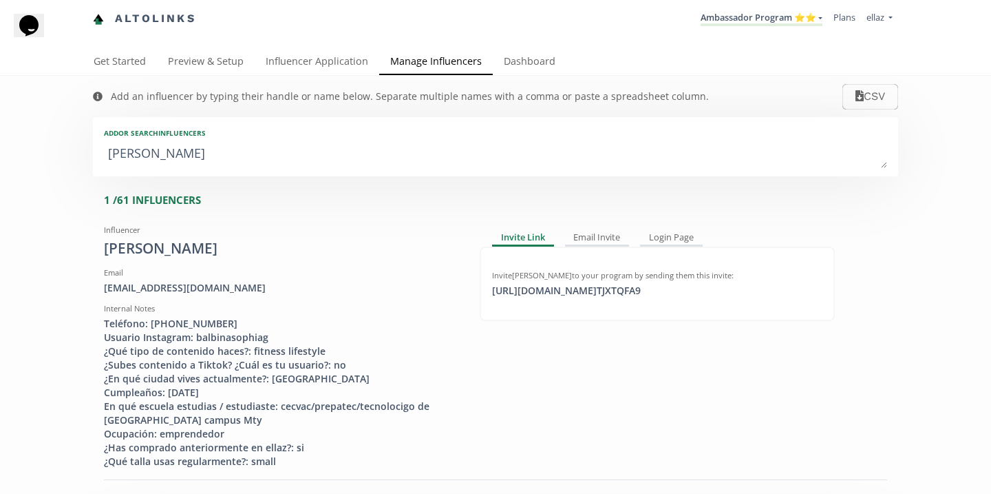
type input "[PERSON_NAME]"
type textarea "[PERSON_NAME]"
type input "[PERSON_NAME]"
type textarea "[PERSON_NAME]"
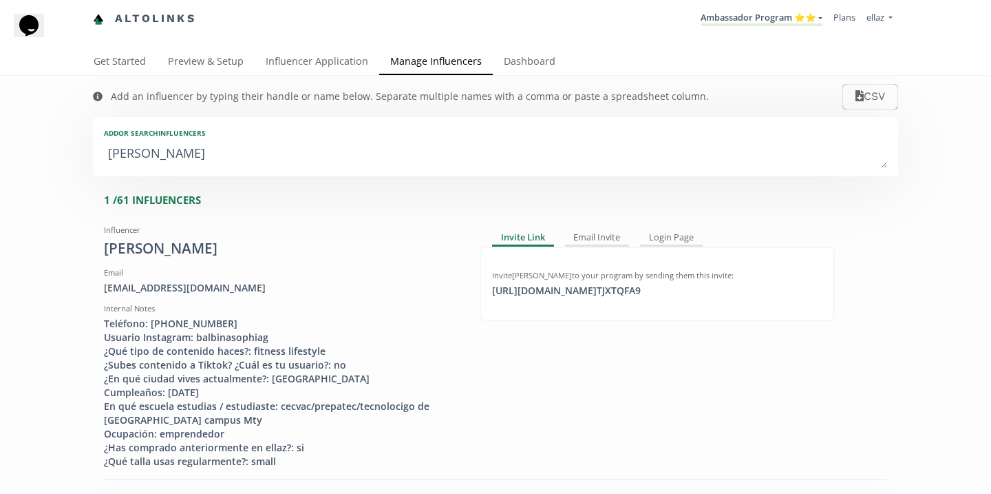
click at [308, 161] on textarea "[PERSON_NAME]" at bounding box center [495, 154] width 783 height 28
click at [750, 18] on link "Ambassador Program ⭐️⭐️" at bounding box center [762, 18] width 122 height 15
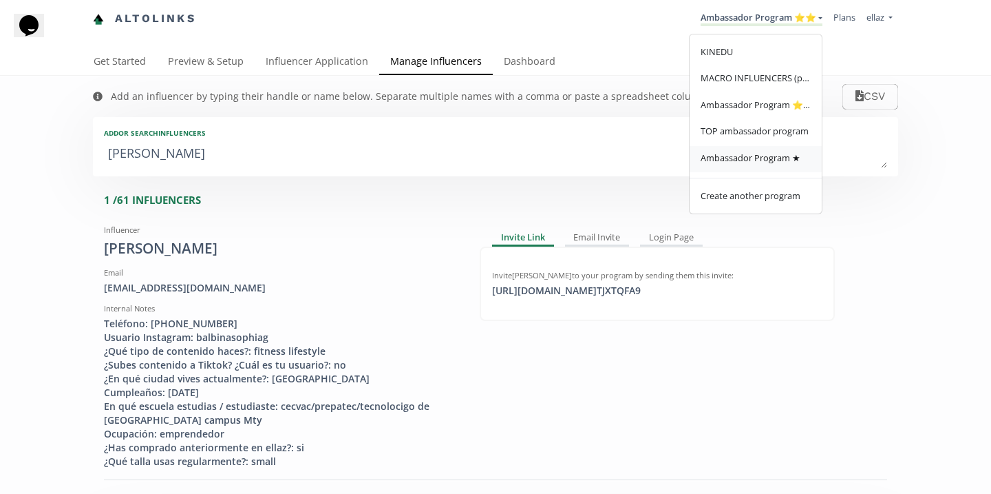
click at [760, 156] on span "Ambassador Program ★" at bounding box center [751, 157] width 100 height 12
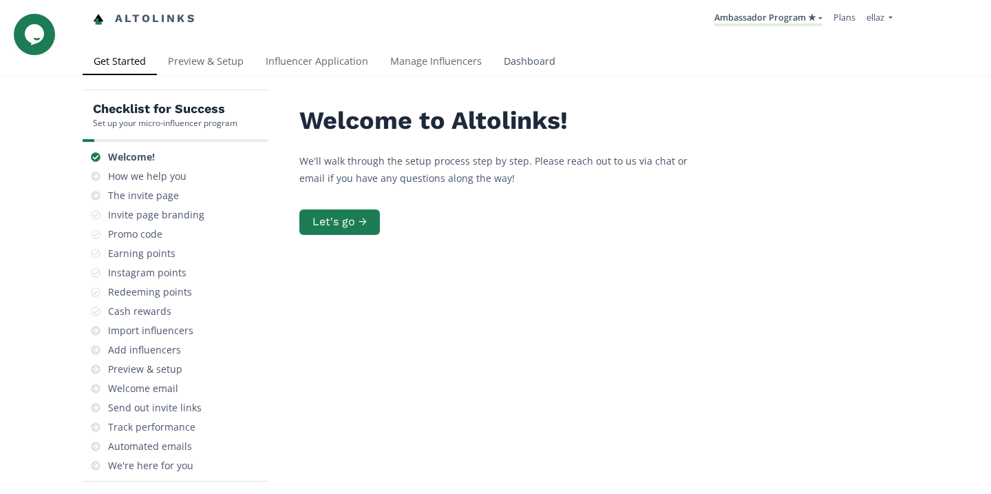
click at [526, 67] on link "Dashboard" at bounding box center [530, 63] width 74 height 28
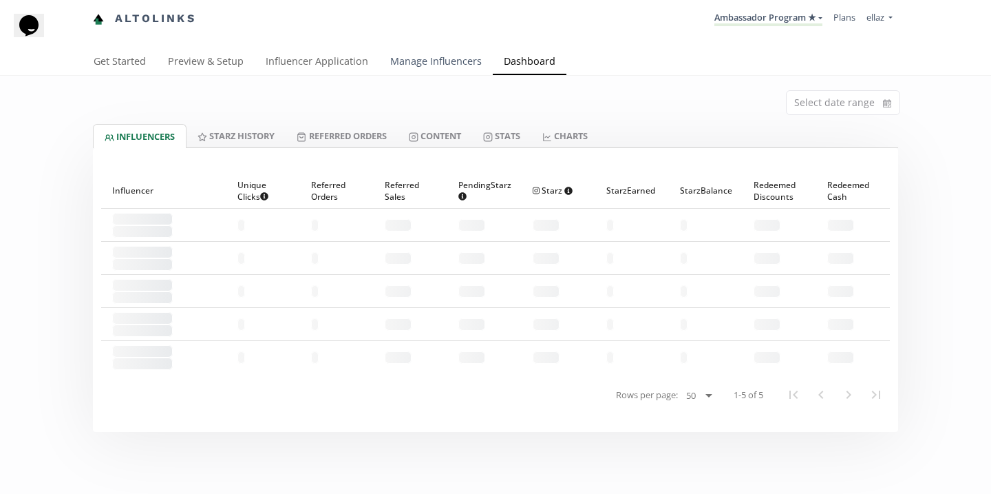
click at [421, 67] on link "Manage Influencers" at bounding box center [436, 63] width 114 height 28
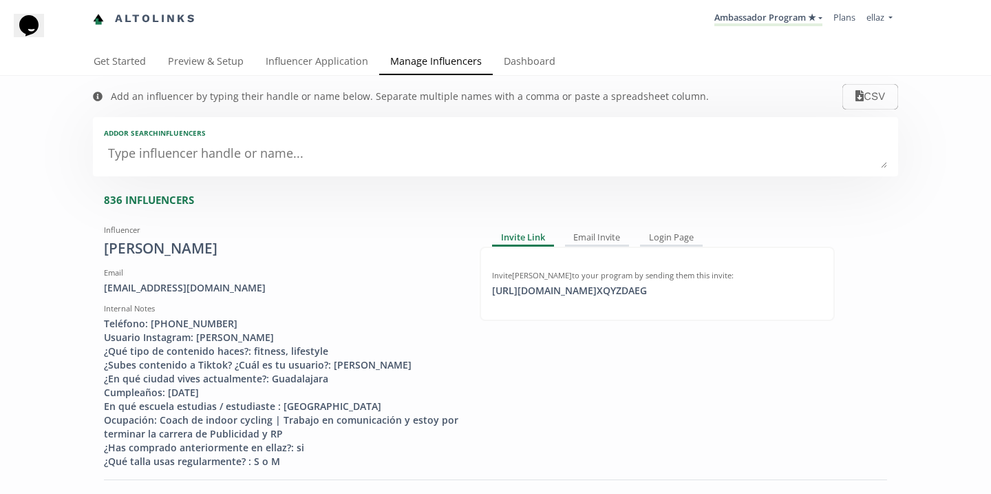
click at [263, 157] on textarea at bounding box center [495, 154] width 783 height 28
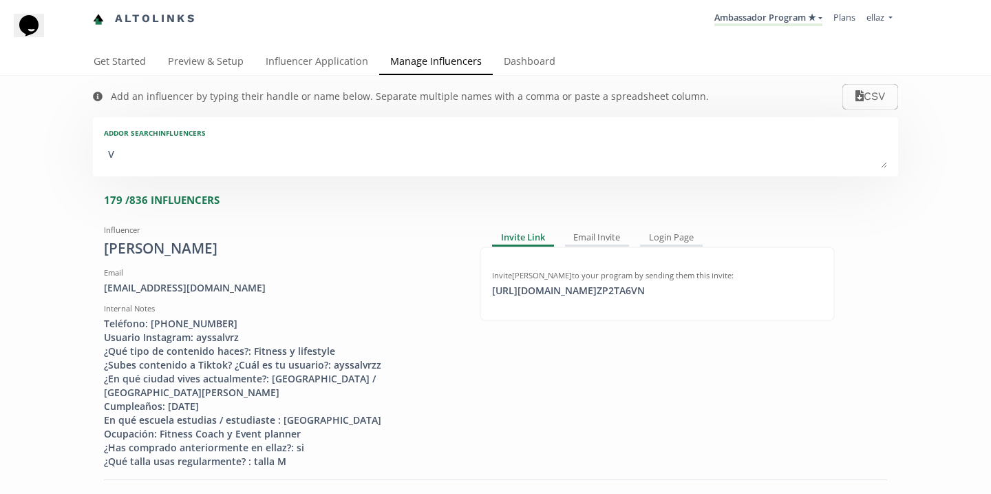
type textarea "va"
type input "va"
type input "VA"
type textarea "val"
type input "val"
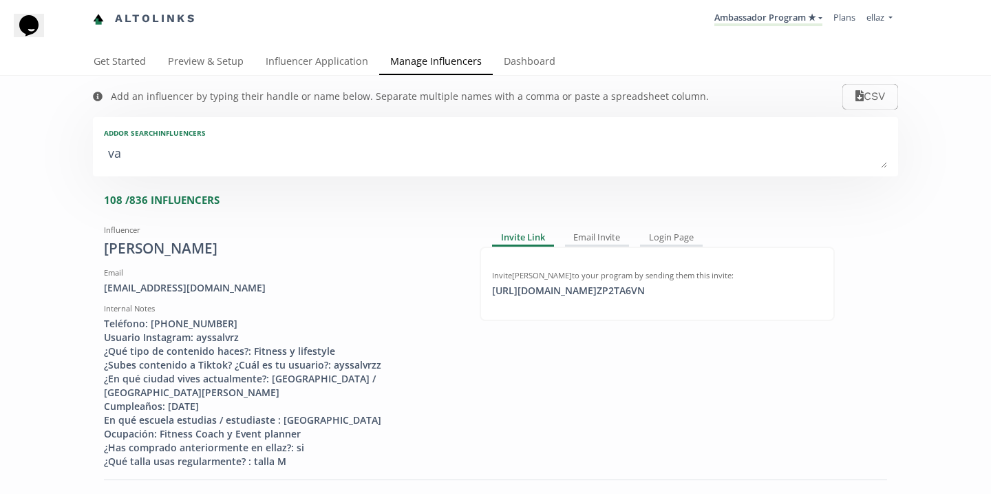
type input "VAL"
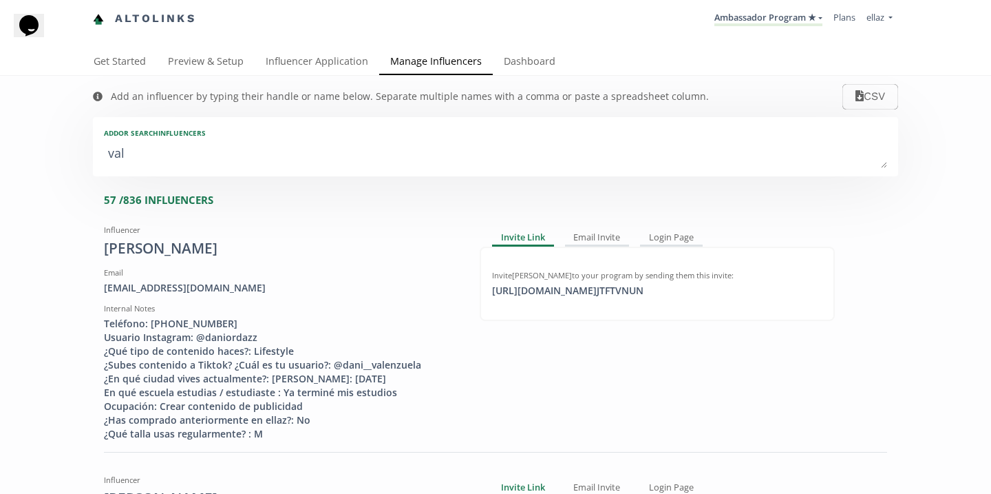
type textarea "vale"
type input "vale"
type input "VALE"
type textarea "[PERSON_NAME]"
type input "[PERSON_NAME]"
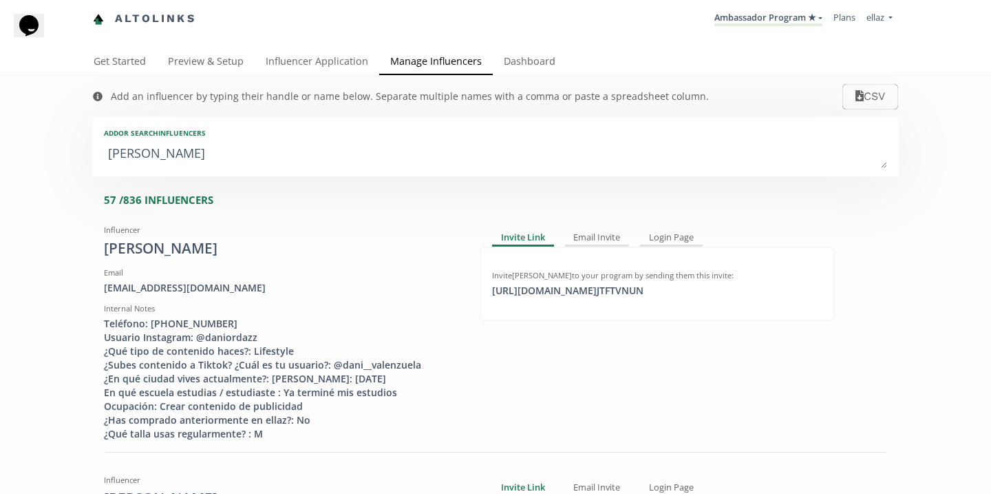
type input "VALERI"
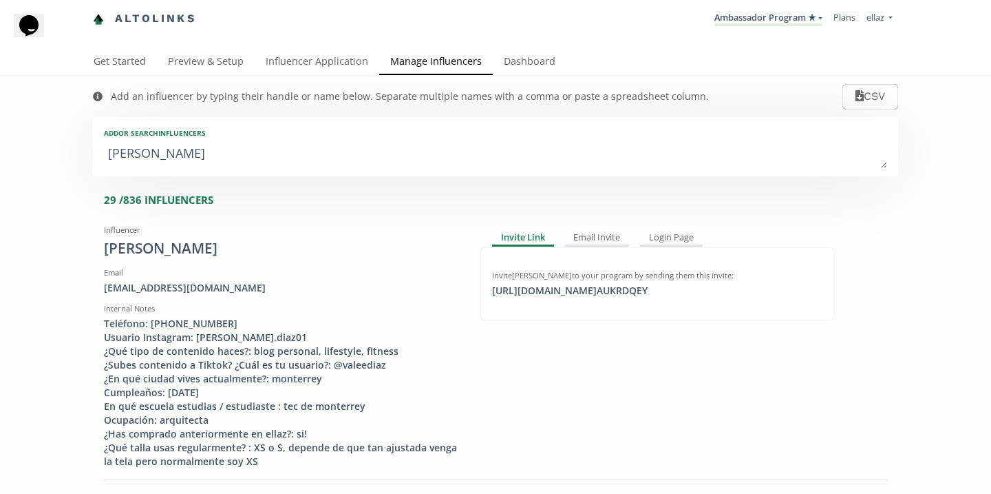
type textarea "[PERSON_NAME]"
type input "[PERSON_NAME]"
type input "VALERIA"
type textarea "[PERSON_NAME]"
type input "[PERSON_NAME]"
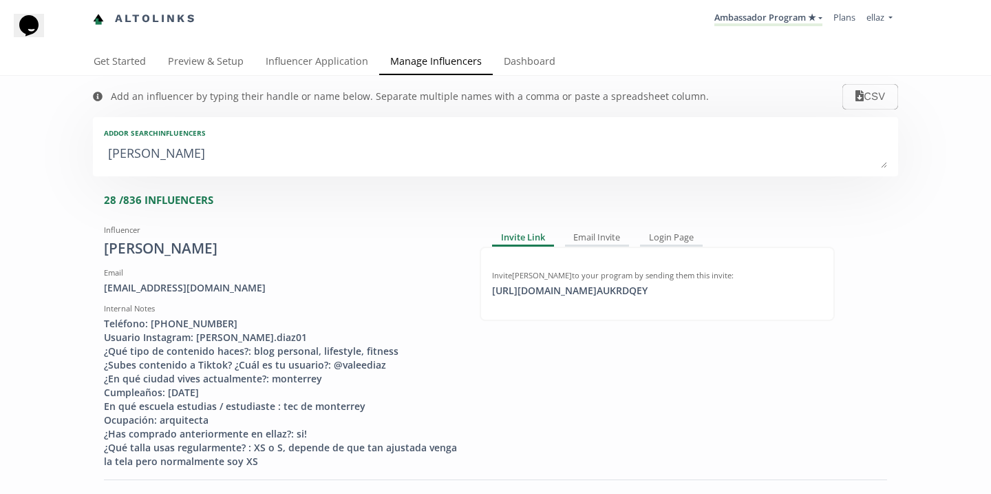
type textarea "[PERSON_NAME] co"
type input "[PERSON_NAME] co"
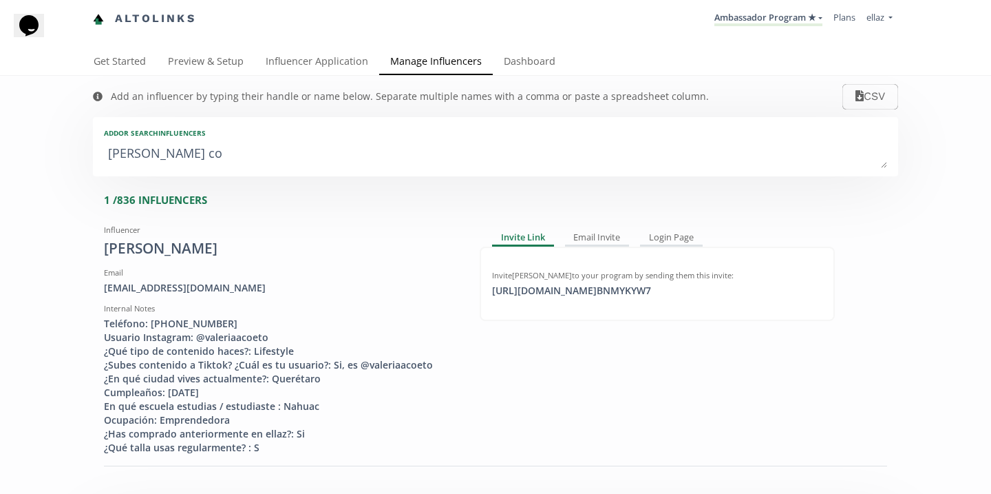
click at [195, 157] on textarea "[PERSON_NAME] co" at bounding box center [495, 154] width 783 height 28
type textarea "s"
type input "s"
type input "S"
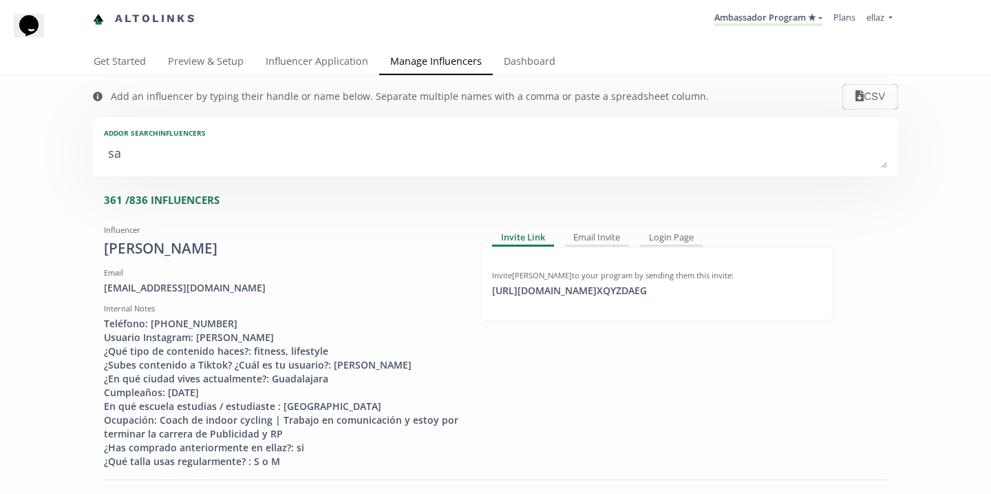
type textarea "[PERSON_NAME]"
type input "[PERSON_NAME]"
type input "SAM"
type textarea "sama"
type input "sama"
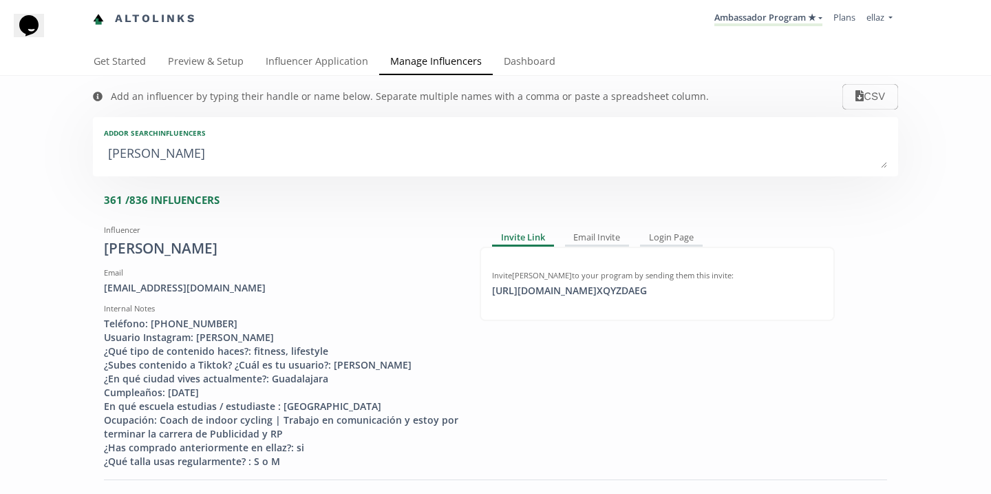
type input "SAMA"
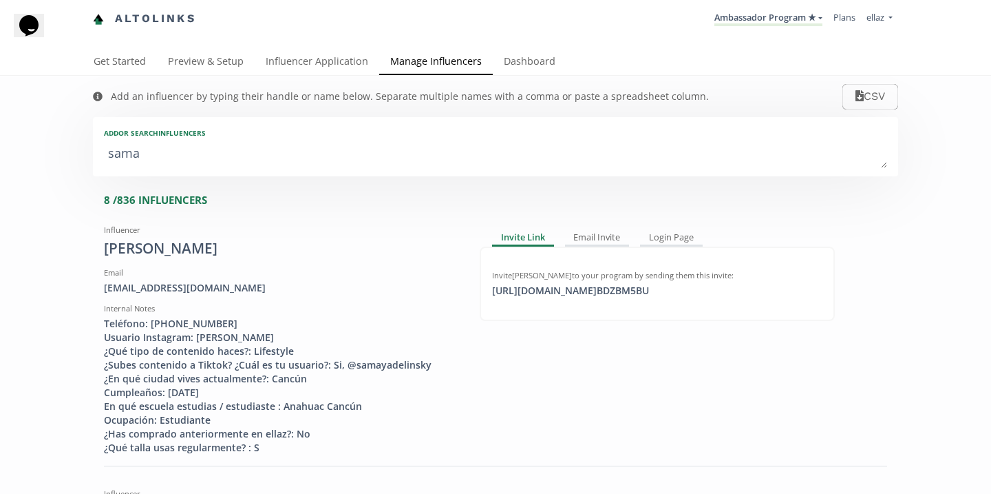
type textarea "saman"
type input "saman"
type input "SAMAN"
type textarea "samant"
type input "samant"
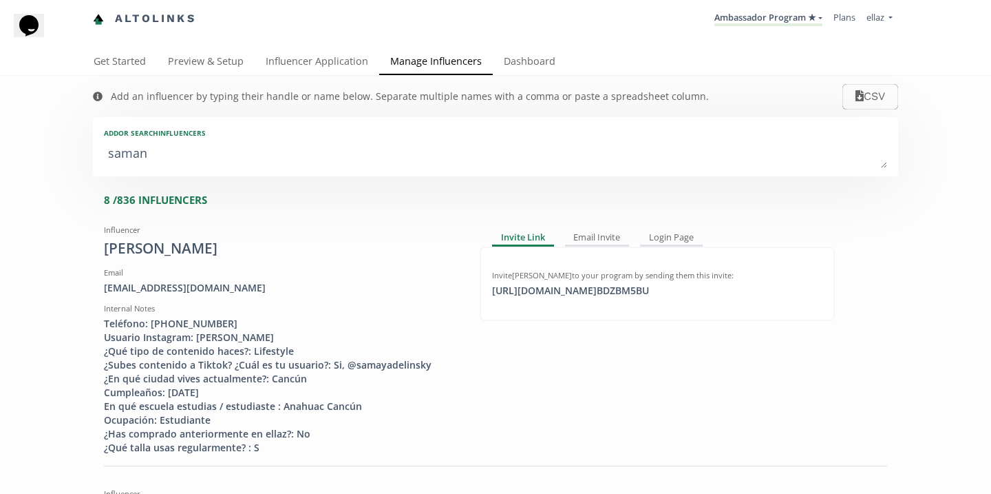
type input "SAMANT"
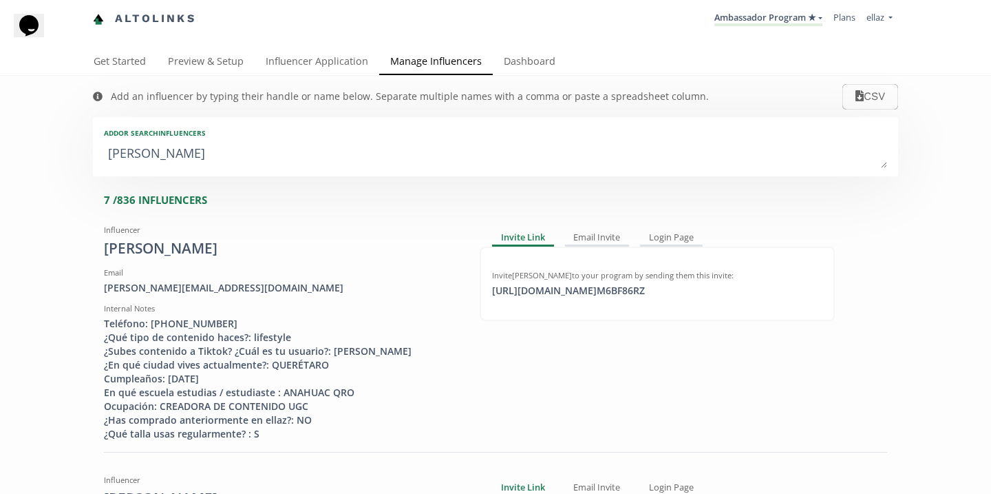
type textarea "samanth"
type input "samanth"
type input "SAMANTH"
type textarea "samantha"
type input "samantha"
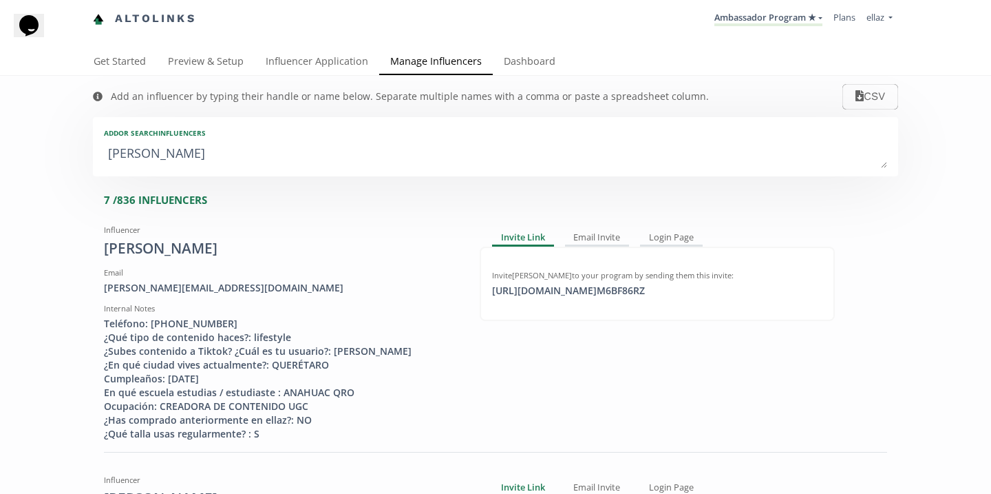
type input "SAMANTHA"
click at [201, 282] on div "samantha_mz@outlook.com" at bounding box center [281, 288] width 355 height 14
copy div "samantha_mz@outlook.com"
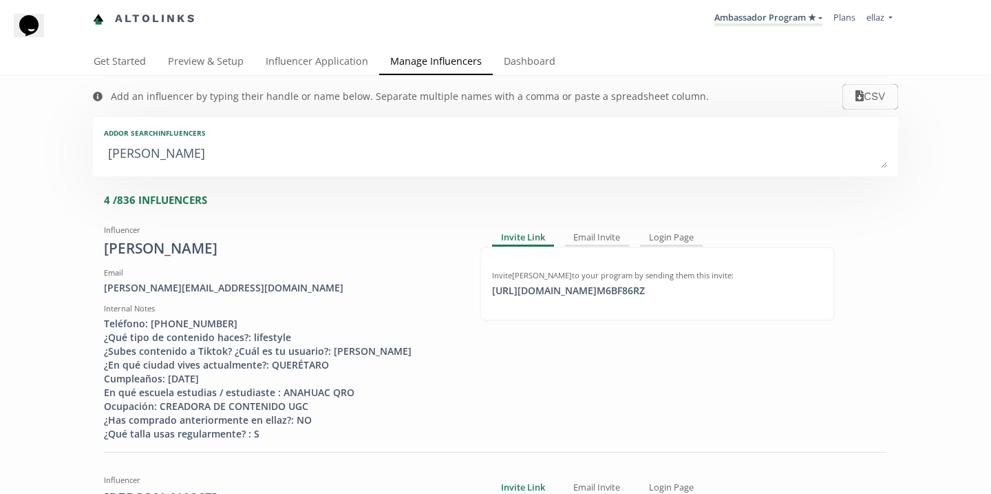
click at [271, 152] on textarea "samantha" at bounding box center [495, 154] width 783 height 28
type textarea "v"
type input "v"
type input "V"
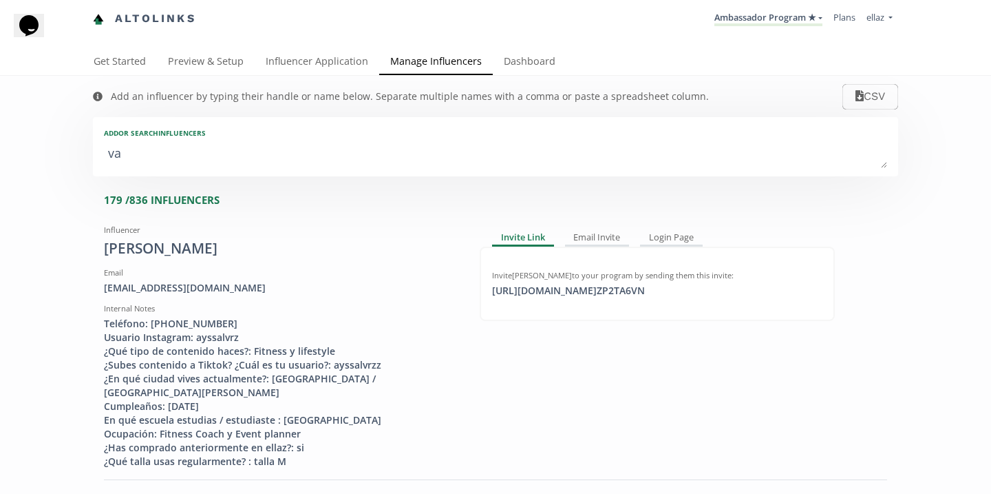
type textarea "val"
type input "val"
type input "VAL"
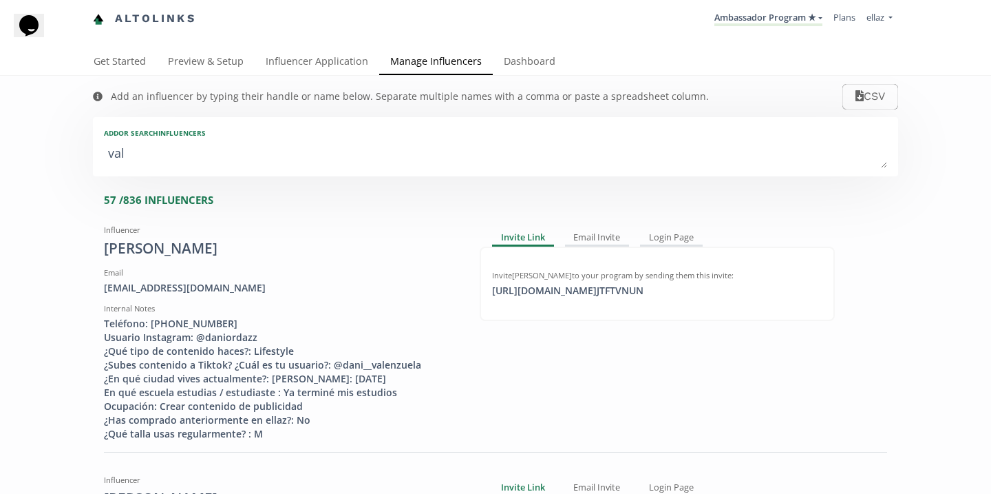
type textarea "vale"
type input "vale"
type input "VALE"
type textarea "valer"
type input "valer"
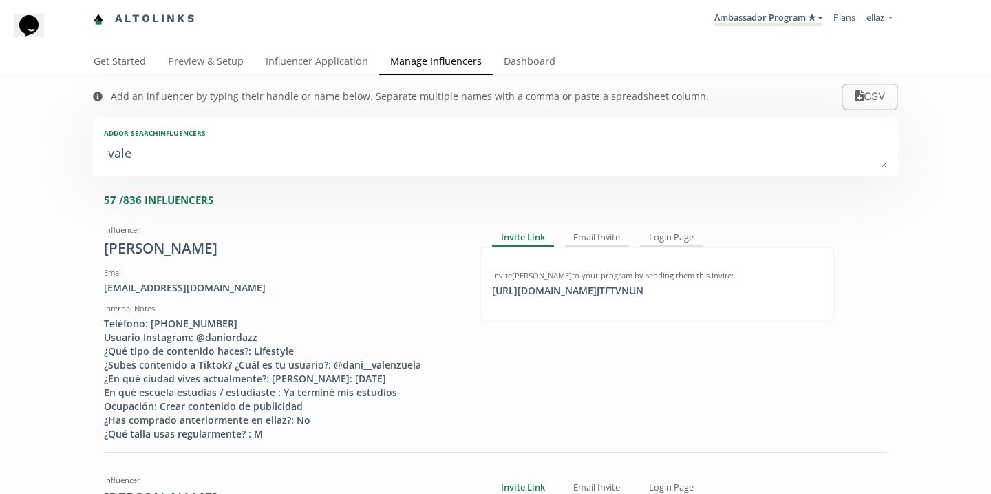
type input "VALER"
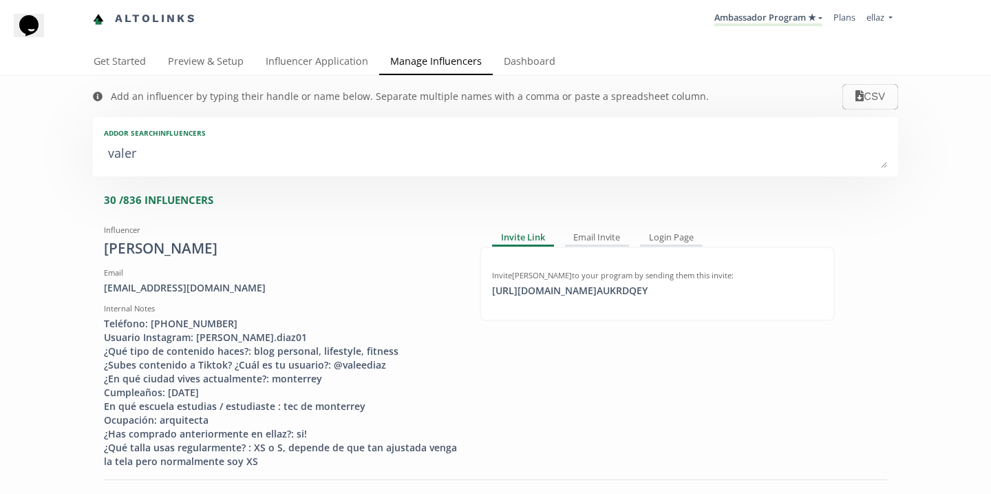
type textarea "valeri"
type input "valeri"
type input "VALERI"
type textarea "valeria"
type input "valeria"
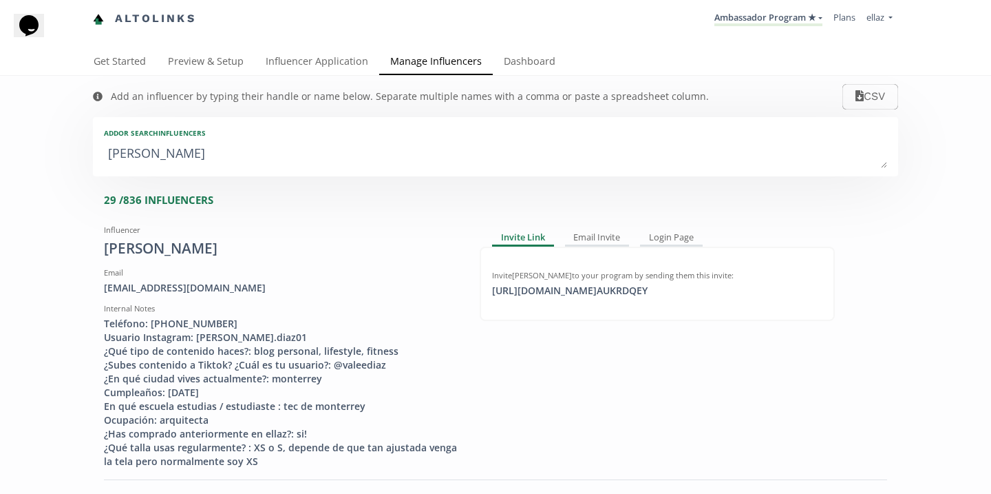
type input "VALERIA"
type textarea "valeria c"
type input "valeria c"
type textarea "valeria co"
type input "valeria co"
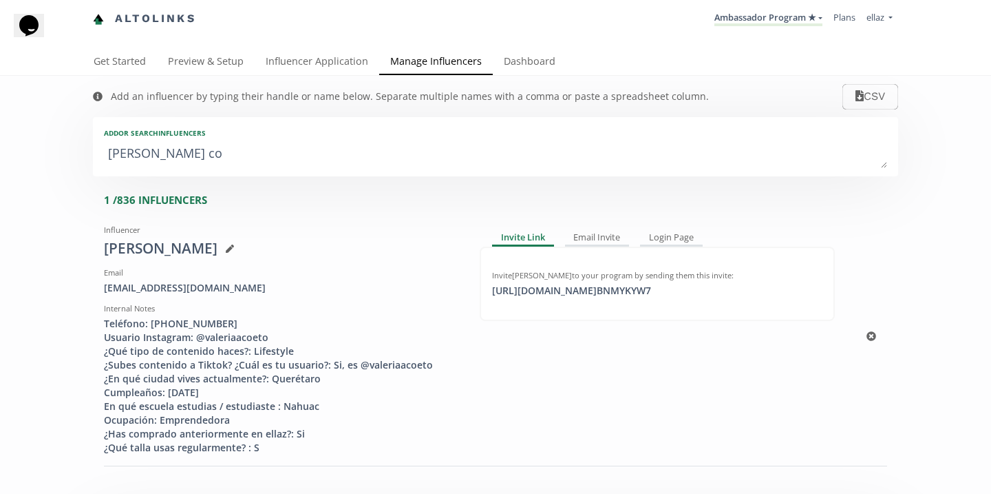
type textarea "valeria co"
click at [205, 284] on div "valeriaacoeto@gmail.com" at bounding box center [281, 288] width 355 height 14
copy div "valeriaacoeto@gmail.com"
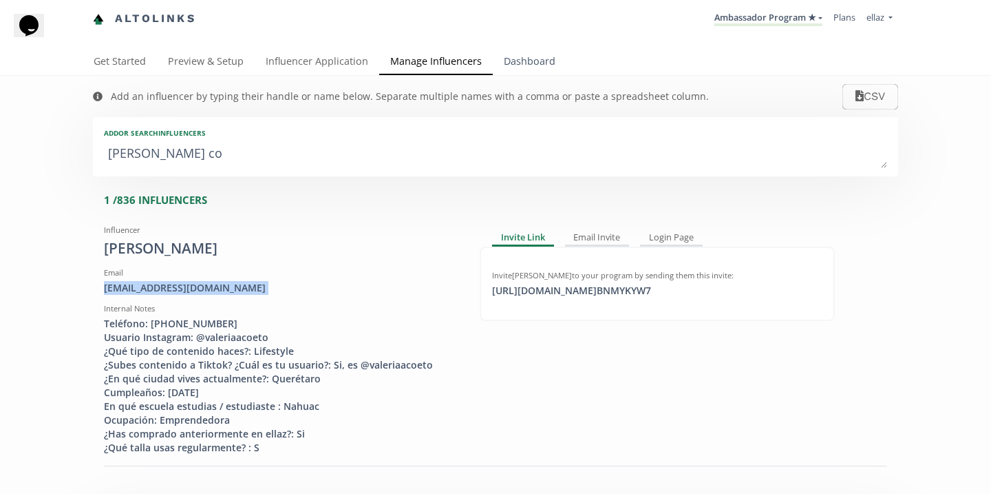
click at [525, 67] on link "Dashboard" at bounding box center [530, 63] width 74 height 28
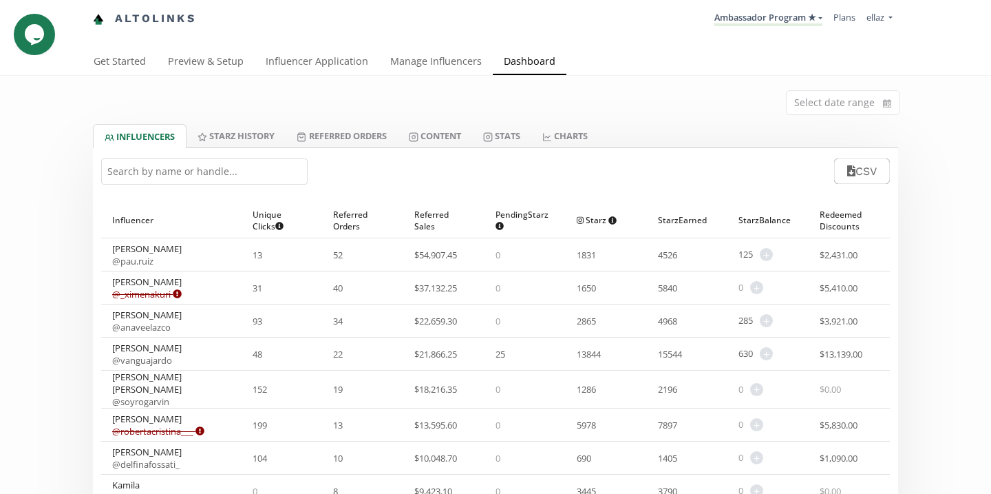
click at [261, 172] on input "text" at bounding box center [204, 171] width 207 height 26
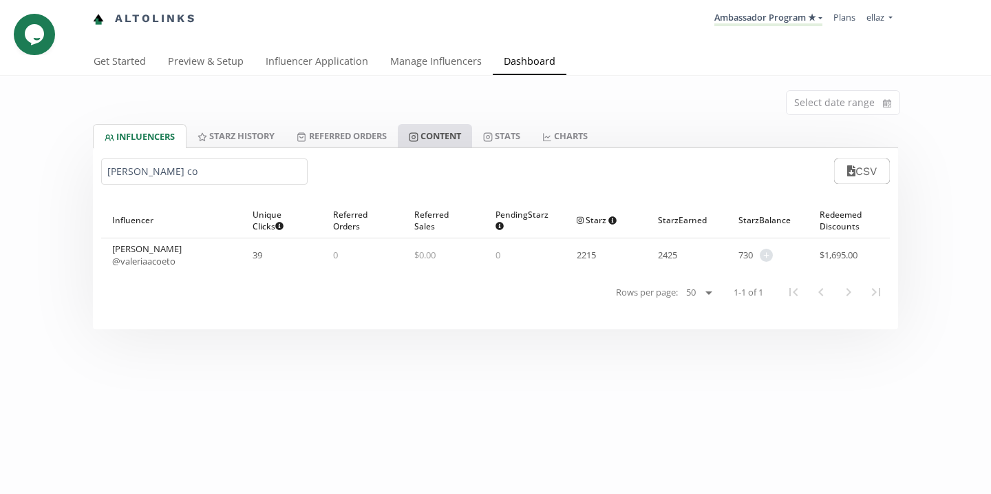
type input "valeria co"
click at [441, 138] on link "Content" at bounding box center [435, 135] width 74 height 23
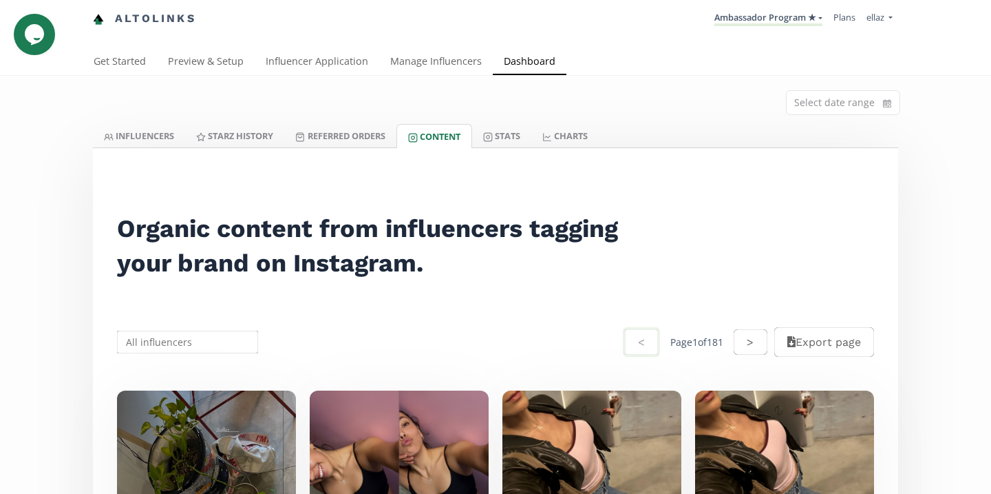
click at [213, 342] on input "text" at bounding box center [187, 341] width 145 height 27
click at [198, 369] on div "Valeria Coeto Barroso" at bounding box center [188, 368] width 140 height 25
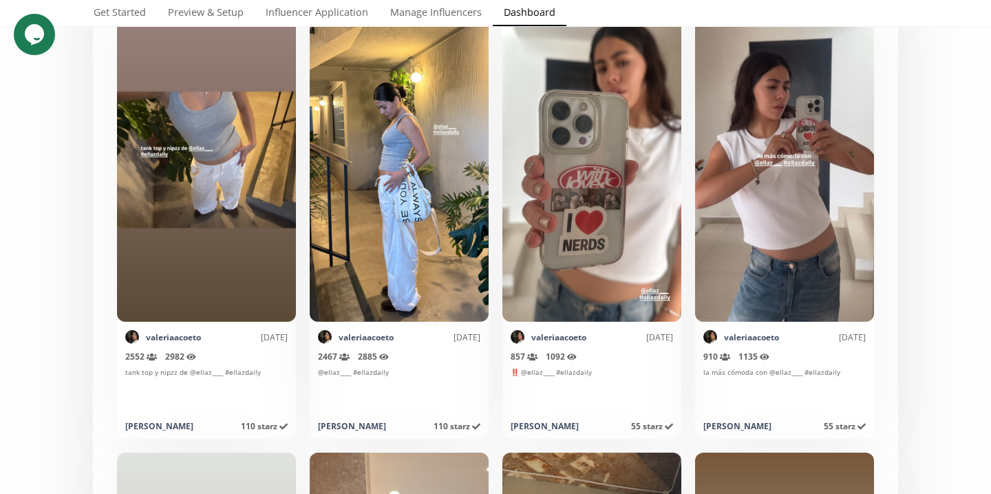
scroll to position [321, 0]
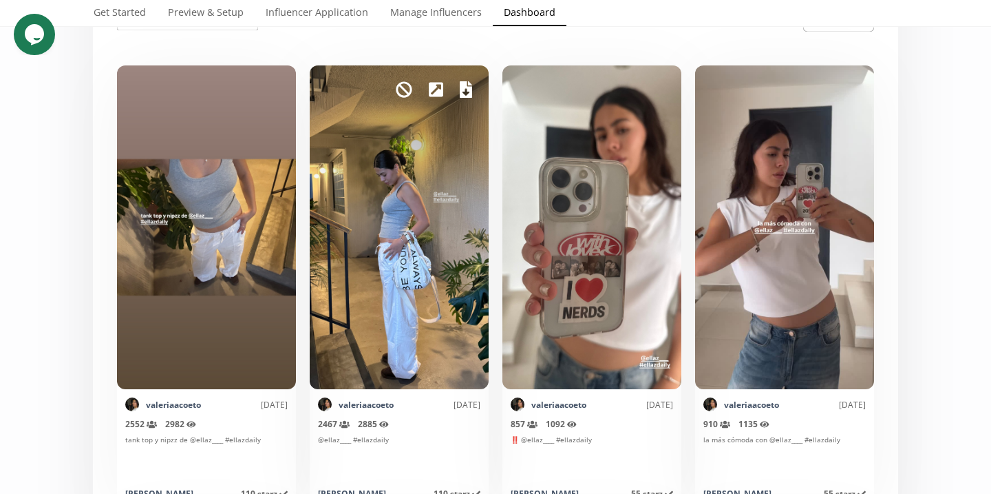
click at [465, 89] on icon at bounding box center [466, 89] width 12 height 17
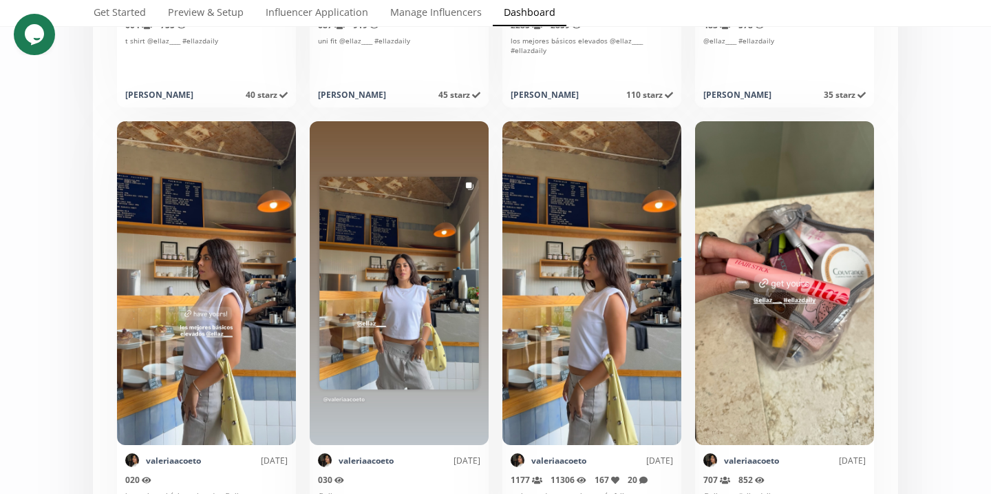
scroll to position [1175, 0]
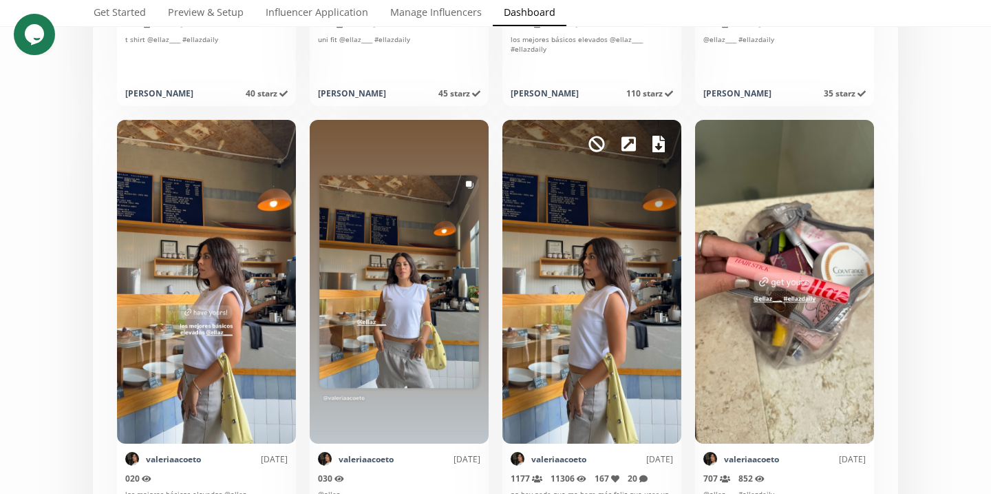
click at [655, 151] on icon at bounding box center [659, 144] width 12 height 17
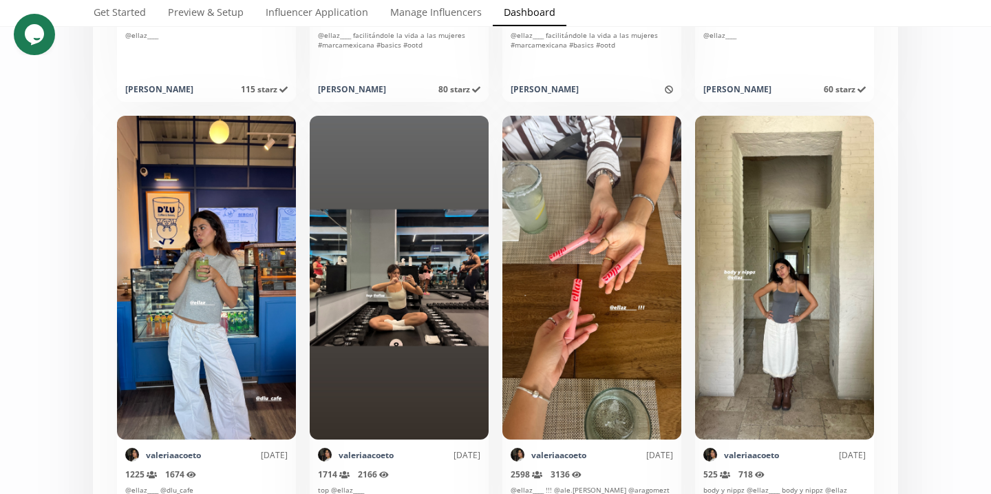
scroll to position [2545, 0]
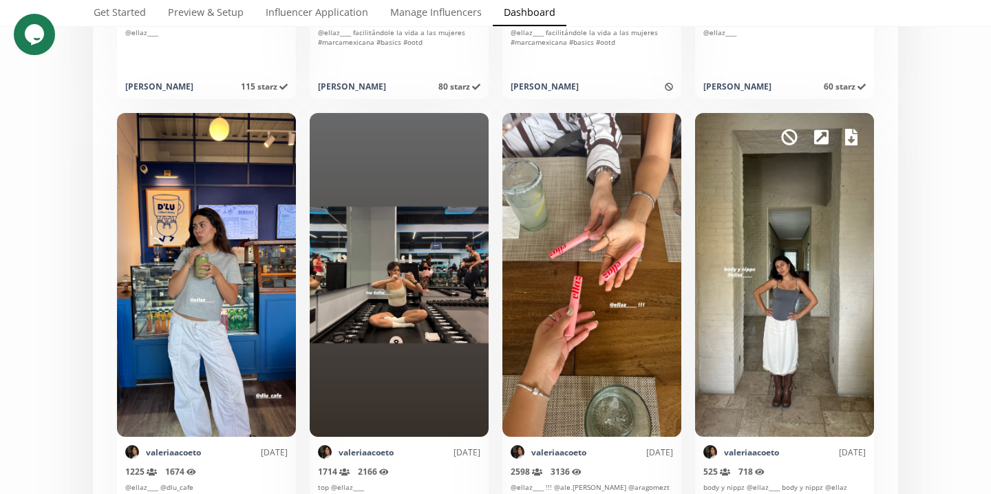
click at [852, 136] on icon at bounding box center [851, 137] width 12 height 17
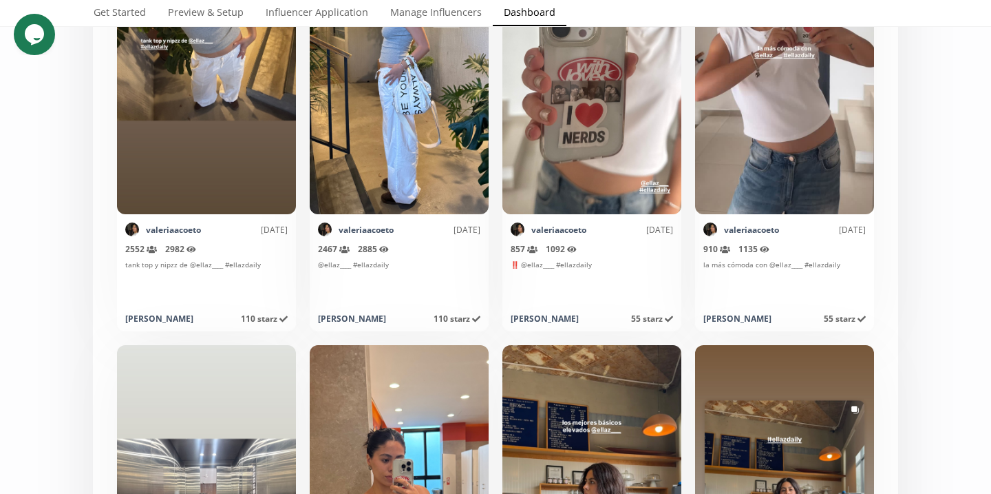
scroll to position [0, 0]
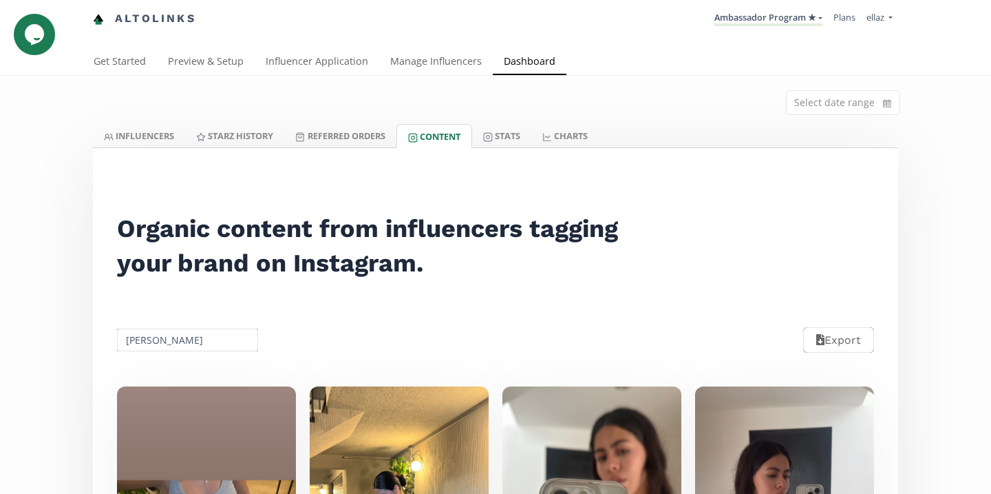
click at [191, 340] on input "Valeria Coeto Barroso" at bounding box center [187, 339] width 145 height 27
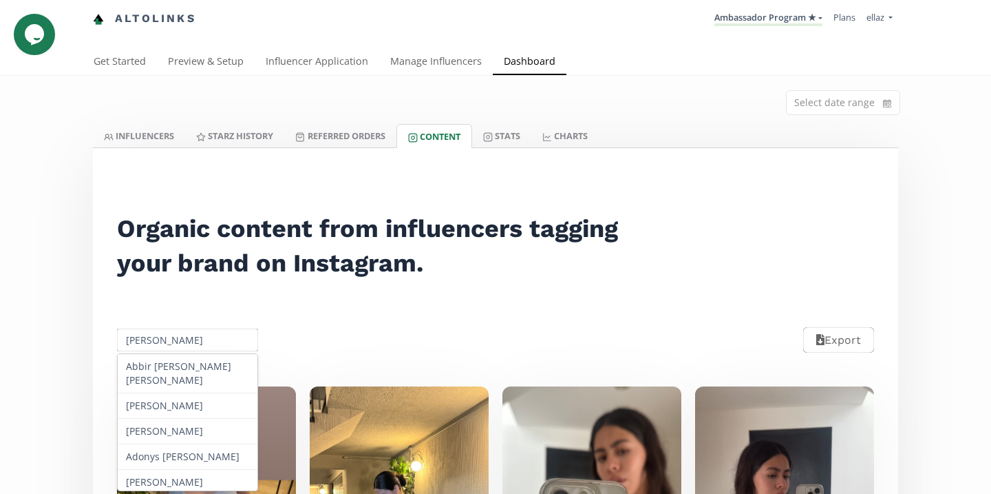
click at [191, 340] on input "Valeria Coeto Barroso" at bounding box center [187, 339] width 145 height 27
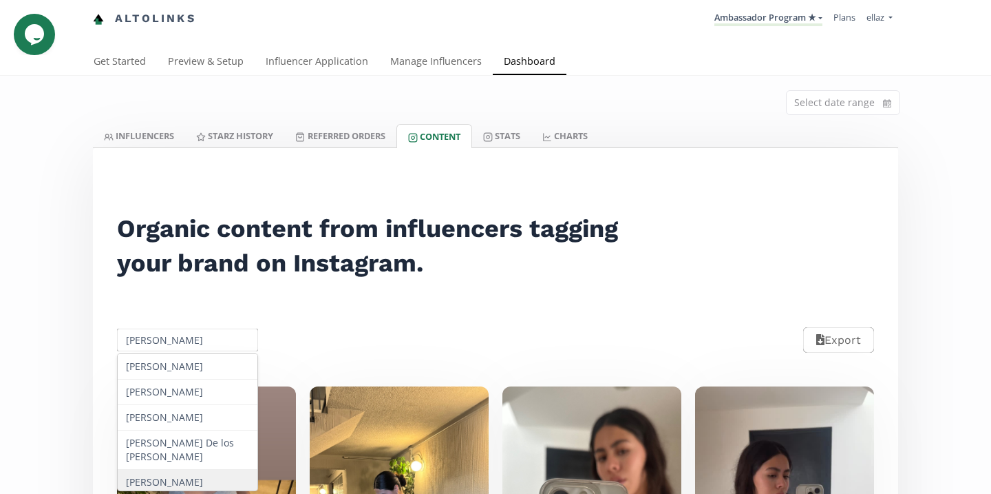
click at [210, 472] on div "Samantha Mazariegos" at bounding box center [188, 482] width 140 height 25
type input "Samantha Mazariegos"
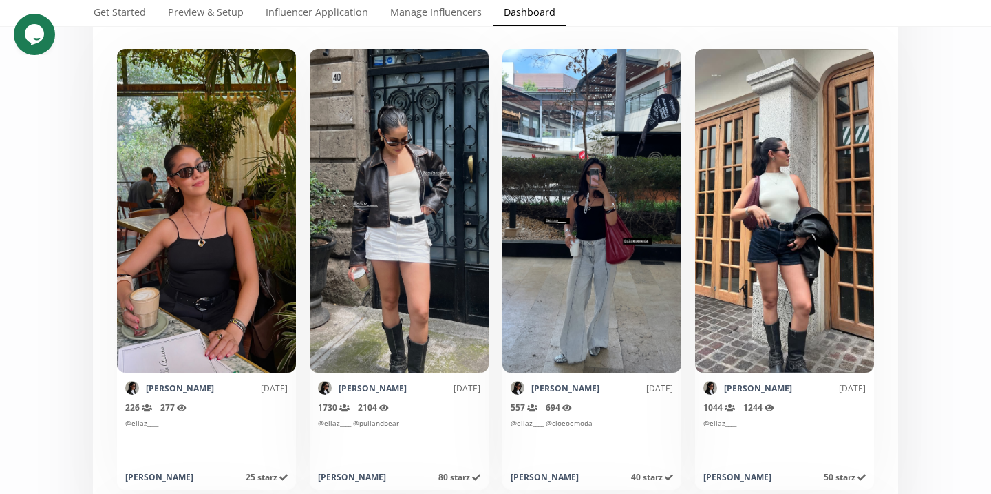
scroll to position [342, 0]
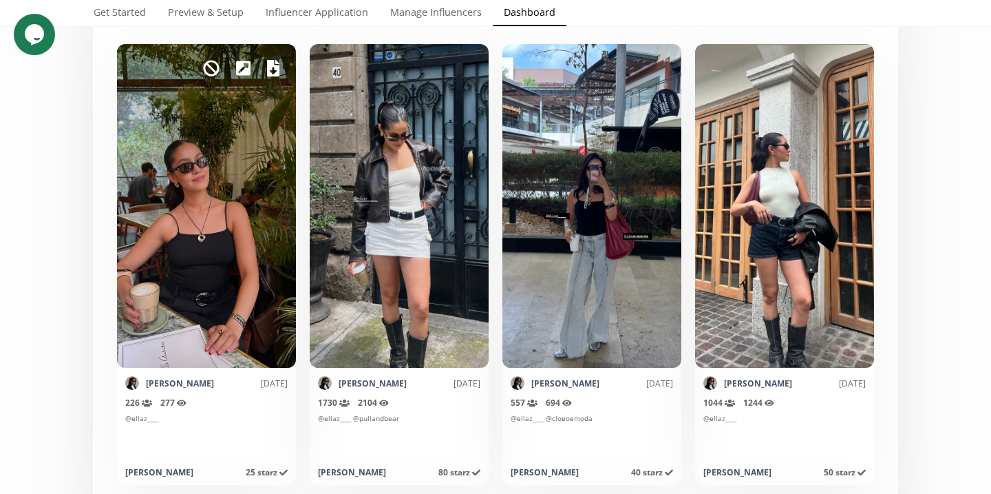
click at [273, 69] on icon at bounding box center [273, 68] width 12 height 17
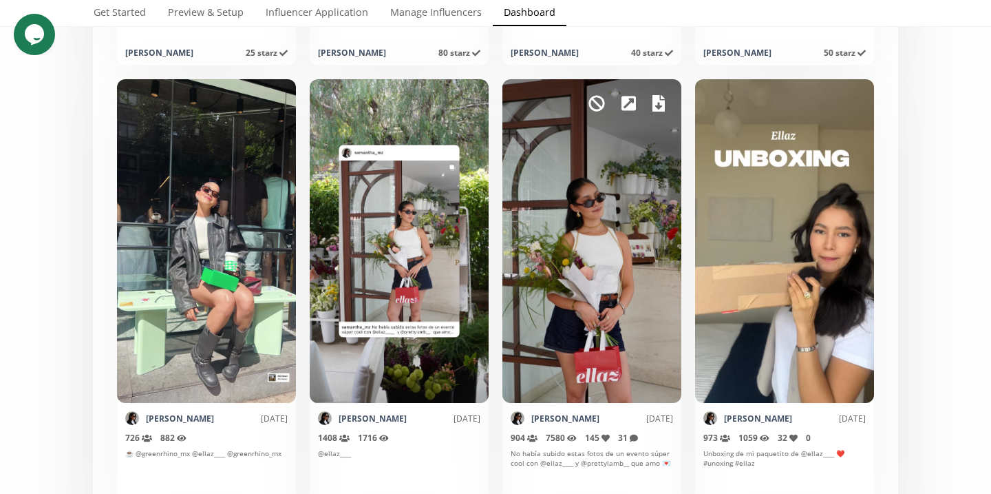
scroll to position [805, 0]
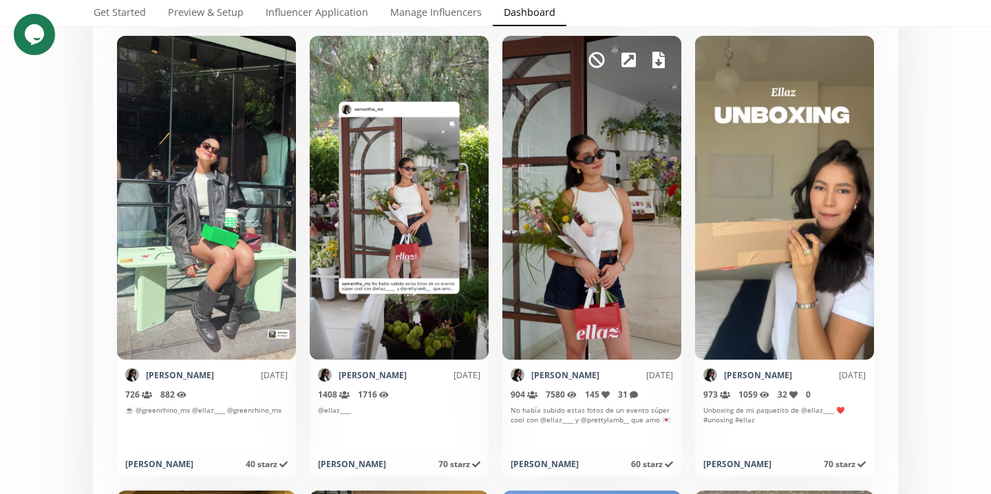
click at [658, 64] on icon at bounding box center [659, 60] width 12 height 17
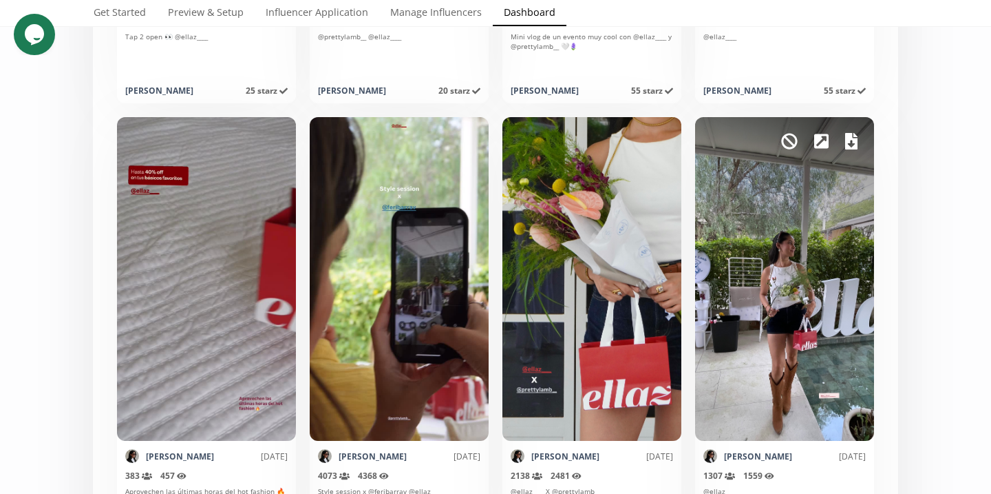
scroll to position [2542, 0]
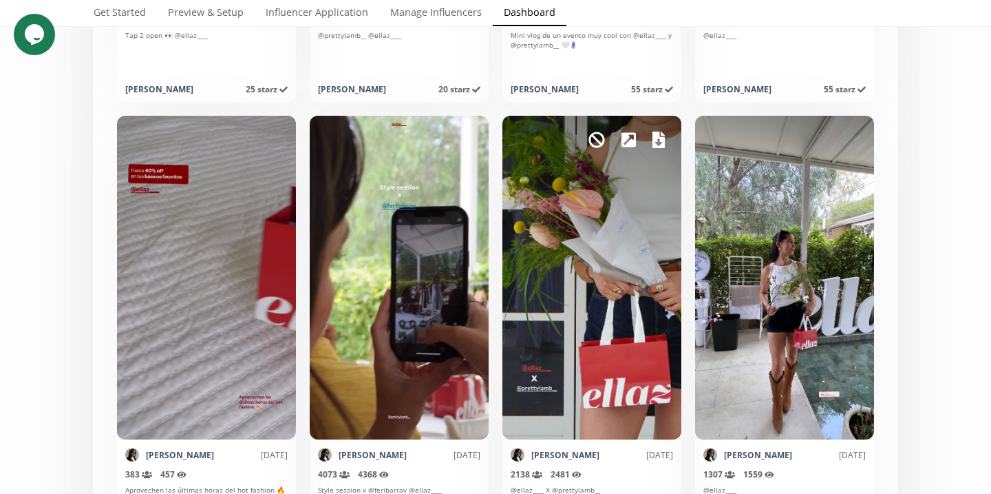
click at [662, 138] on icon at bounding box center [659, 139] width 12 height 17
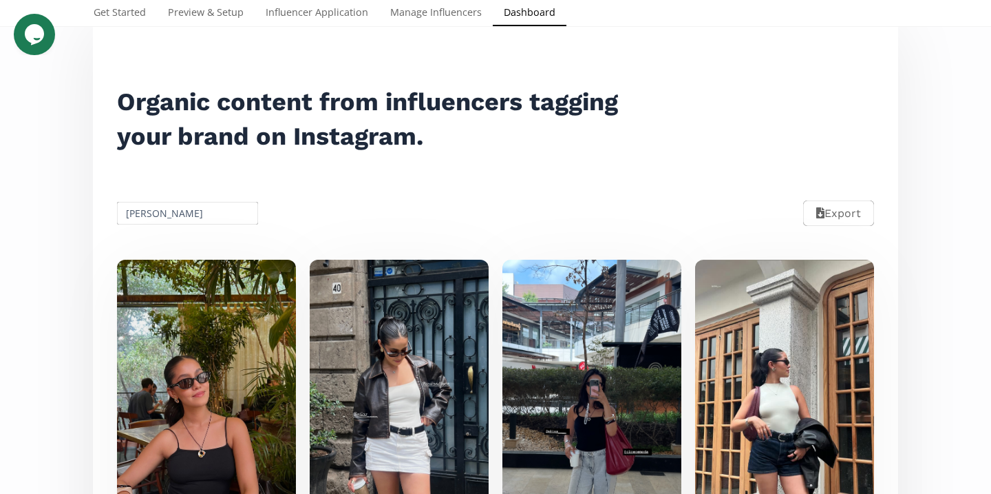
scroll to position [0, 0]
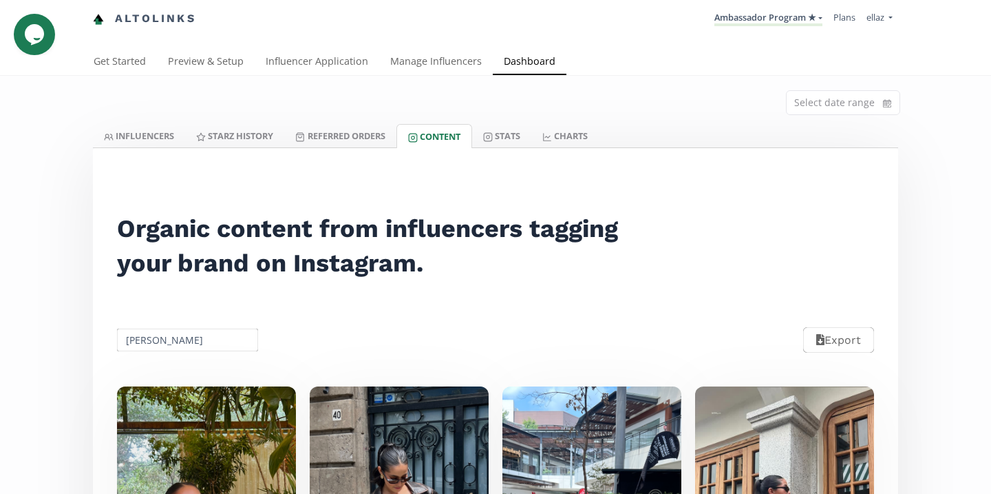
click at [779, 32] on li "Ambassador Program ★ KINEDU MACRO INFLUENCERS (prog ventas) Ambassador Program …" at bounding box center [768, 19] width 119 height 27
click at [777, 23] on link "Ambassador Program ★" at bounding box center [769, 18] width 108 height 15
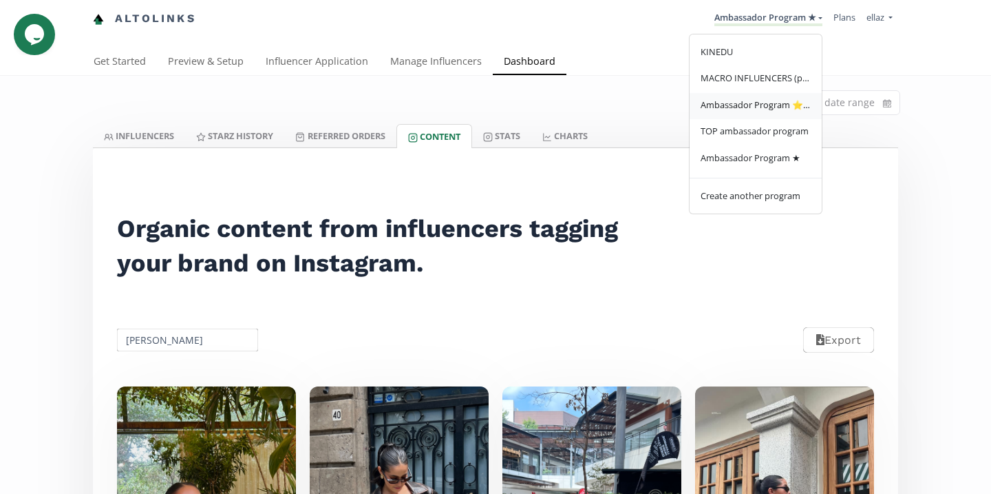
click at [770, 105] on span "Ambassador Program ⭐️⭐️" at bounding box center [756, 104] width 110 height 12
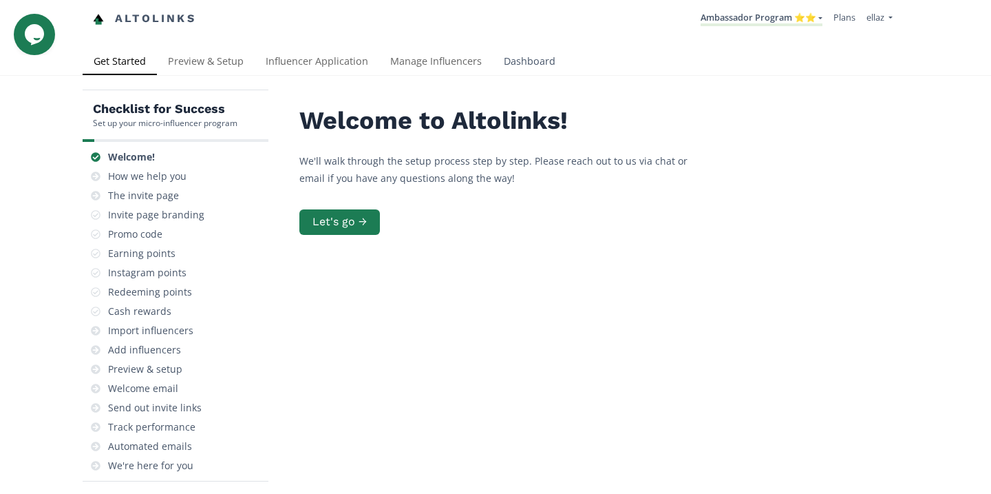
click at [552, 62] on link "Dashboard" at bounding box center [530, 63] width 74 height 28
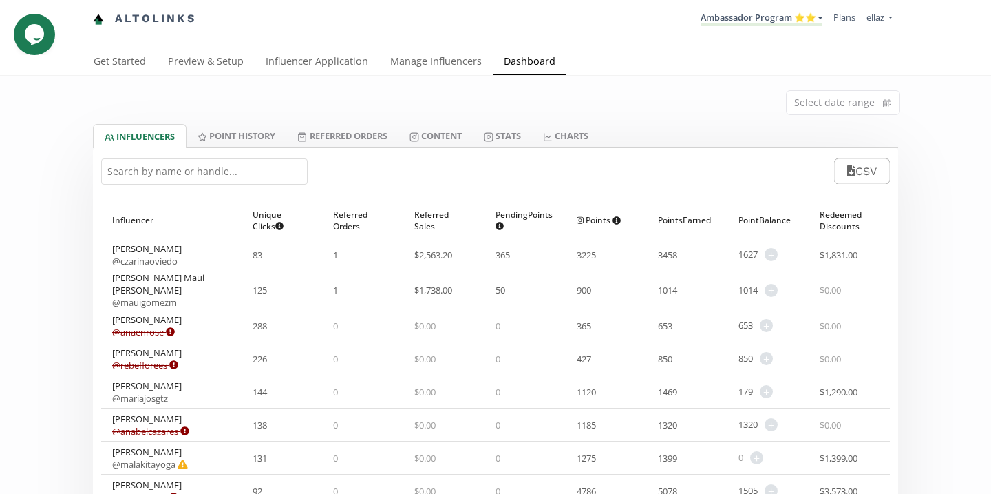
click at [203, 184] on input "text" at bounding box center [204, 171] width 207 height 26
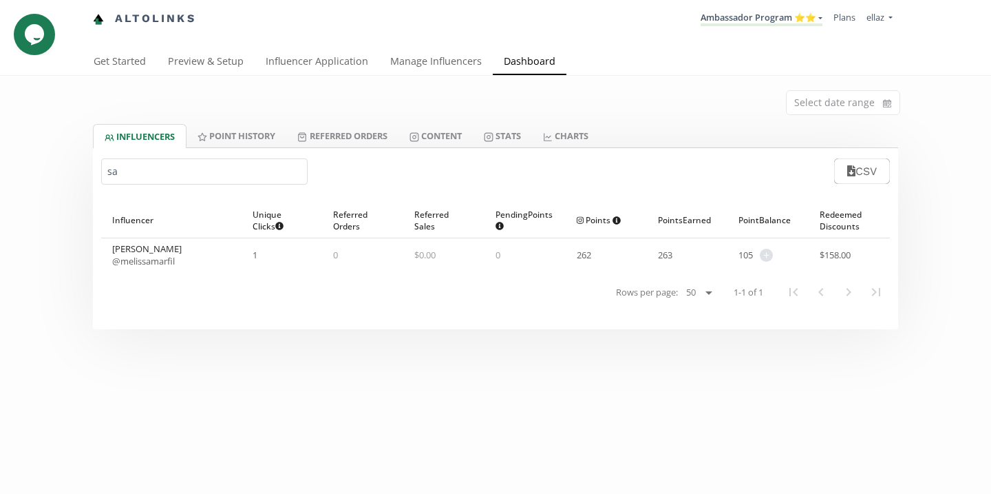
type input "s"
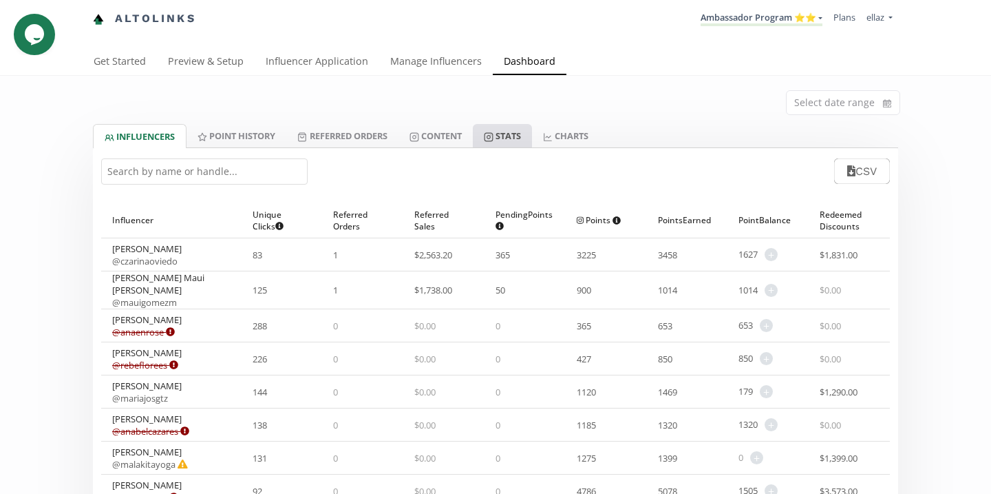
click at [483, 127] on link "Stats" at bounding box center [502, 135] width 59 height 23
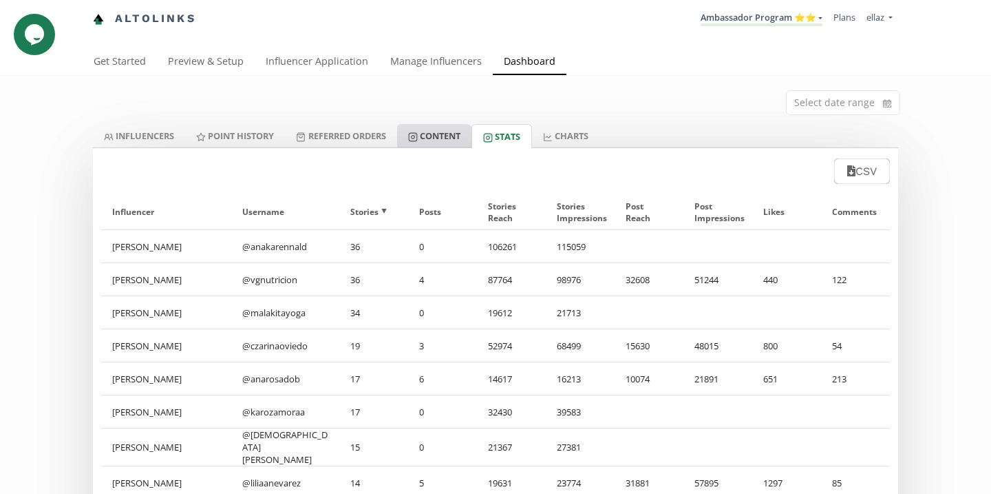
click at [453, 140] on link "Content" at bounding box center [434, 135] width 74 height 23
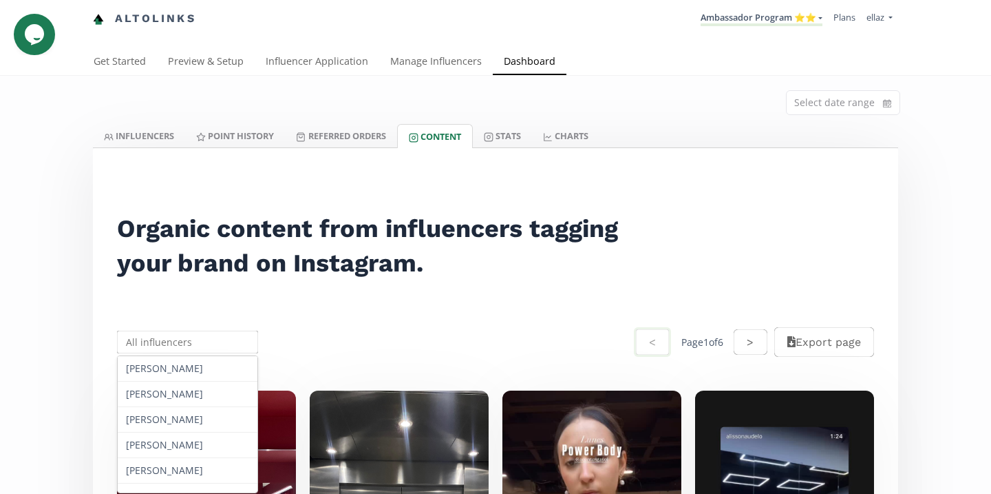
click at [210, 337] on input "text" at bounding box center [187, 341] width 145 height 27
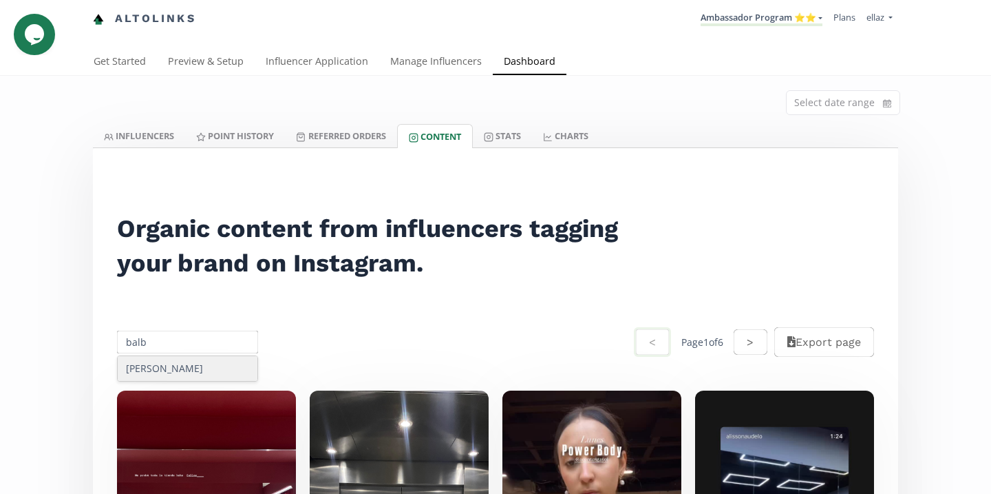
click at [218, 360] on div "Balbina Garza" at bounding box center [188, 368] width 140 height 25
type input "Balbina Garza"
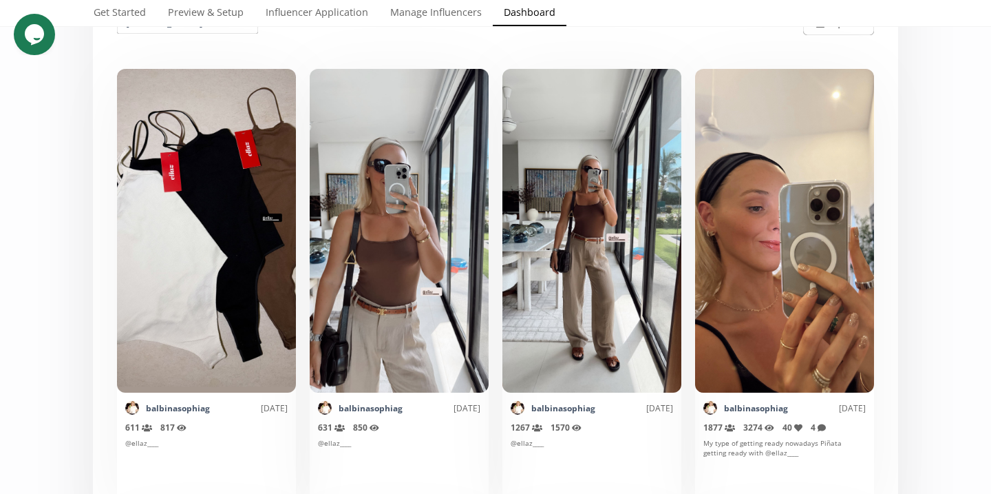
scroll to position [324, 0]
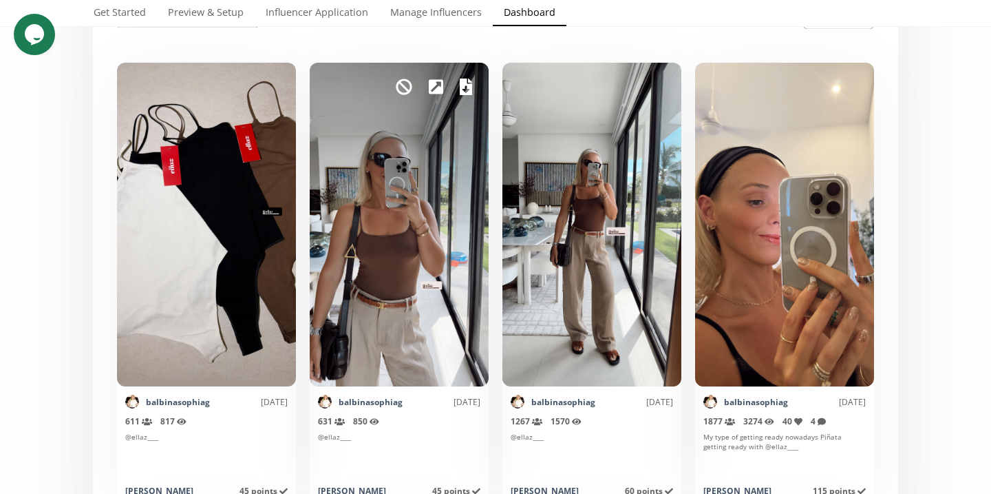
click at [467, 82] on icon at bounding box center [466, 86] width 12 height 17
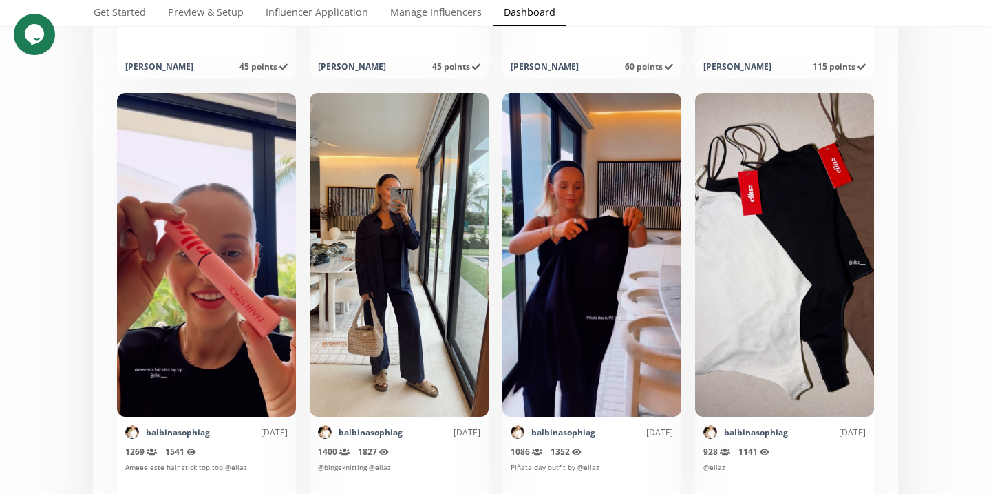
scroll to position [747, 0]
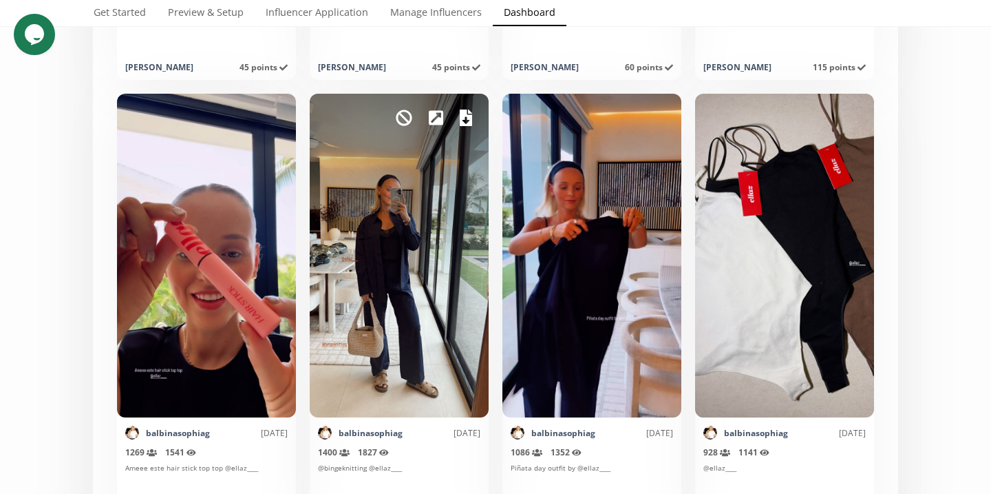
click at [468, 124] on icon at bounding box center [466, 117] width 12 height 17
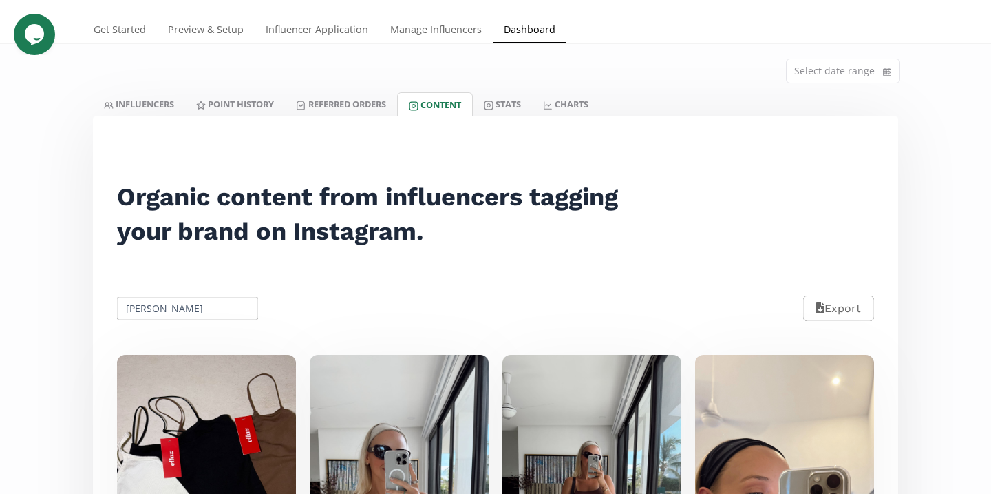
scroll to position [0, 0]
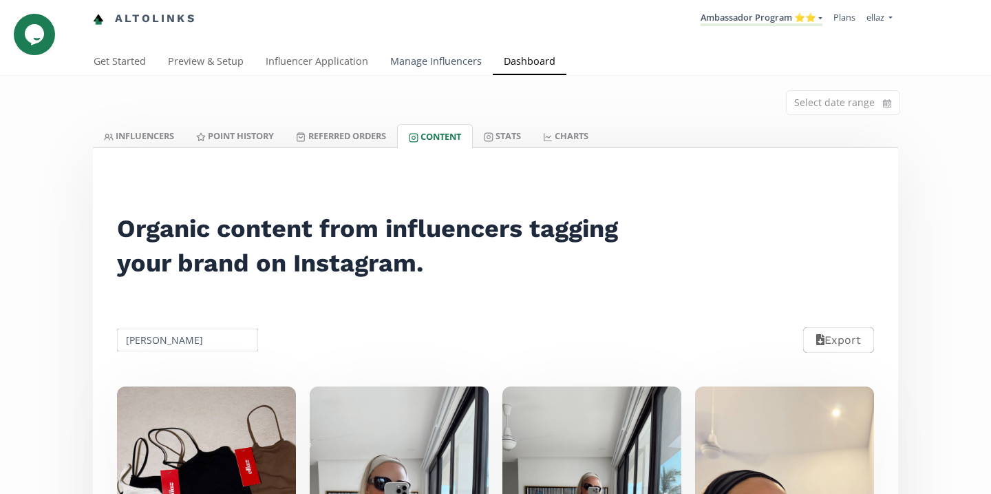
click at [441, 61] on link "Manage Influencers" at bounding box center [436, 63] width 114 height 28
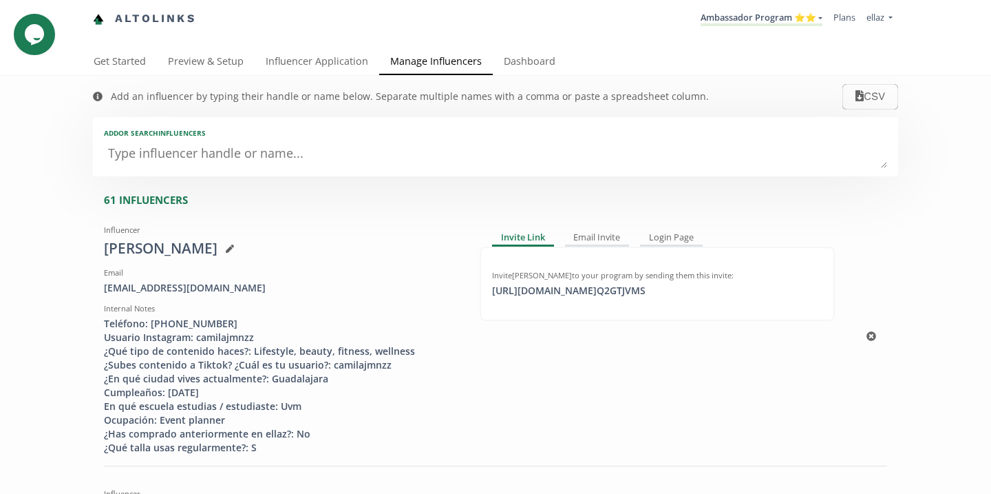
click at [593, 300] on div "Invite [PERSON_NAME] to your program by sending them this invite: [URL][DOMAIN_…" at bounding box center [657, 283] width 355 height 74
click at [589, 294] on div "[URL][DOMAIN_NAME] Q2GTJVMS click to copy" at bounding box center [569, 291] width 170 height 14
copy div "[URL][DOMAIN_NAME] Q2GTJVMS"
click at [764, 17] on link "Ambassador Program ⭐️⭐️" at bounding box center [762, 18] width 122 height 15
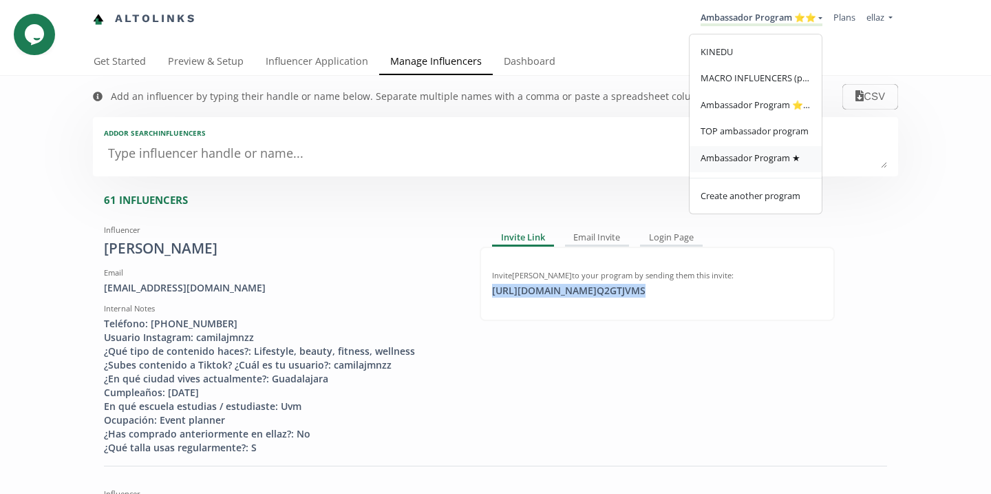
click at [777, 171] on link "Ambassador Program ★" at bounding box center [756, 159] width 132 height 27
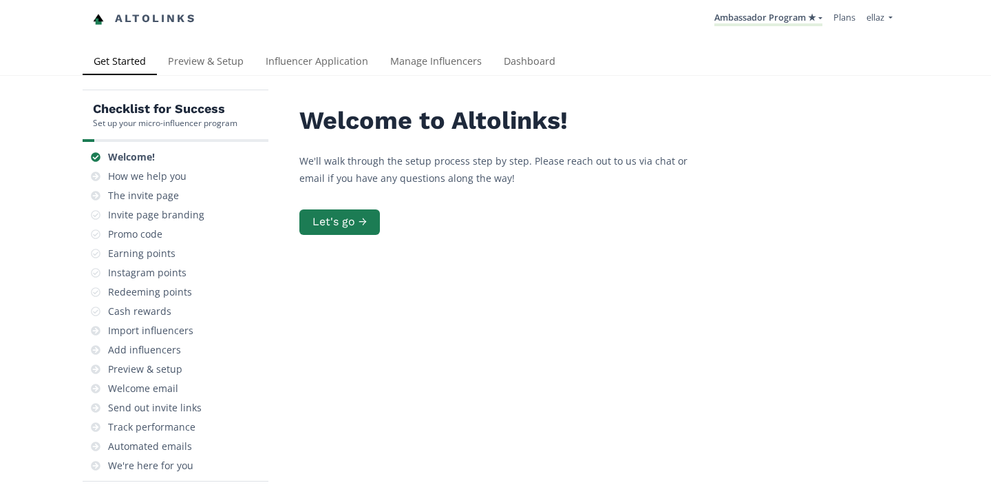
click at [444, 80] on div "Checklist for Success Set up your micro-influencer program Welcome! How we help…" at bounding box center [495, 338] width 991 height 525
click at [441, 69] on link "Manage Influencers" at bounding box center [436, 63] width 114 height 28
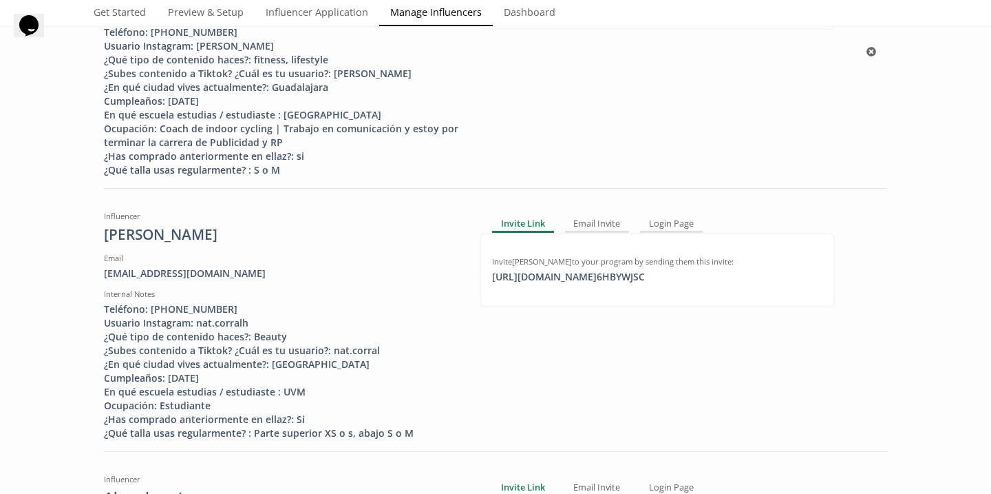
scroll to position [297, 0]
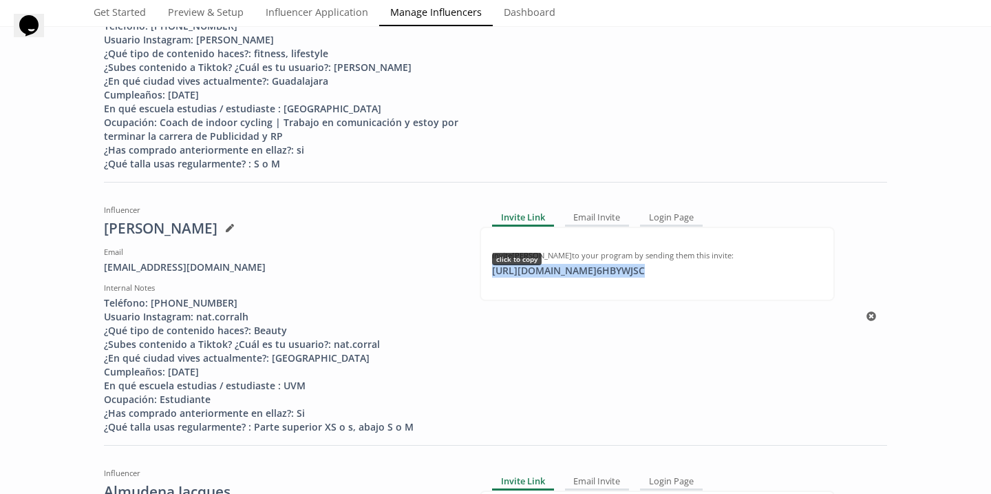
click at [569, 271] on div "[URL][DOMAIN_NAME] 6HBYWJSC click to copy" at bounding box center [568, 271] width 169 height 14
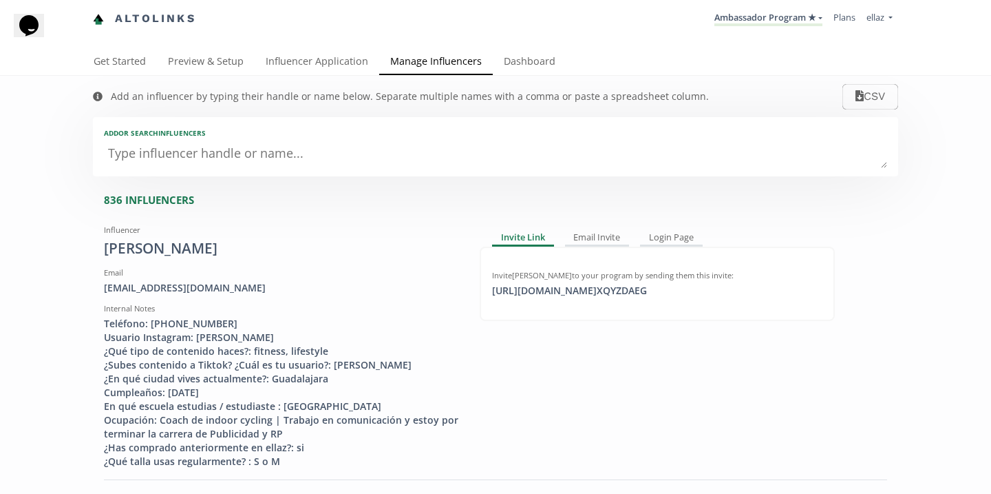
click at [216, 147] on textarea at bounding box center [495, 154] width 783 height 28
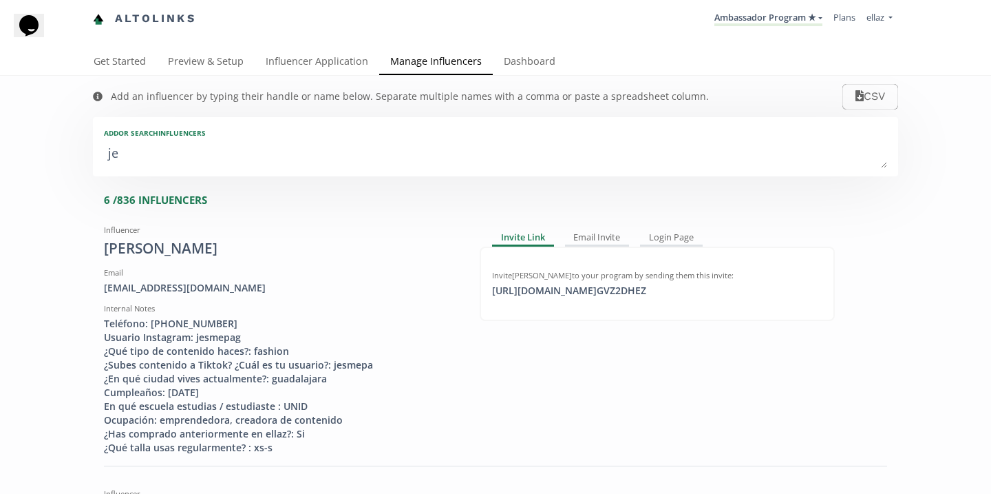
type textarea "jes"
type input "jes"
type input "JES"
type textarea "jess"
type input "jess"
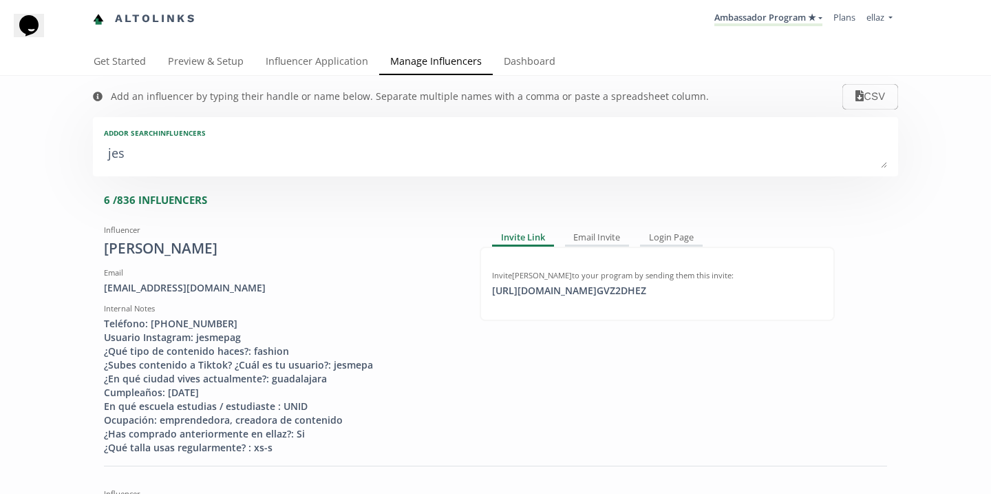
type input "JESS"
type textarea "jess l"
type input "jess l"
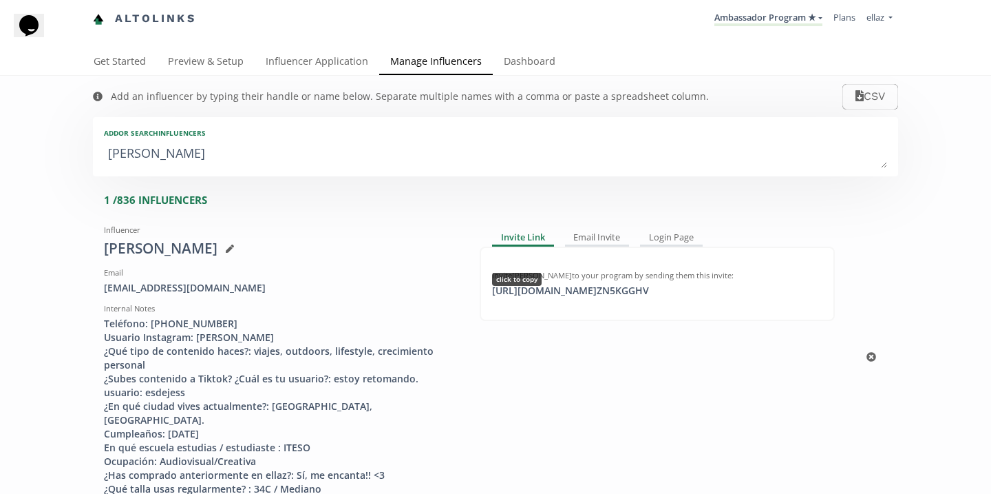
type textarea "jess l"
click at [558, 293] on div "https://app.altolinks.com/invite/ ZN5KGGHV click to copy" at bounding box center [570, 291] width 173 height 14
copy div "https://app.altolinks.com/invite/ ZN5KGGHV"
click at [770, 23] on link "Ambassador Program ★" at bounding box center [769, 18] width 108 height 15
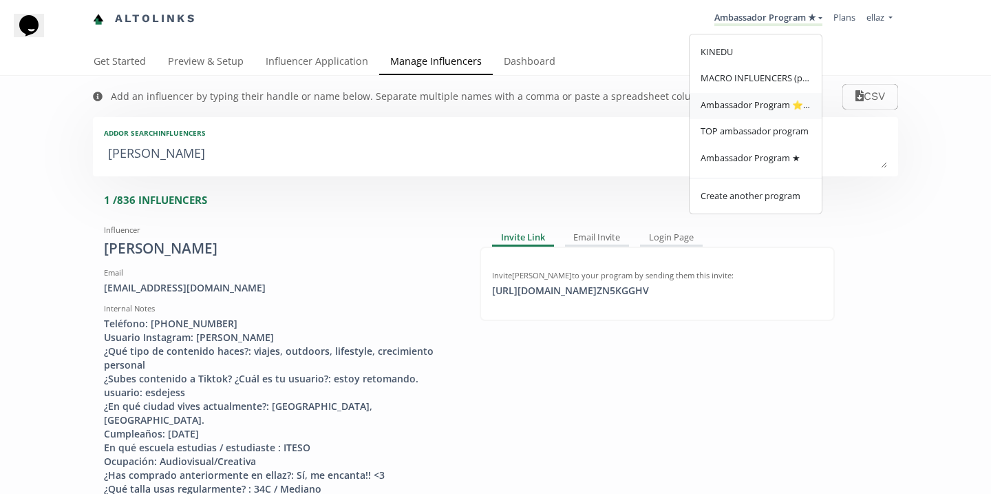
click at [788, 108] on span "Ambassador Program ⭐️⭐️" at bounding box center [756, 104] width 110 height 12
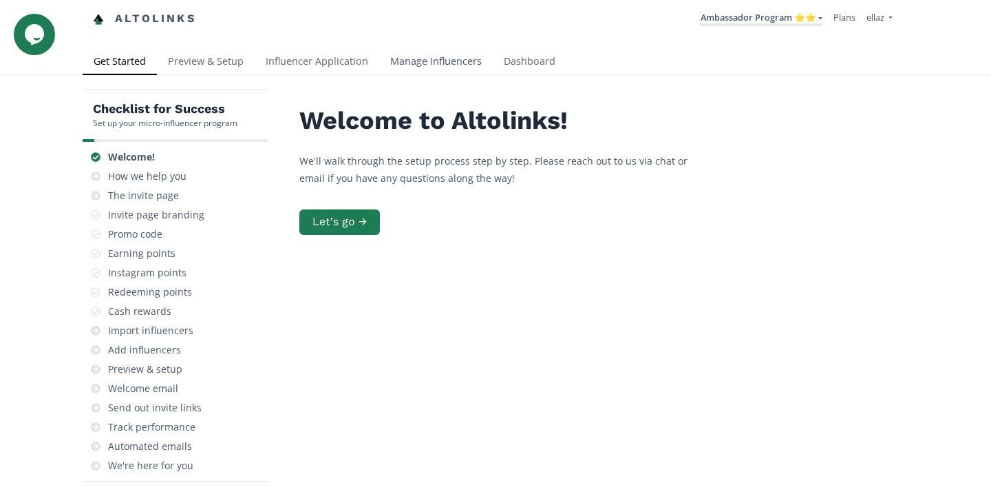
click at [432, 75] on link "Manage Influencers" at bounding box center [436, 63] width 114 height 28
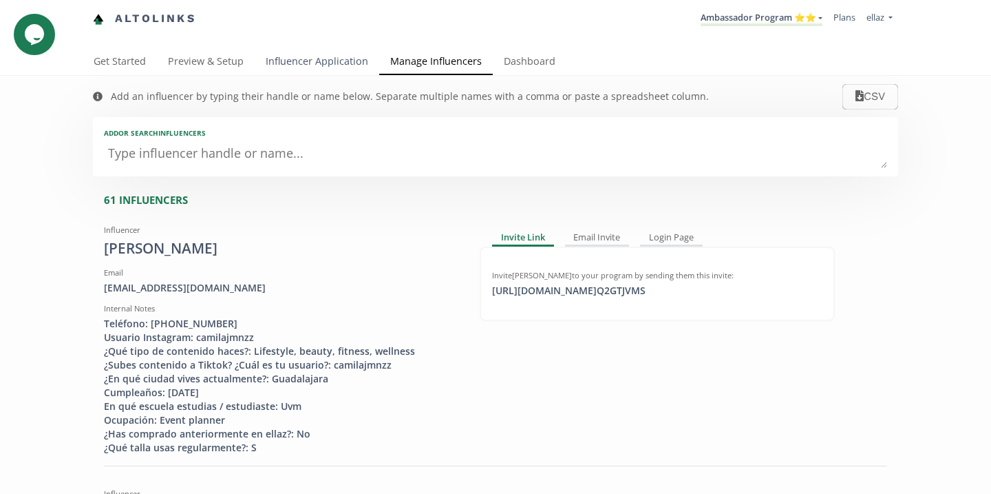
click at [309, 64] on link "Influencer Application" at bounding box center [317, 63] width 125 height 28
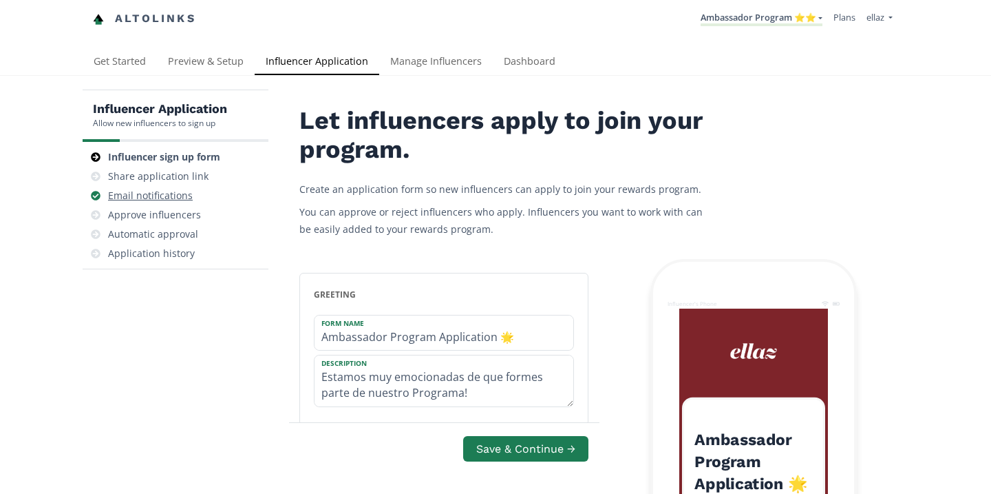
click at [173, 203] on div "Email notifications" at bounding box center [175, 195] width 175 height 19
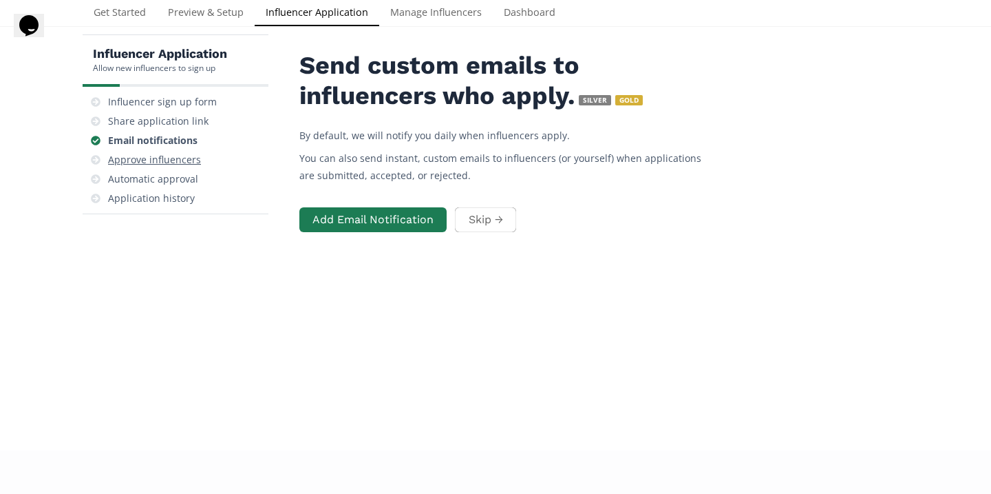
click at [184, 151] on div "Approve influencers" at bounding box center [175, 159] width 175 height 19
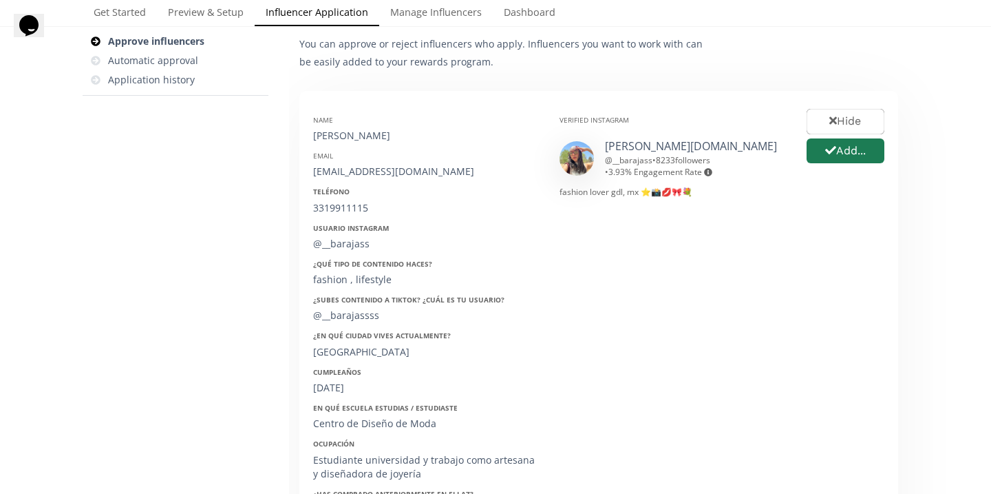
scroll to position [173, 0]
click at [826, 151] on icon "button" at bounding box center [830, 150] width 11 height 8
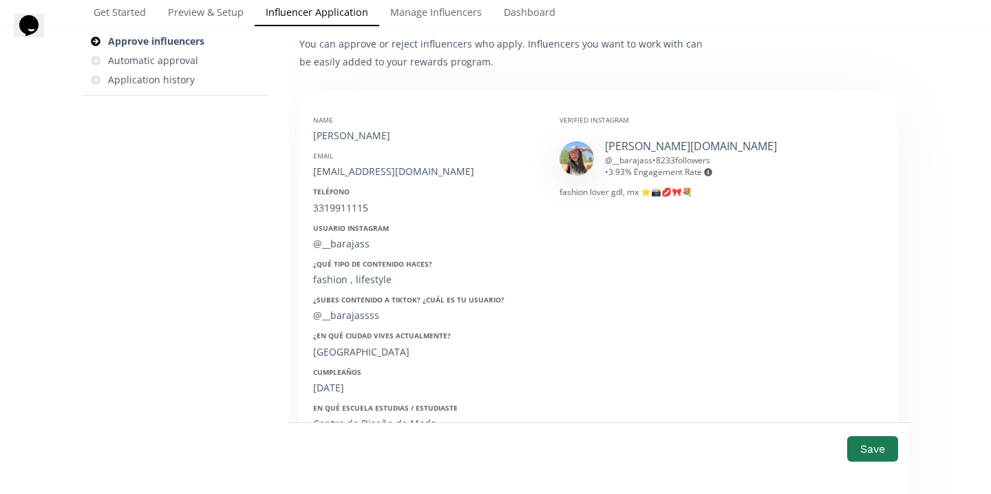
click at [389, 132] on div "[PERSON_NAME]" at bounding box center [426, 136] width 226 height 14
copy div "[PERSON_NAME]"
click at [366, 175] on div "[EMAIL_ADDRESS][DOMAIN_NAME]" at bounding box center [426, 172] width 226 height 14
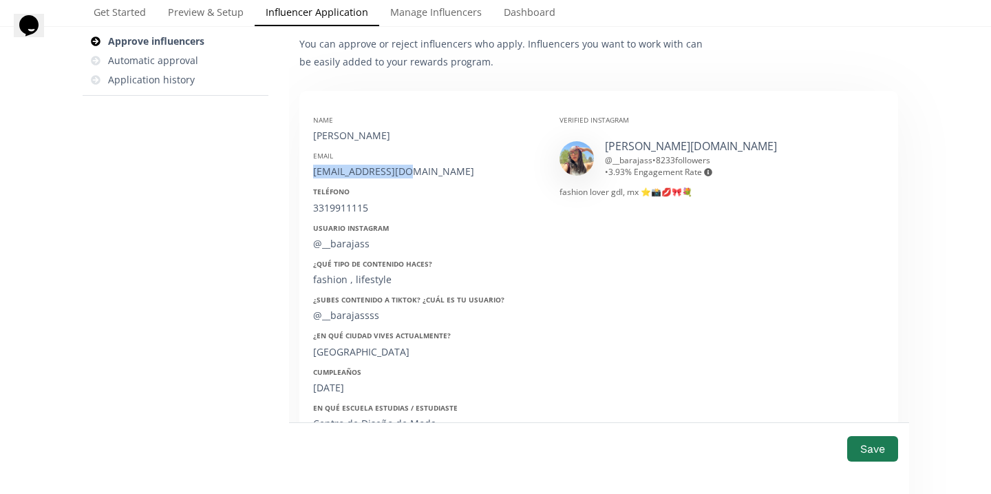
click at [366, 175] on div "[EMAIL_ADDRESS][DOMAIN_NAME]" at bounding box center [426, 172] width 226 height 14
copy div "[EMAIL_ADDRESS][DOMAIN_NAME]"
click at [339, 207] on div "3319911115" at bounding box center [426, 208] width 226 height 14
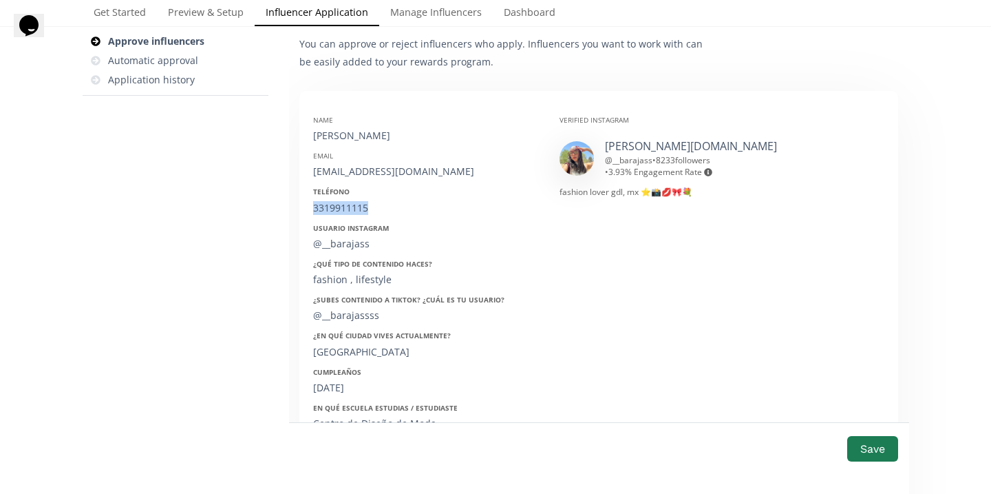
copy div "3319911115"
click at [333, 245] on div "@__barajass" at bounding box center [426, 244] width 226 height 14
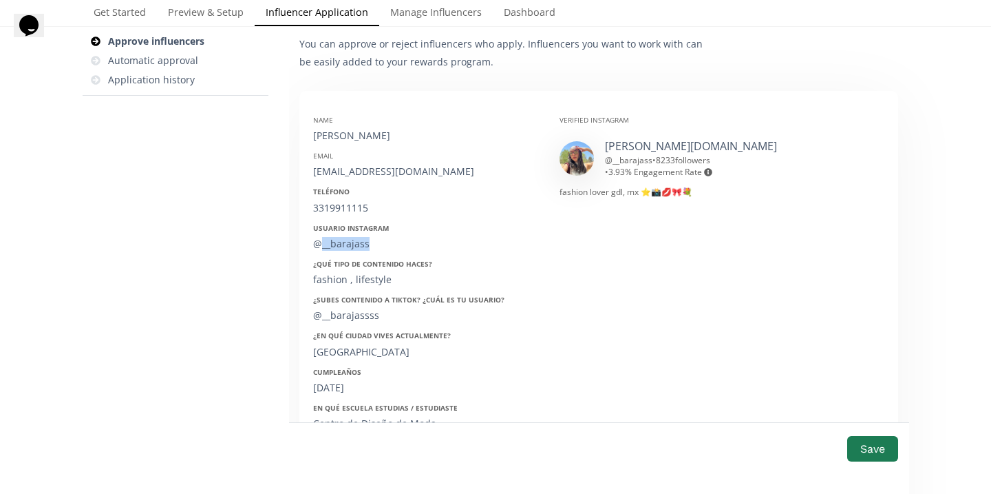
click at [333, 245] on div "@__barajass" at bounding box center [426, 244] width 226 height 14
copy div "@__barajass"
click at [345, 388] on div "11/10/2001" at bounding box center [426, 388] width 226 height 14
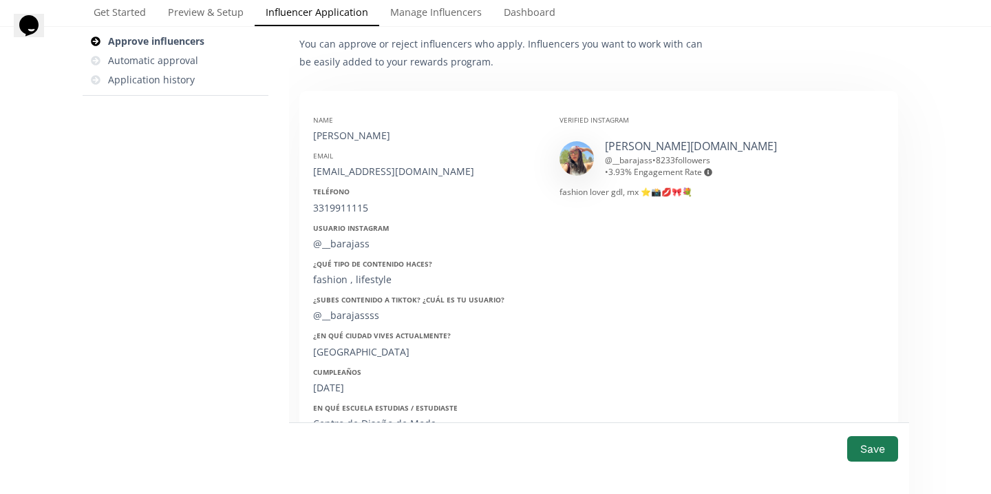
click at [345, 388] on div "11/10/2001" at bounding box center [426, 388] width 226 height 14
click at [337, 387] on div "11/10/2001" at bounding box center [426, 388] width 226 height 14
copy div "11/10/2001"
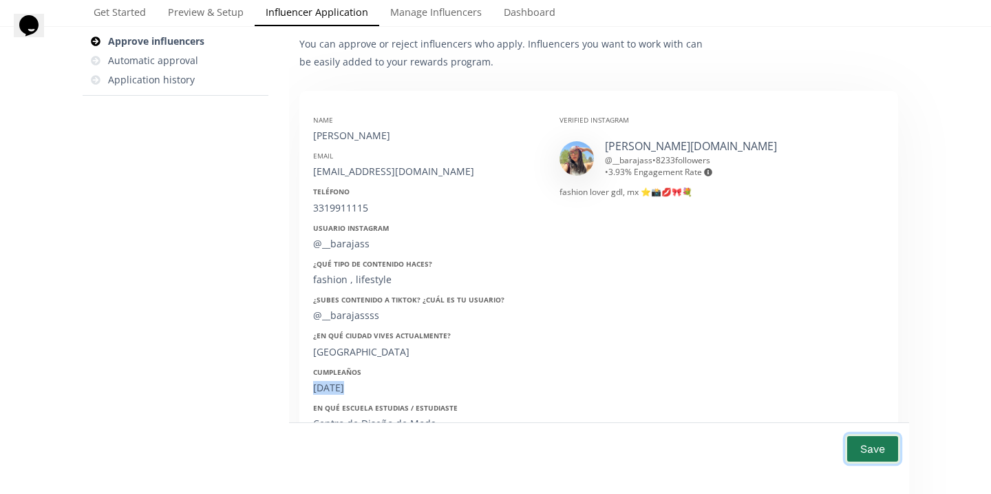
click at [865, 444] on button "Save" at bounding box center [872, 449] width 55 height 30
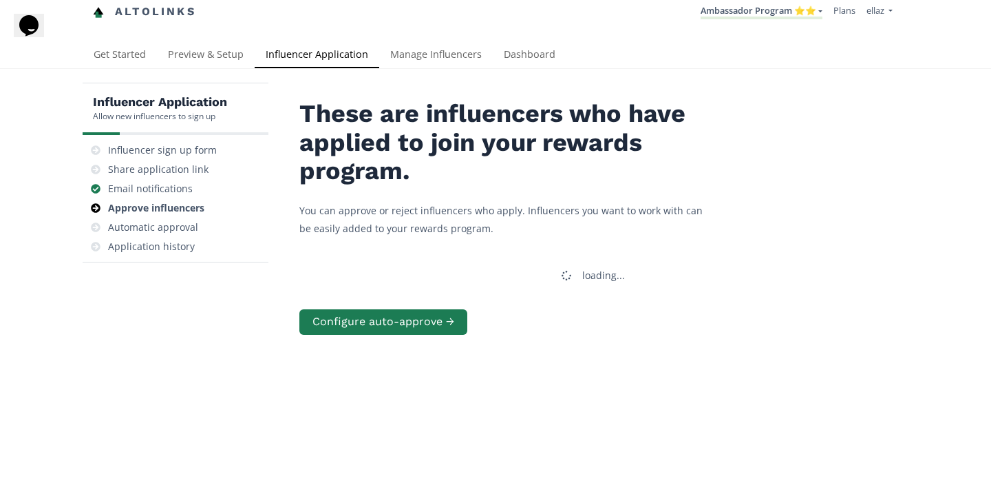
scroll to position [0, 0]
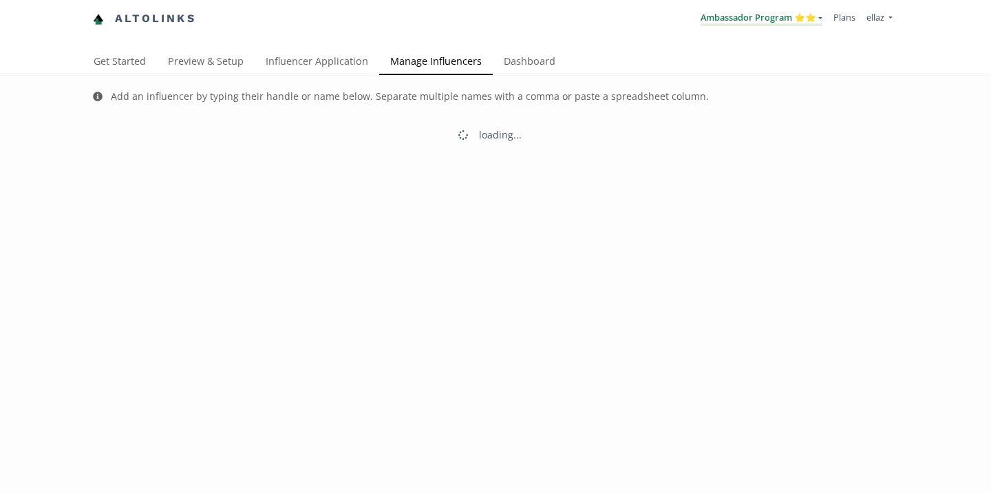
click at [768, 26] on li "Ambassador Program ⭐️⭐️ [GEOGRAPHIC_DATA] MACRO INFLUENCERS (prog ventas) Ambas…" at bounding box center [761, 19] width 133 height 27
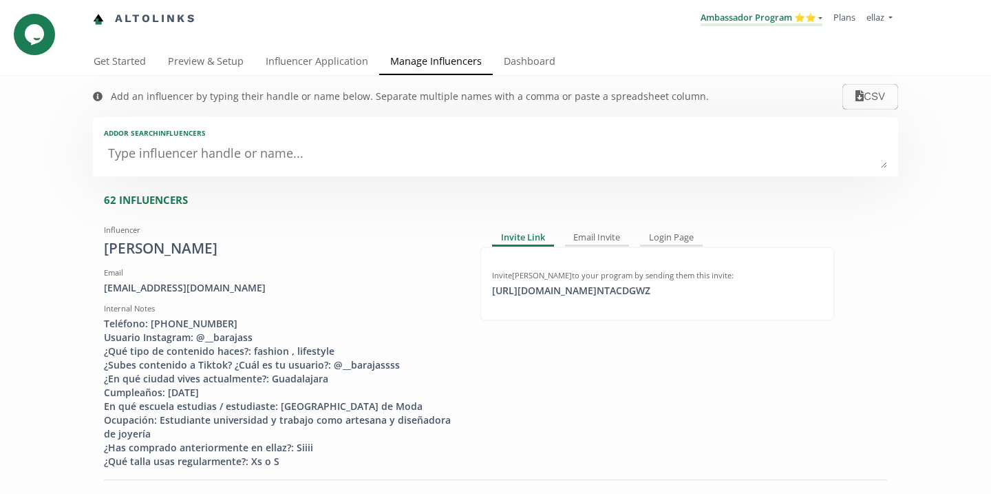
click at [779, 17] on link "Ambassador Program ⭐️⭐️" at bounding box center [762, 18] width 122 height 15
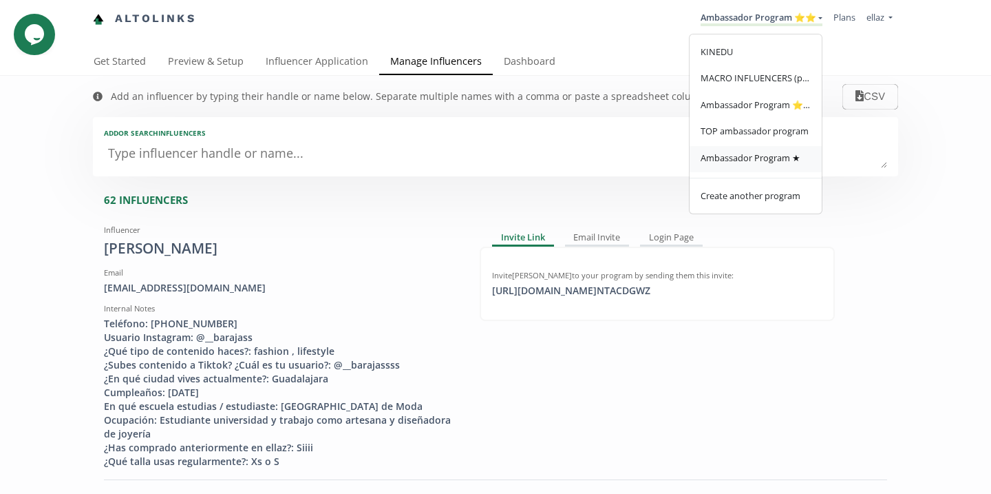
click at [779, 159] on span "Ambassador Program ★" at bounding box center [751, 157] width 100 height 12
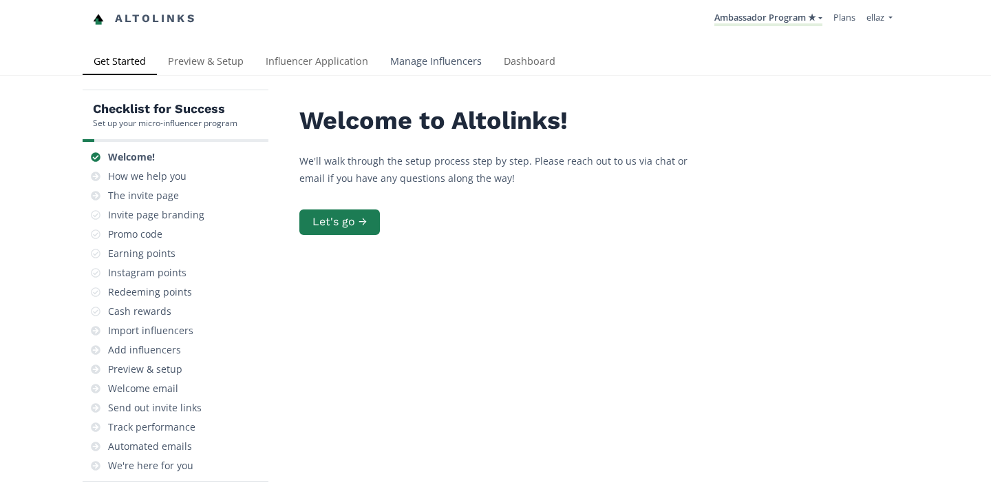
click at [433, 67] on link "Manage Influencers" at bounding box center [436, 63] width 114 height 28
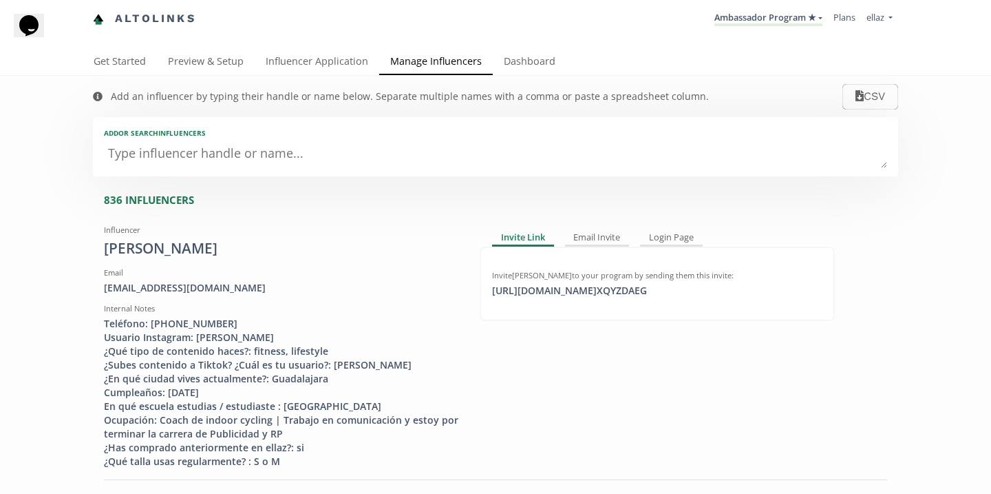
click at [268, 162] on textarea at bounding box center [495, 154] width 783 height 28
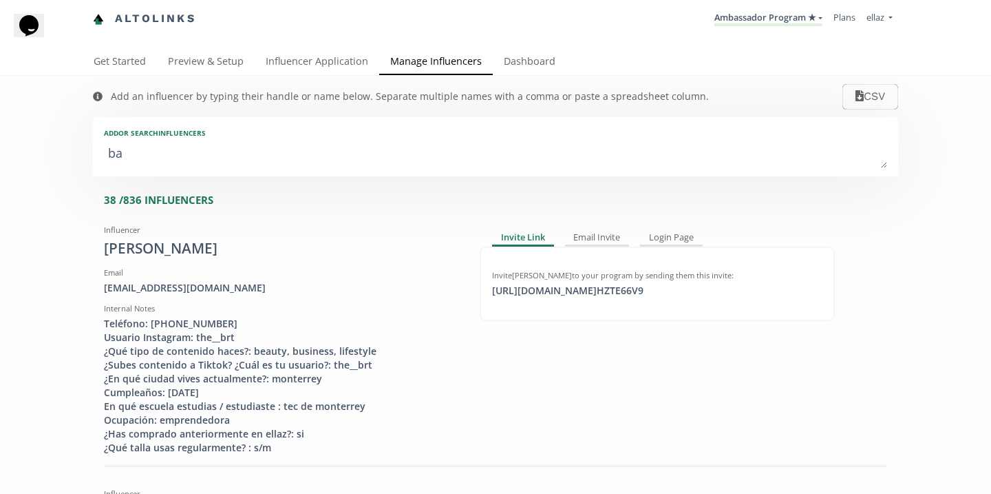
type textarea "bar"
type input "bar"
type input "BAR"
type textarea "bara"
type input "bara"
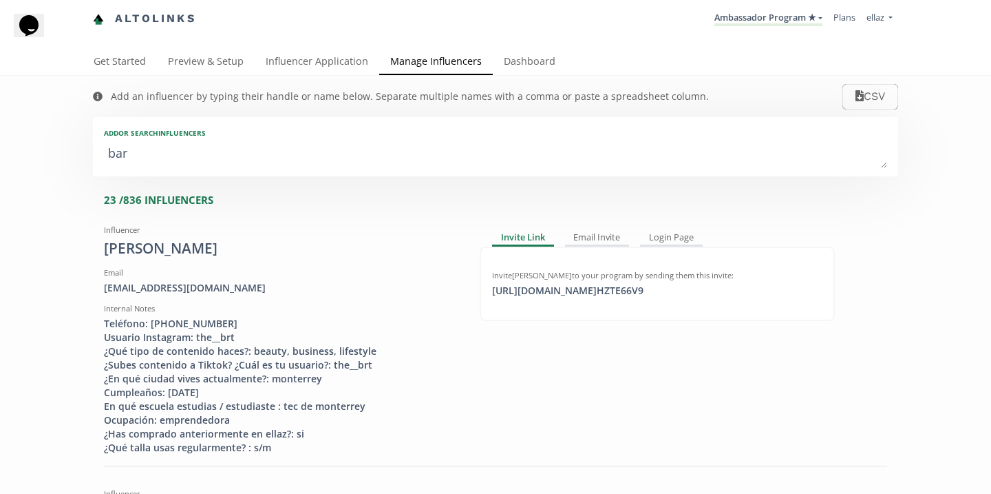
type input "BARA"
type textarea "baraj"
type input "baraj"
type input "BARAJ"
type textarea "baraja"
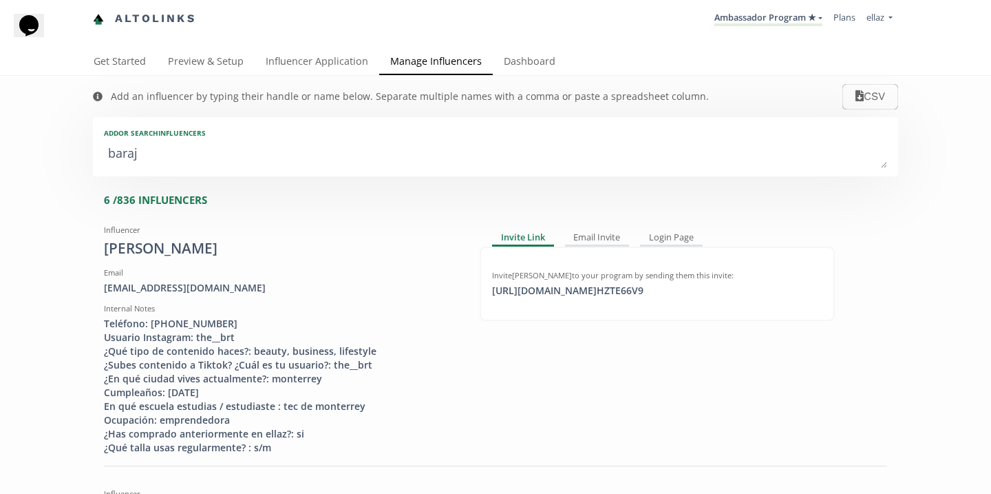
type input "baraja"
type input "BARAJA"
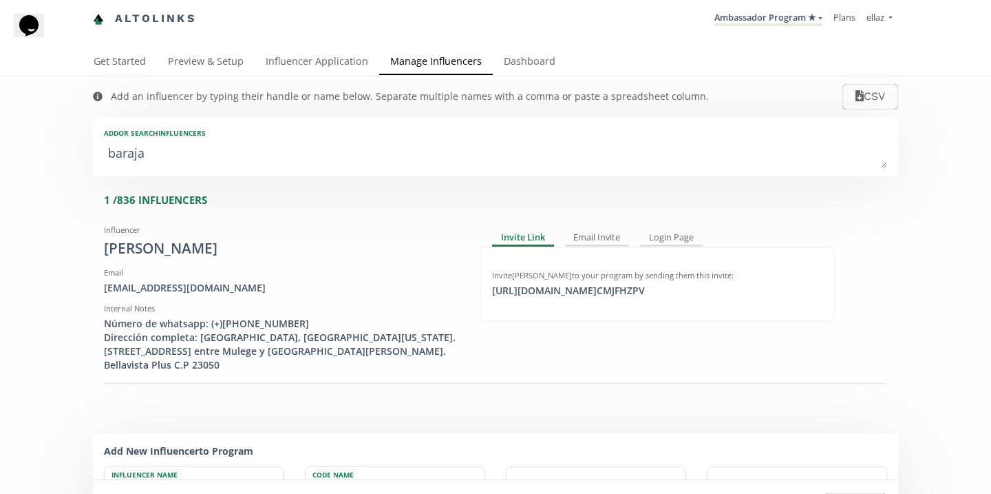
type textarea "[PERSON_NAME]"
type input "[PERSON_NAME]"
type textarea "[PERSON_NAME]"
click at [785, 7] on li "Ambassador Program ★ [GEOGRAPHIC_DATA] MACRO INFLUENCERS (prog ventas) Ambassad…" at bounding box center [768, 19] width 119 height 27
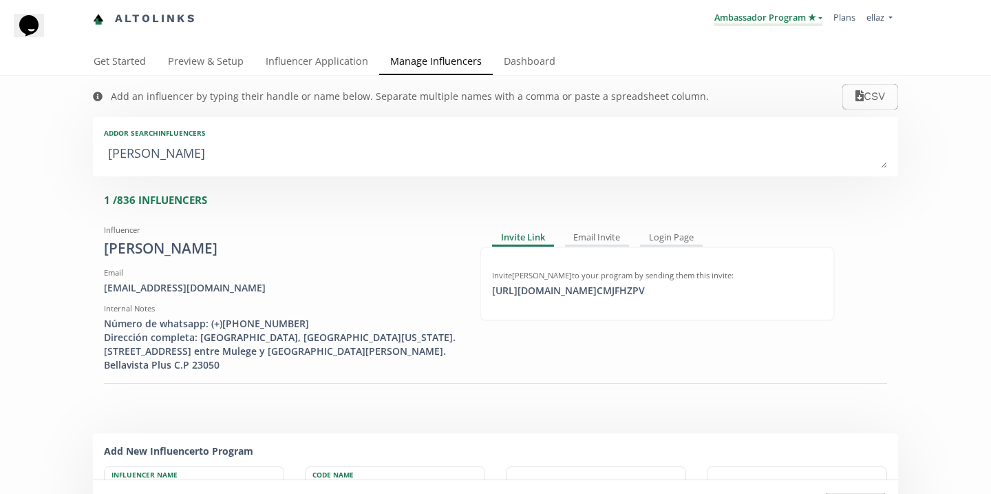
click at [785, 22] on link "Ambassador Program ★" at bounding box center [769, 18] width 108 height 15
click at [770, 178] on div "KINEDU MACRO INFLUENCERS (prog ventas) Ambassador Program ⭐️⭐️ TOP ambassador p…" at bounding box center [756, 124] width 134 height 180
click at [770, 165] on textarea "[PERSON_NAME]" at bounding box center [495, 154] width 783 height 28
click at [757, 21] on link "Ambassador Program ★" at bounding box center [769, 18] width 108 height 15
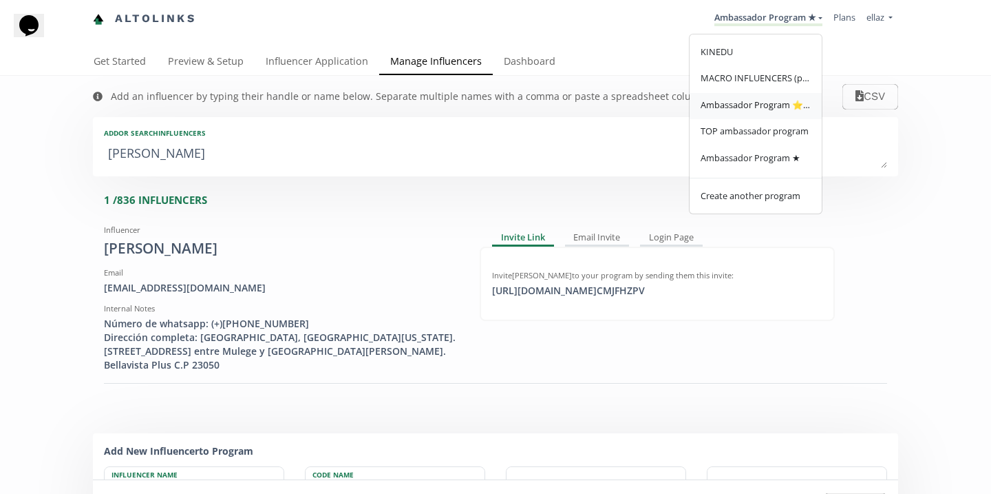
click at [766, 104] on span "Ambassador Program ⭐️⭐️" at bounding box center [756, 104] width 110 height 12
